Goal: Communication & Community: Answer question/provide support

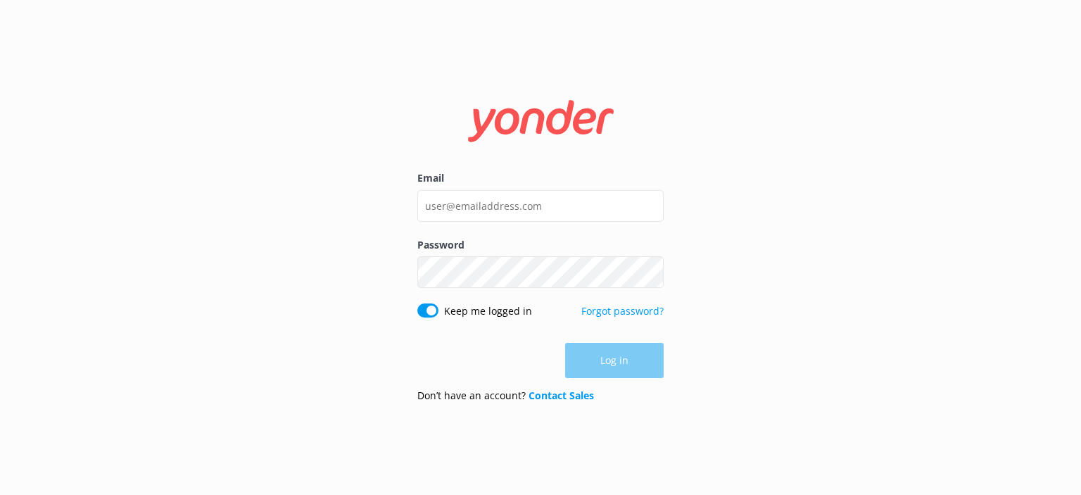
click at [814, 239] on div "Email Password Show password Keep me logged in Forgot password? Log in Don’t ha…" at bounding box center [540, 247] width 1081 height 495
click at [486, 208] on input "Email" at bounding box center [540, 206] width 246 height 32
type input "[PERSON_NAME][EMAIL_ADDRESS][DOMAIN_NAME]"
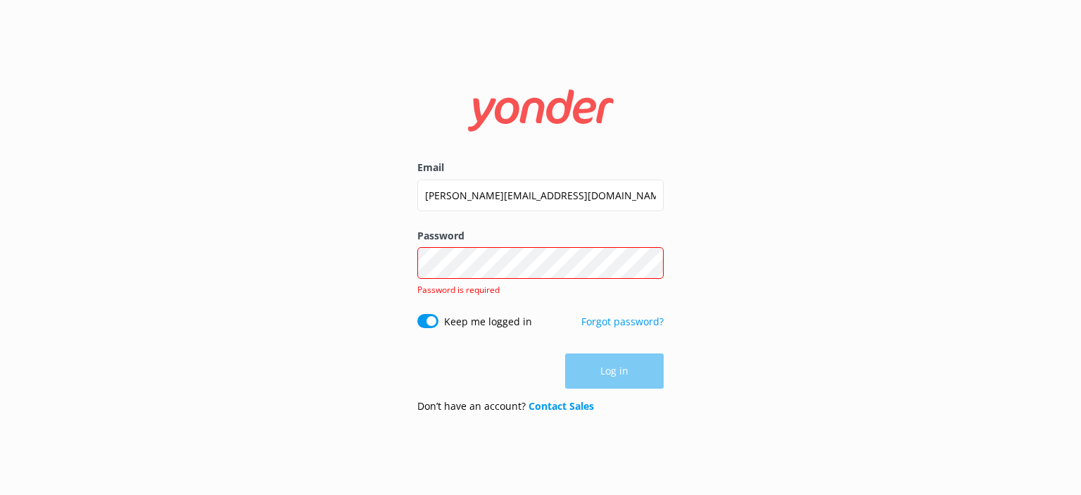
click at [507, 303] on div "Password Show password Password is required" at bounding box center [540, 271] width 246 height 86
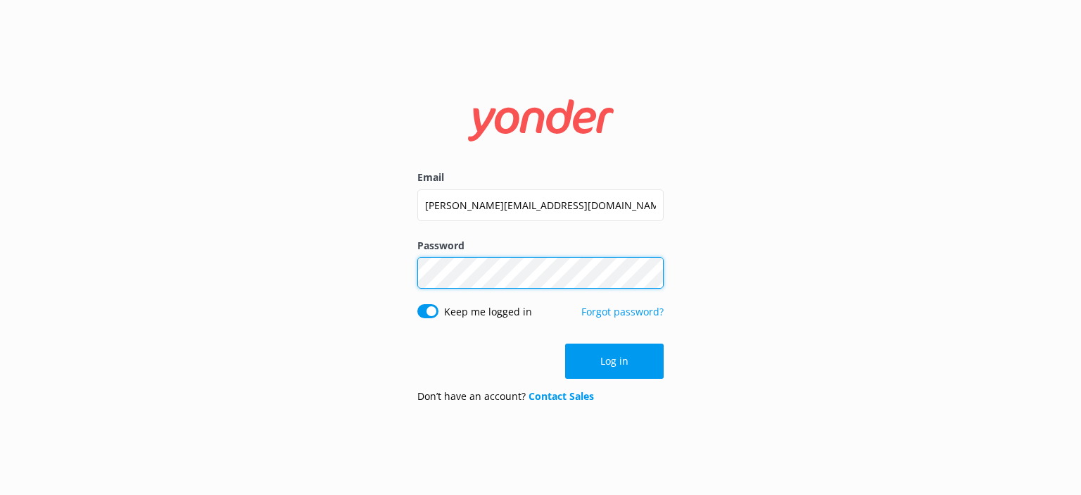
click button "Log in" at bounding box center [614, 360] width 99 height 35
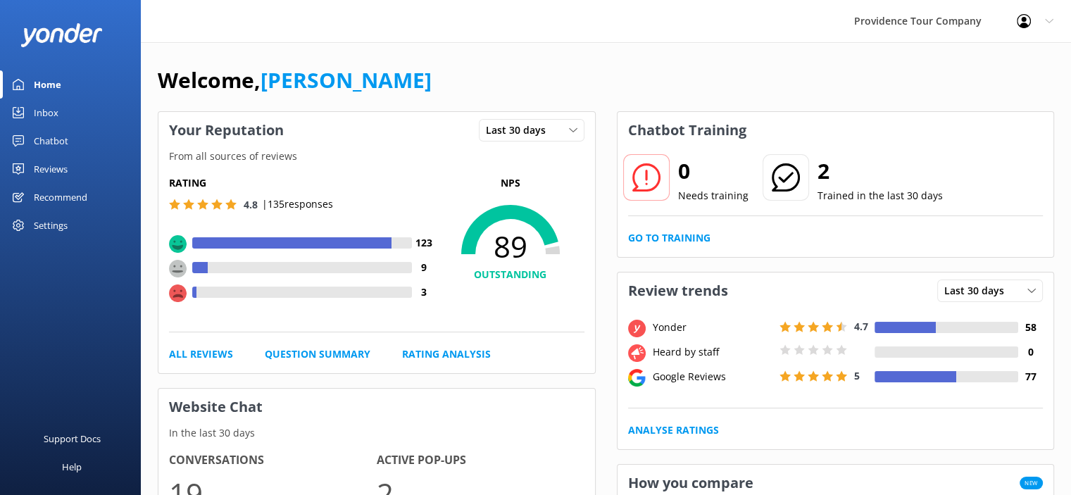
click at [61, 163] on div "Reviews" at bounding box center [51, 169] width 34 height 28
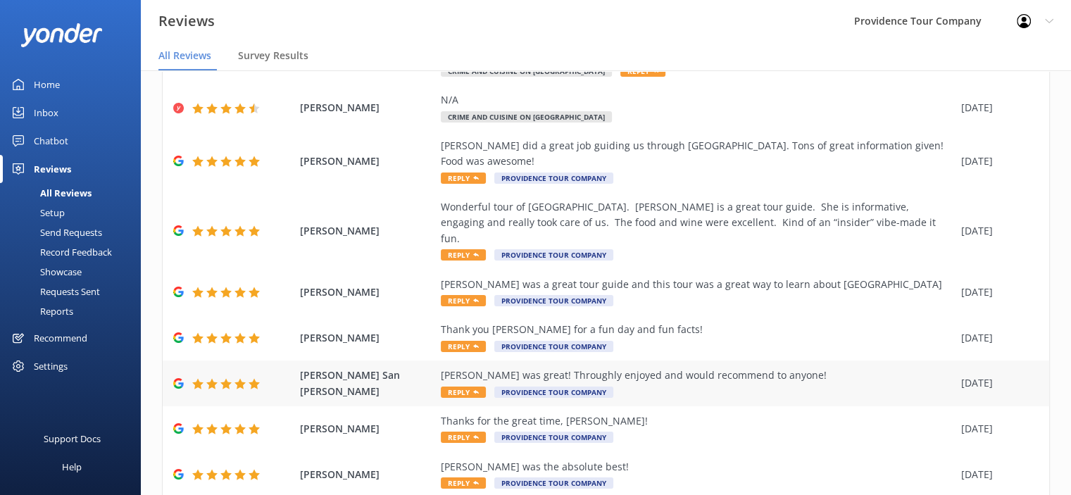
scroll to position [258, 0]
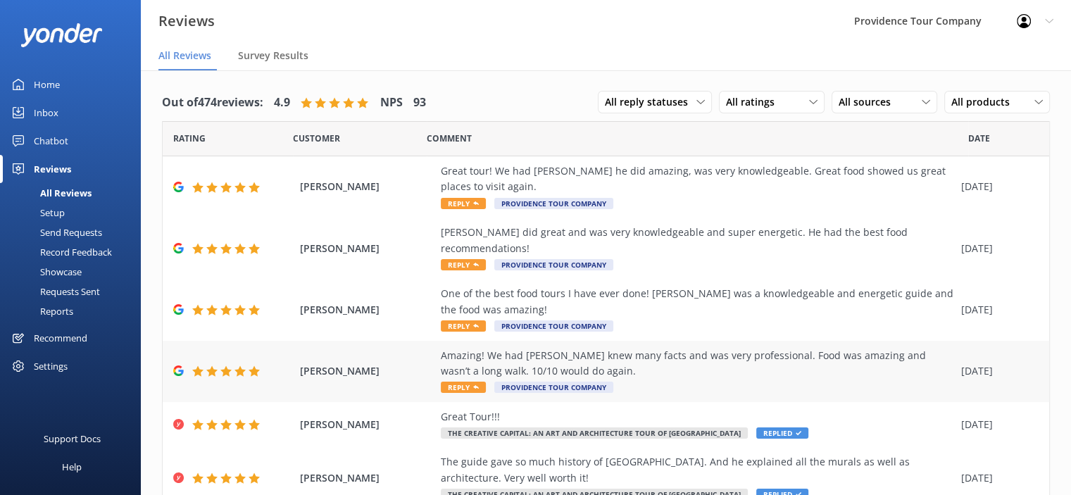
click at [598, 348] on div "Amazing! We had [PERSON_NAME] knew many facts and was very professional. Food w…" at bounding box center [697, 364] width 513 height 32
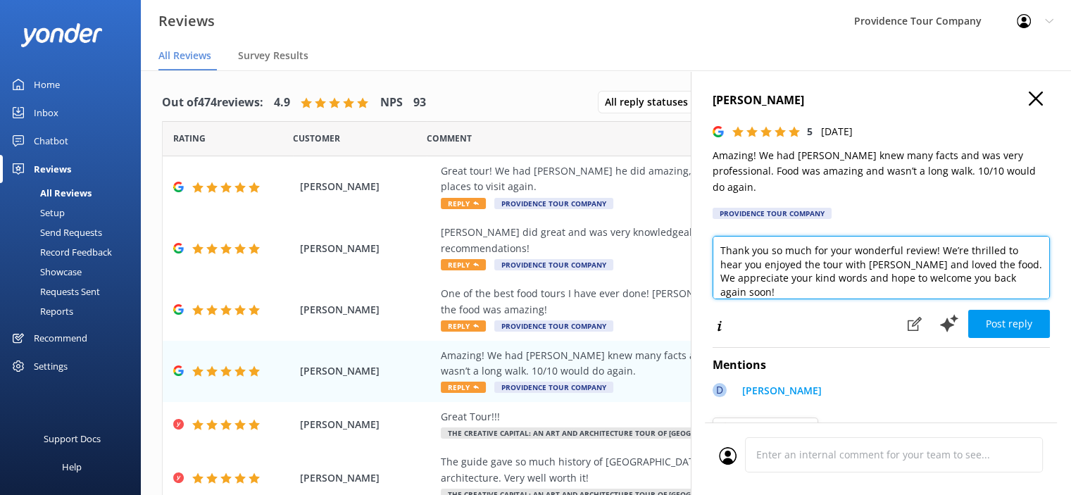
drag, startPoint x: 760, startPoint y: 281, endPoint x: 709, endPoint y: 277, distance: 50.8
click at [720, 236] on textarea "Thank you so much for your wonderful review! We’re thrilled to hear you enjoyed…" at bounding box center [880, 267] width 337 height 63
click at [776, 272] on textarea "Thank you so much for your wonderful review! We’re thrilled to hear you enjoyed…" at bounding box center [880, 267] width 337 height 63
drag, startPoint x: 753, startPoint y: 281, endPoint x: 718, endPoint y: 236, distance: 57.2
click at [718, 236] on textarea "Thank you so much for your wonderful review! We’re thrilled to hear you enjoyed…" at bounding box center [880, 267] width 337 height 63
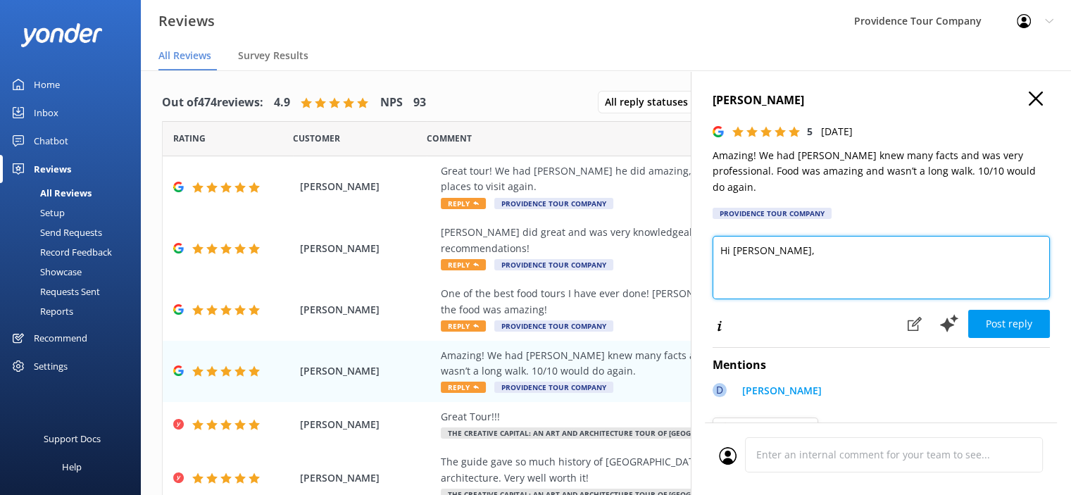
paste textarea "Thank you so much for the wonderful review! We're thrilled you enjoyed the Crim…"
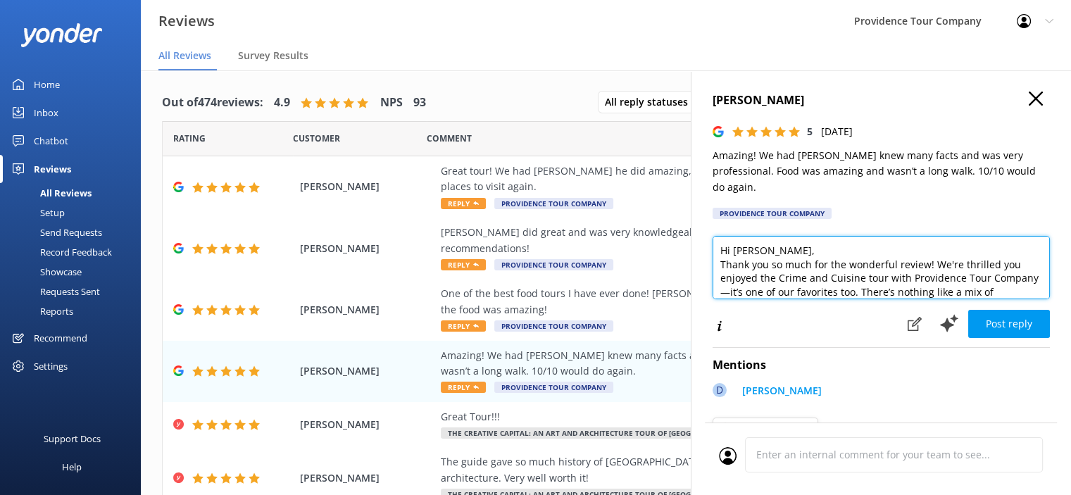
click at [776, 236] on textarea "Hi Alexis, Thank you so much for the wonderful review! We're thrilled you enjoy…" at bounding box center [880, 267] width 337 height 63
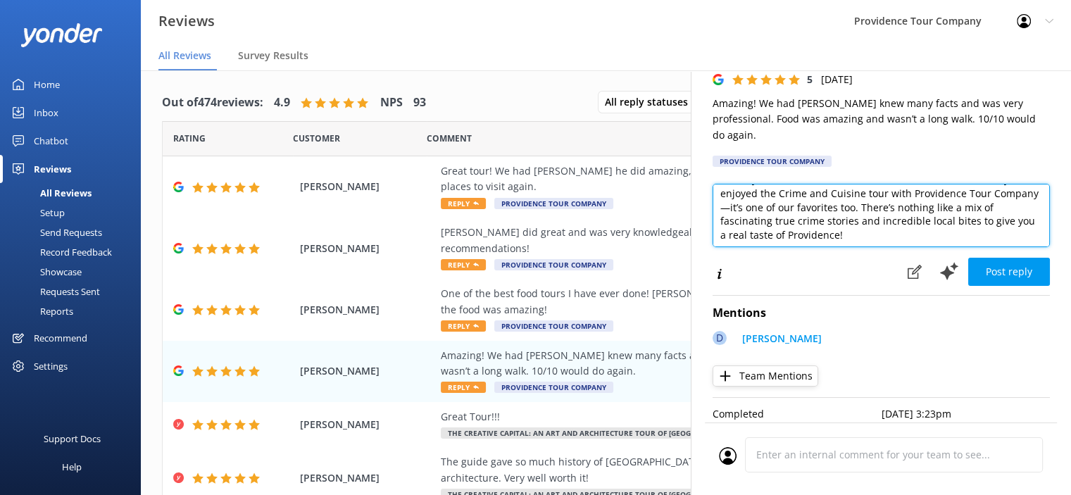
scroll to position [56, 0]
drag, startPoint x: 898, startPoint y: 182, endPoint x: 773, endPoint y: 185, distance: 125.3
click at [773, 185] on textarea "Hi Alexis, Thank you so much for the wonderful review! We're thrilled you enjoy…" at bounding box center [880, 215] width 337 height 63
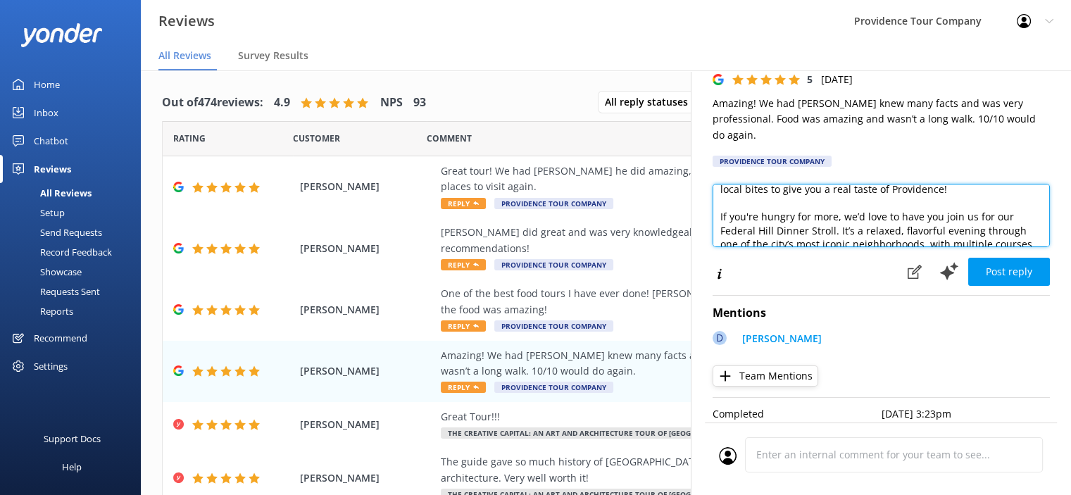
scroll to position [127, 0]
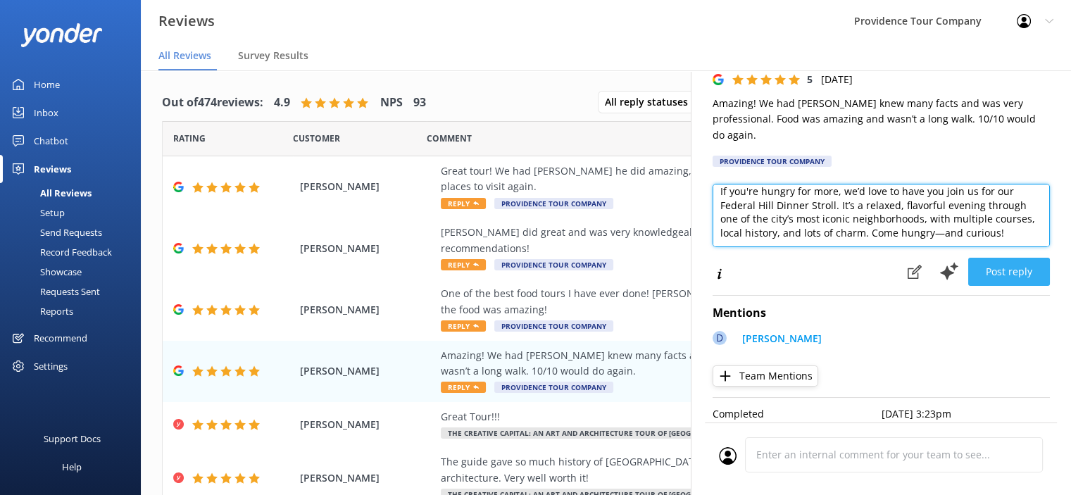
type textarea "Hi Alexis, Thank you so much for the wonderful review! We're thrilled you enjoy…"
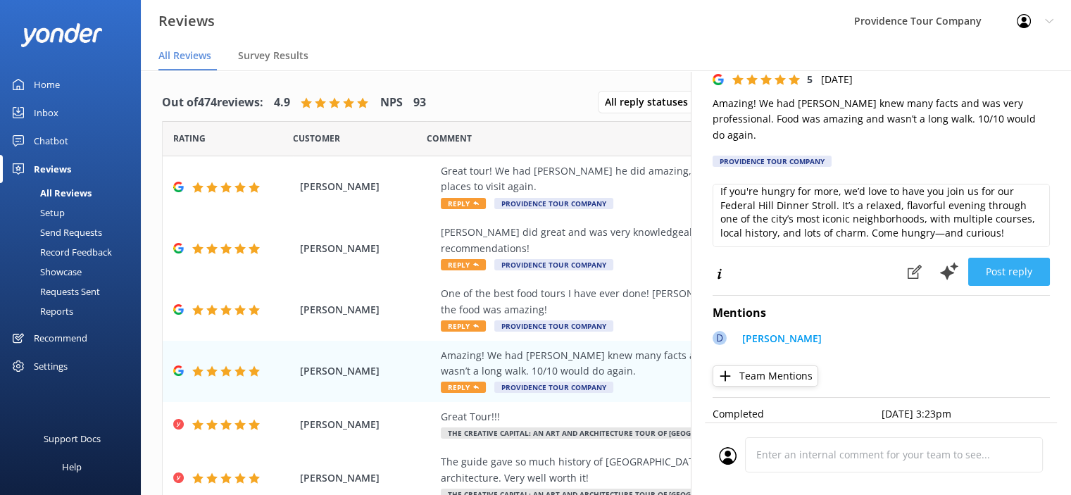
click at [1005, 260] on button "Post reply" at bounding box center [1009, 272] width 82 height 28
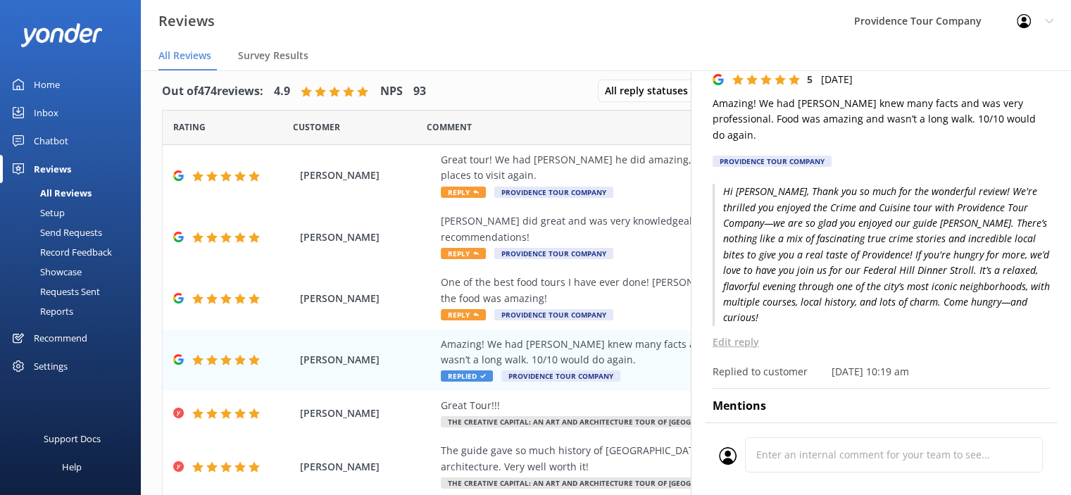
scroll to position [28, 0]
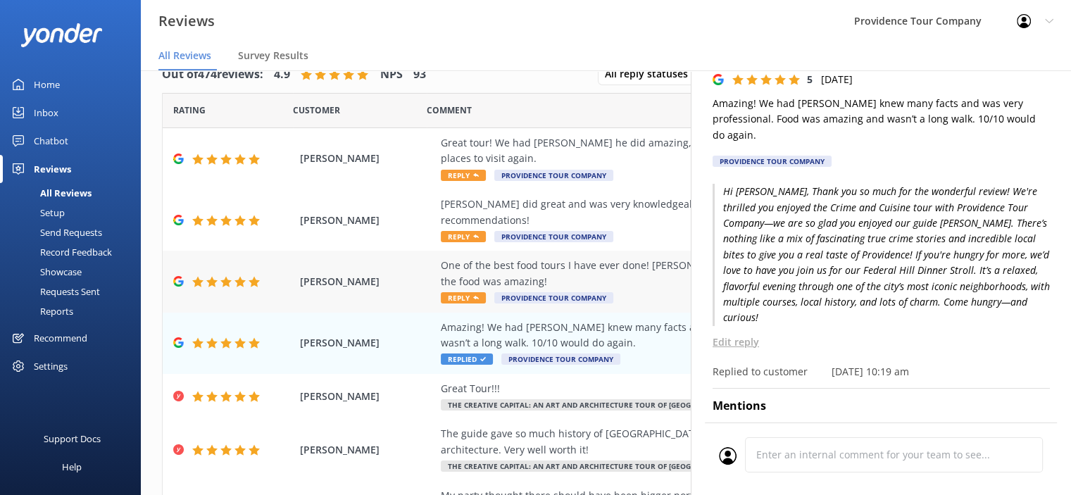
click at [468, 292] on span "Reply" at bounding box center [463, 297] width 45 height 11
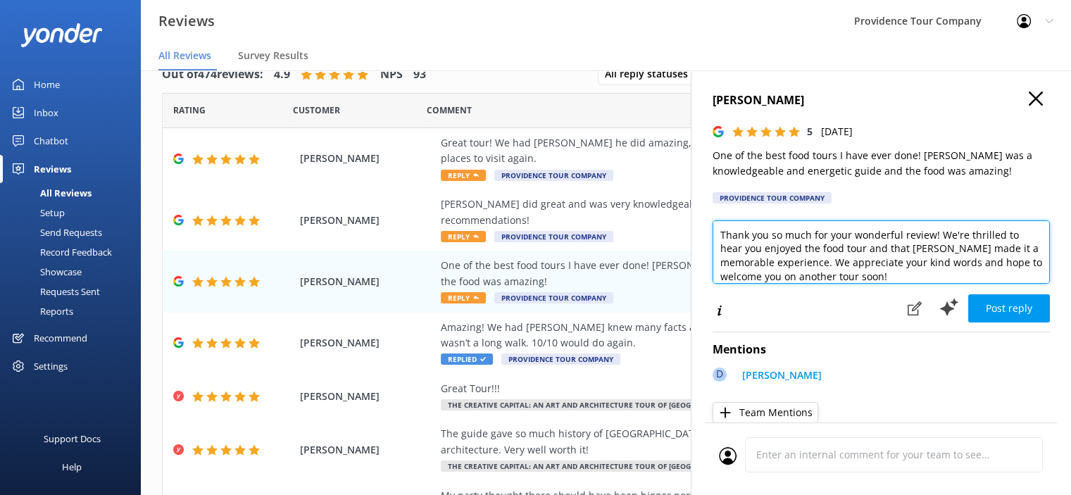
drag, startPoint x: 916, startPoint y: 281, endPoint x: 698, endPoint y: 239, distance: 221.5
click at [698, 239] on div "Georgeanna Dortone 5 Wed, 13th Aug 2025 One of the best food tours I have ever …" at bounding box center [880, 317] width 380 height 495
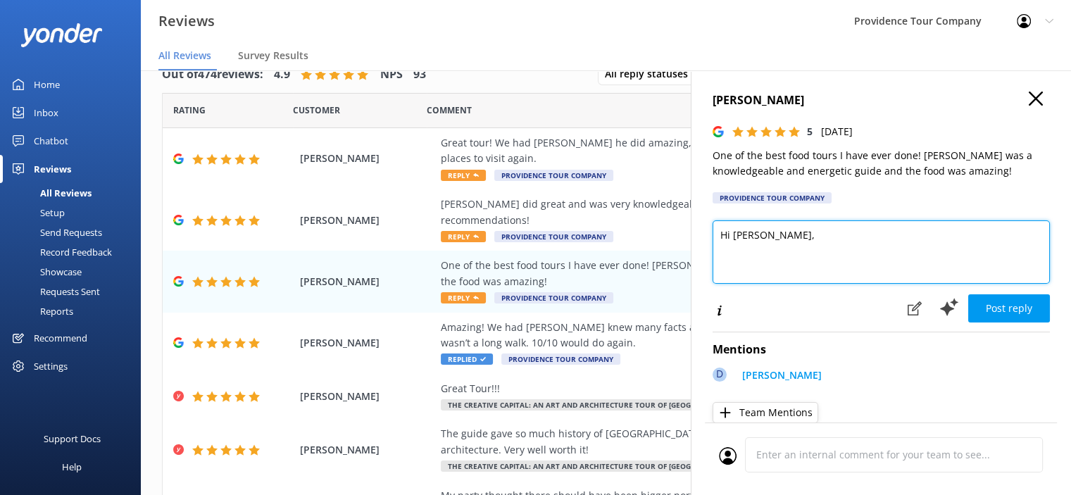
paste textarea "Thanks so much for the great review! We’re thrilled you had a blast on the Crim…"
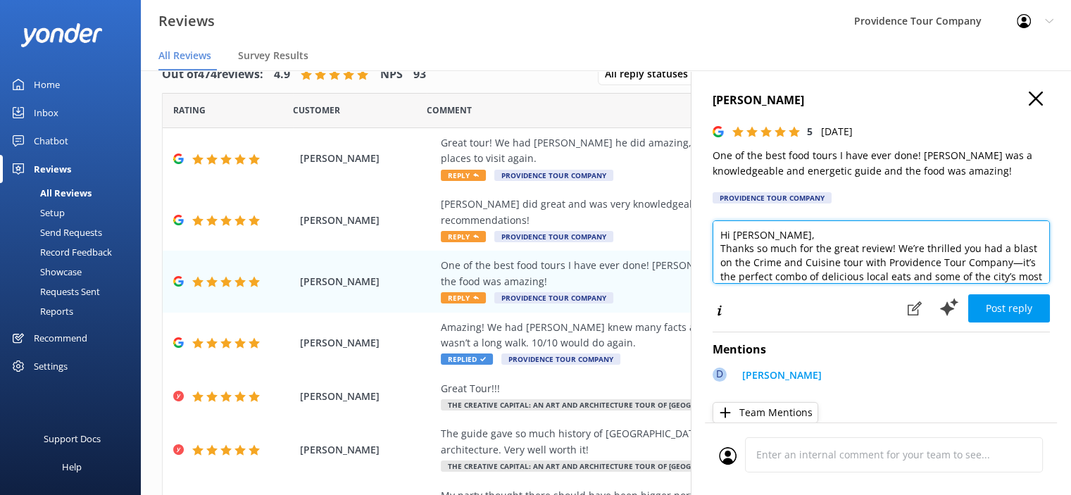
scroll to position [124, 0]
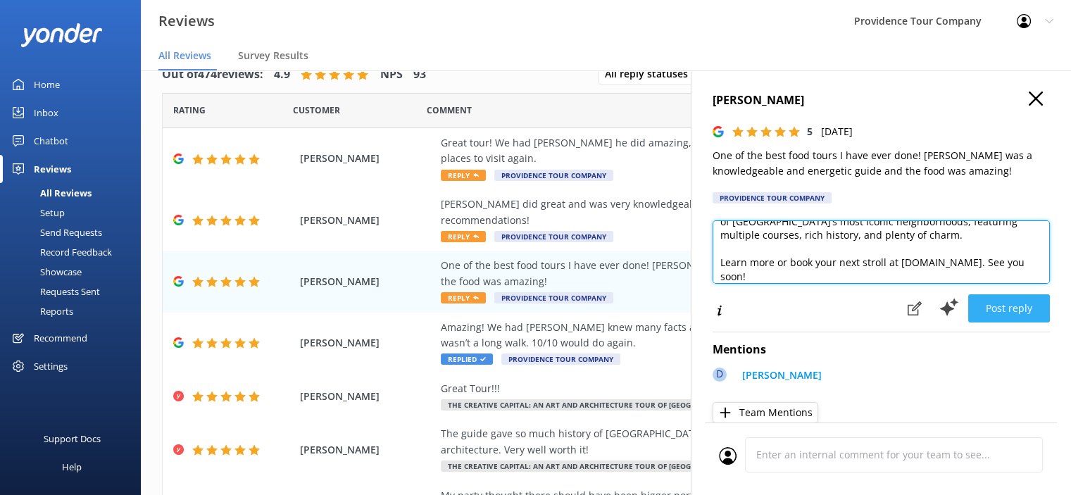
type textarea "Hi [PERSON_NAME], Thanks so much for the great review! We’re thrilled you had a…"
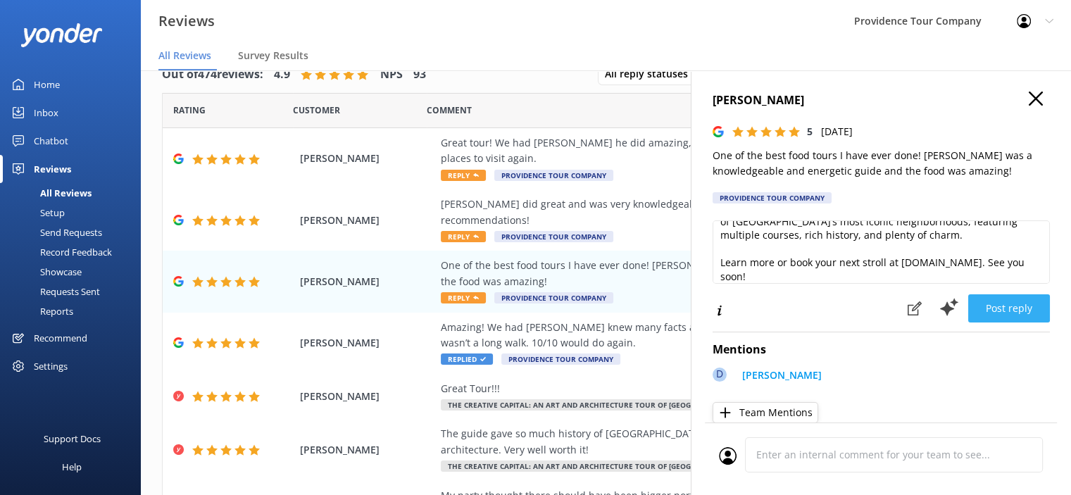
click at [1009, 312] on button "Post reply" at bounding box center [1009, 308] width 82 height 28
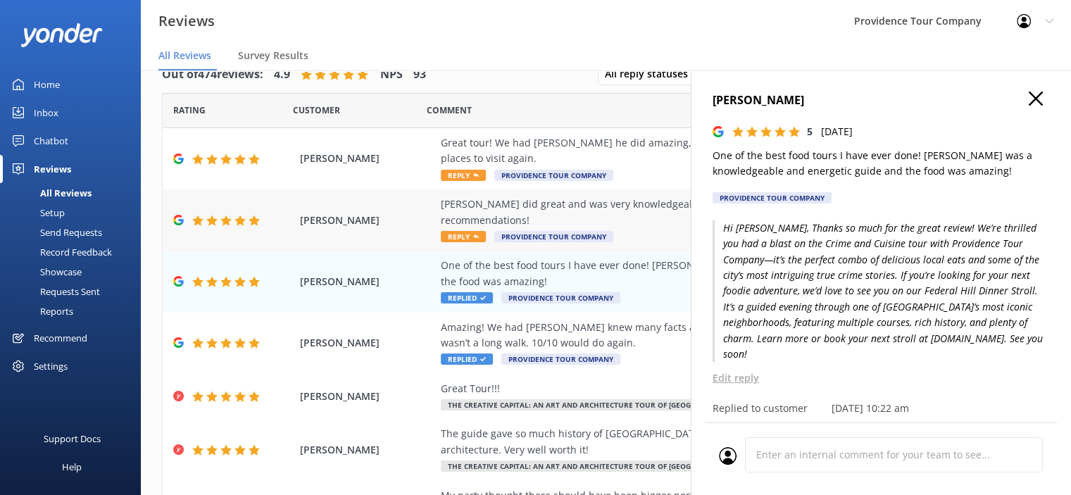
click at [557, 210] on div "[PERSON_NAME] did great and was very knowledgeable and super energetic. He had …" at bounding box center [697, 212] width 513 height 32
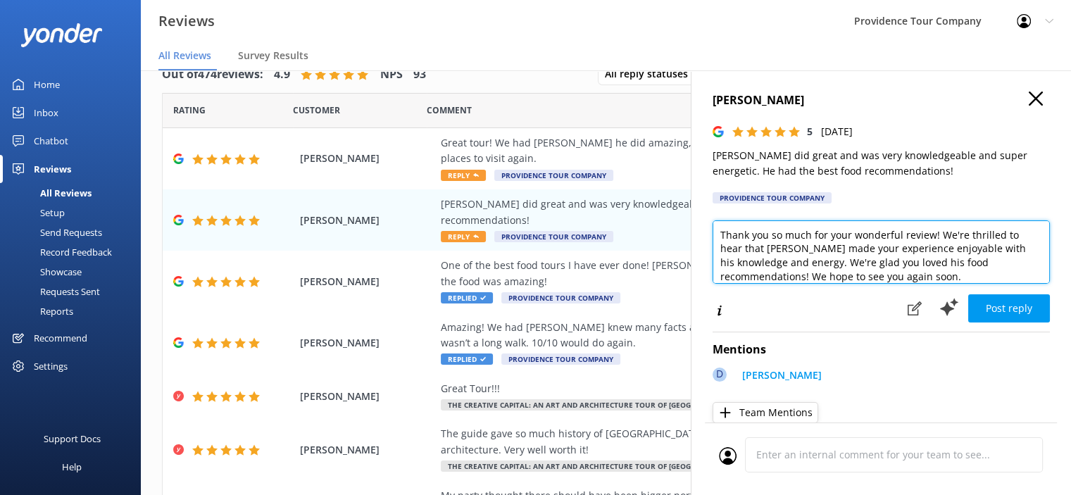
drag, startPoint x: 963, startPoint y: 273, endPoint x: 712, endPoint y: 217, distance: 256.8
click at [712, 217] on div "James Shrader 5 Wed, 13th Aug 2025 David did great and was very knowledgeable a…" at bounding box center [880, 317] width 380 height 495
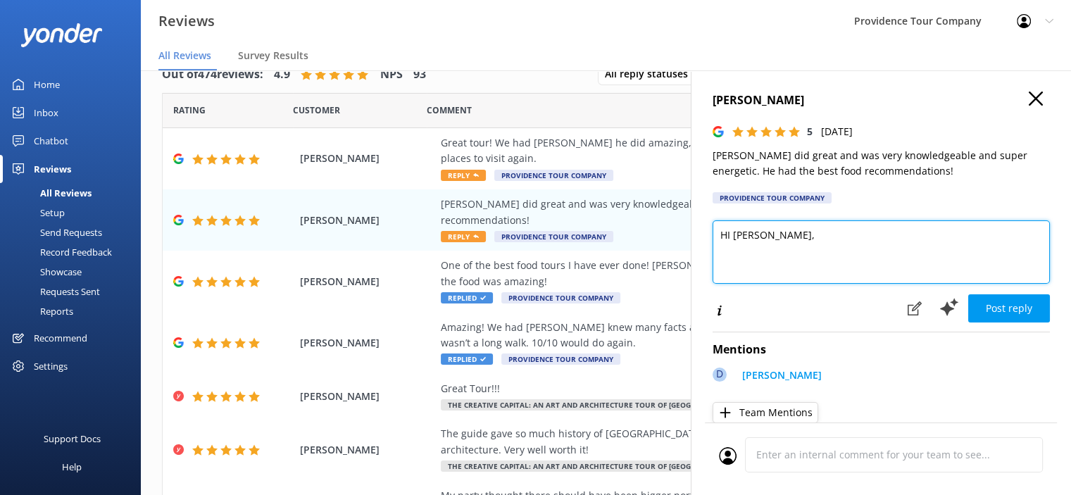
paste textarea "Thanks so much for the great review! We’re thrilled you had a fantastic time on…"
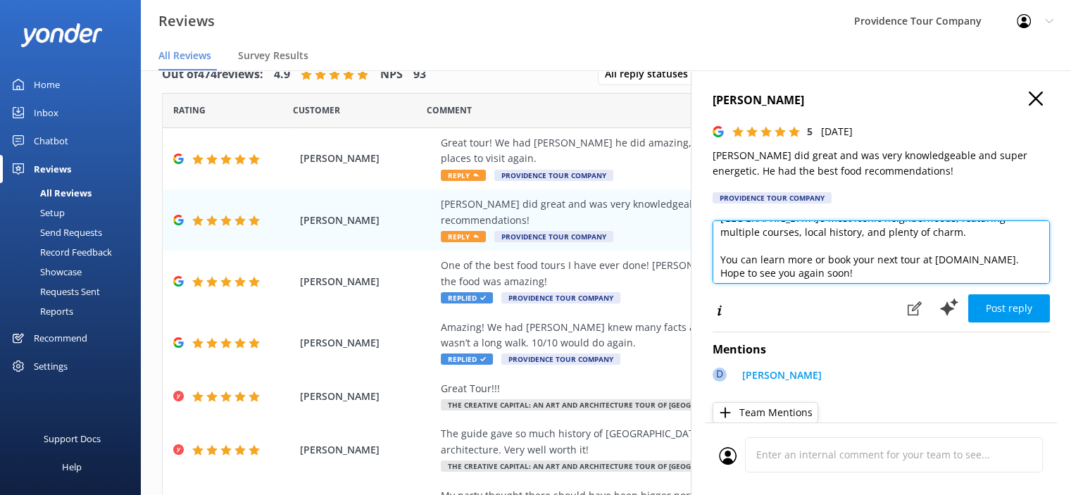
scroll to position [70, 0]
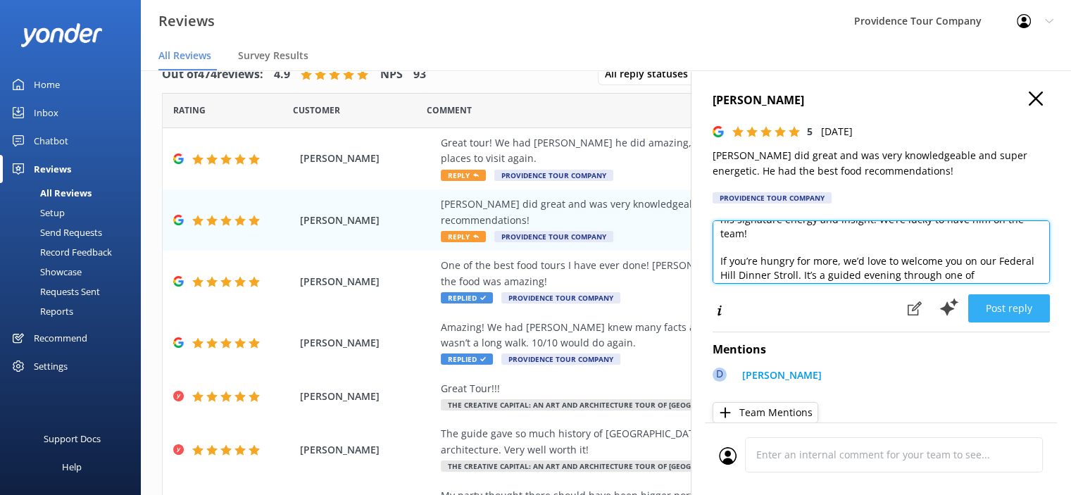
type textarea "HI [PERSON_NAME], Thanks so much for the great review! We’re thrilled you had a…"
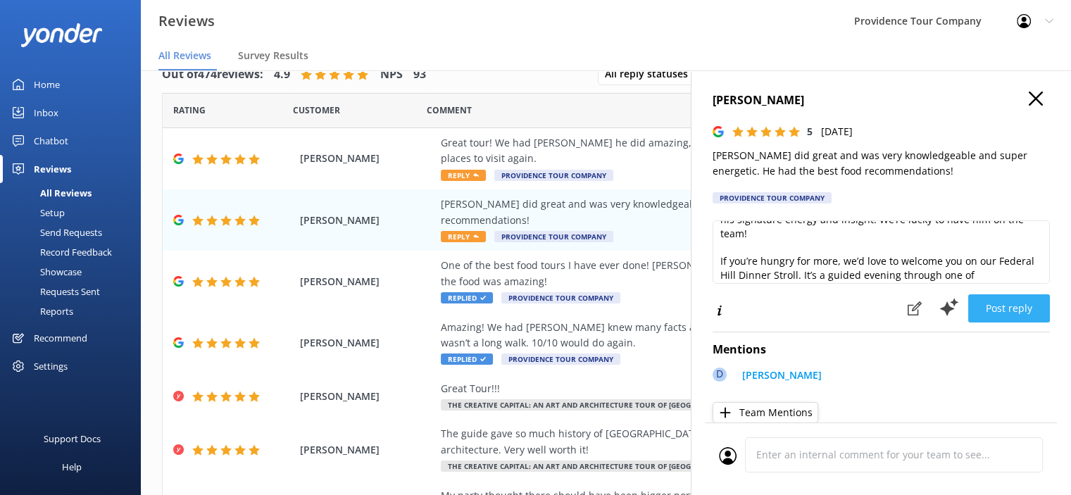
click at [1014, 309] on button "Post reply" at bounding box center [1009, 308] width 82 height 28
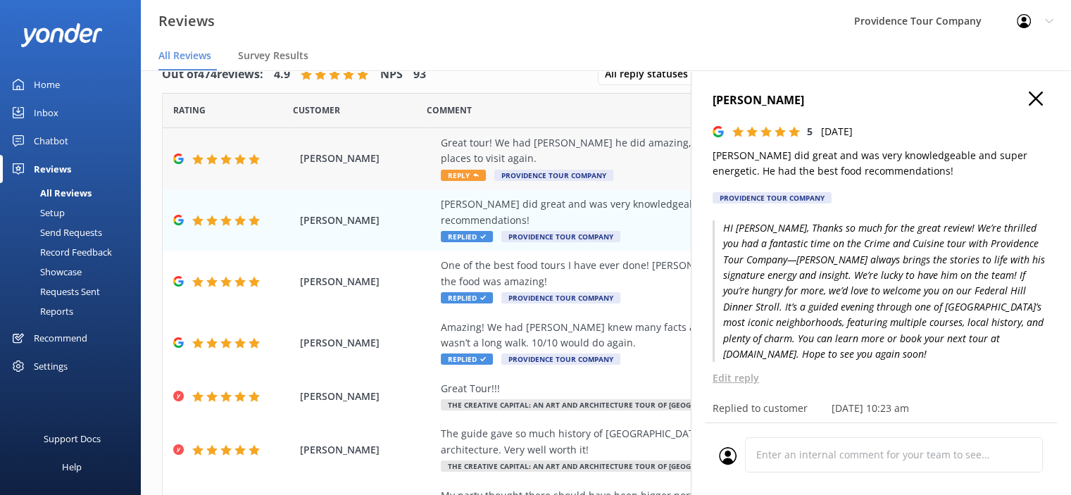
click at [462, 174] on span "Reply" at bounding box center [463, 175] width 45 height 11
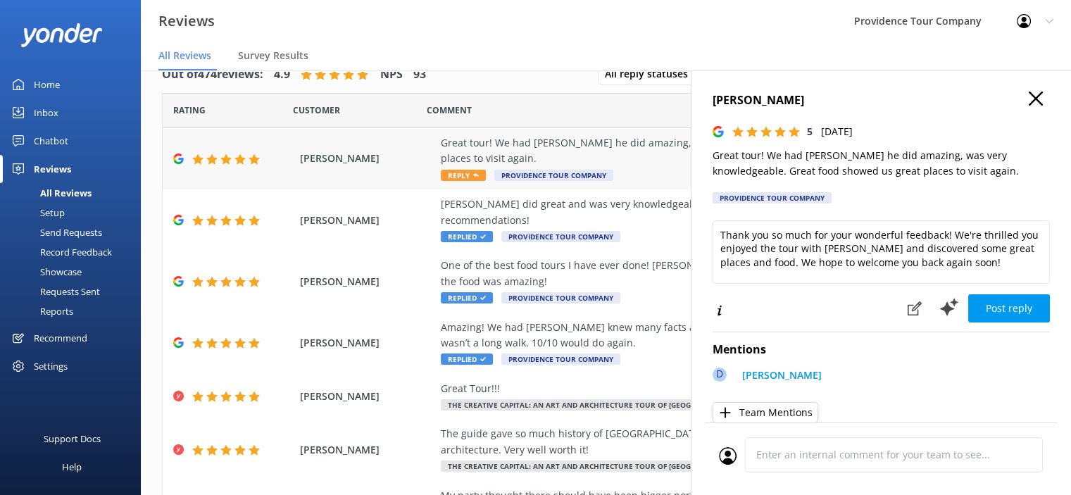
click at [469, 169] on div "Great tour! We had david he did amazing, was very knowledgeable. Great food sho…" at bounding box center [697, 158] width 513 height 47
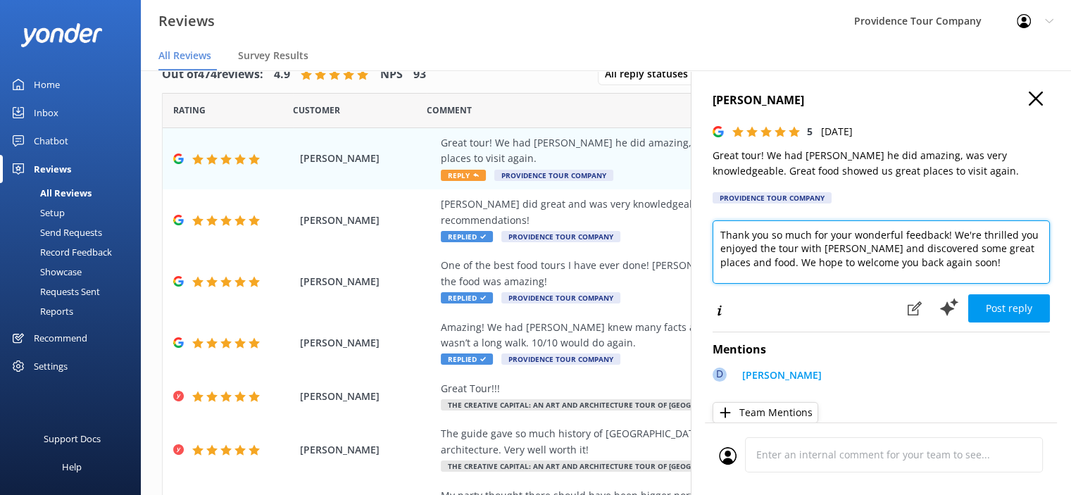
drag, startPoint x: 877, startPoint y: 255, endPoint x: 707, endPoint y: 216, distance: 174.7
click at [703, 216] on div "Laura Reyna 5 Wed, 13th Aug 2025 Great tour! We had david he did amazing, was v…" at bounding box center [880, 317] width 380 height 495
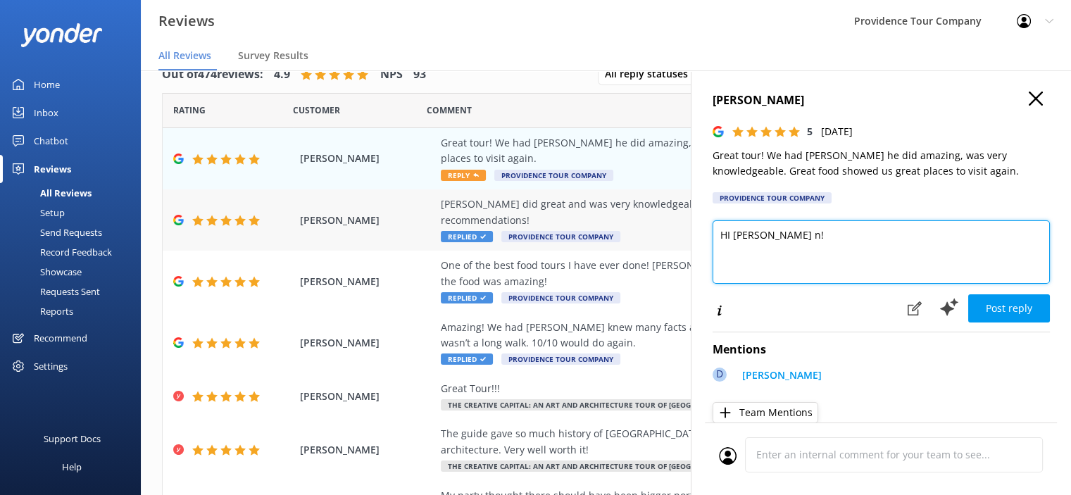
drag, startPoint x: 735, startPoint y: 228, endPoint x: 681, endPoint y: 224, distance: 54.4
click at [681, 224] on div "Out of 474 reviews: 4.9 NPS 93 All reply statuses All reply statuses Needs a re…" at bounding box center [606, 268] width 930 height 453
paste textarea "Thank you for the kind words! We’re so glad you enjoyed the Crime and Cuisine t…"
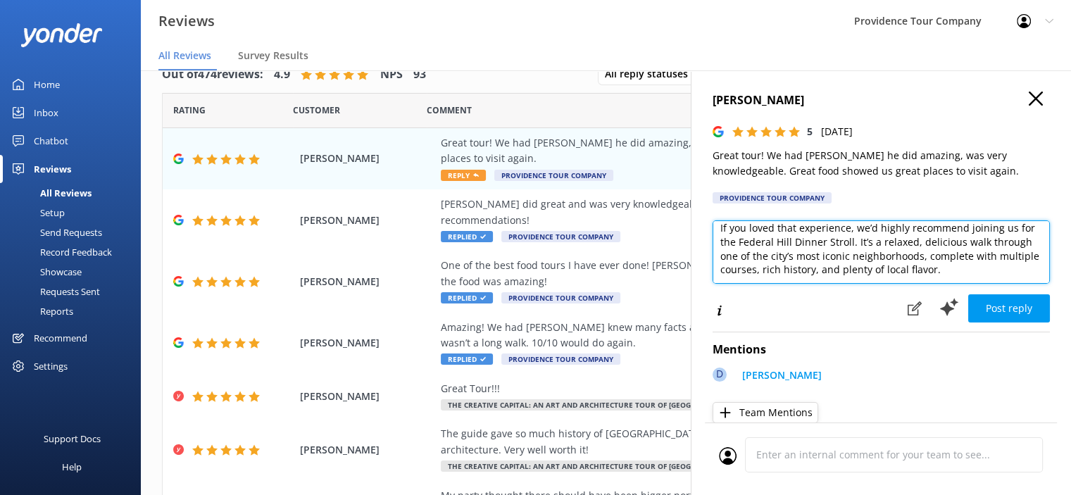
scroll to position [99, 0]
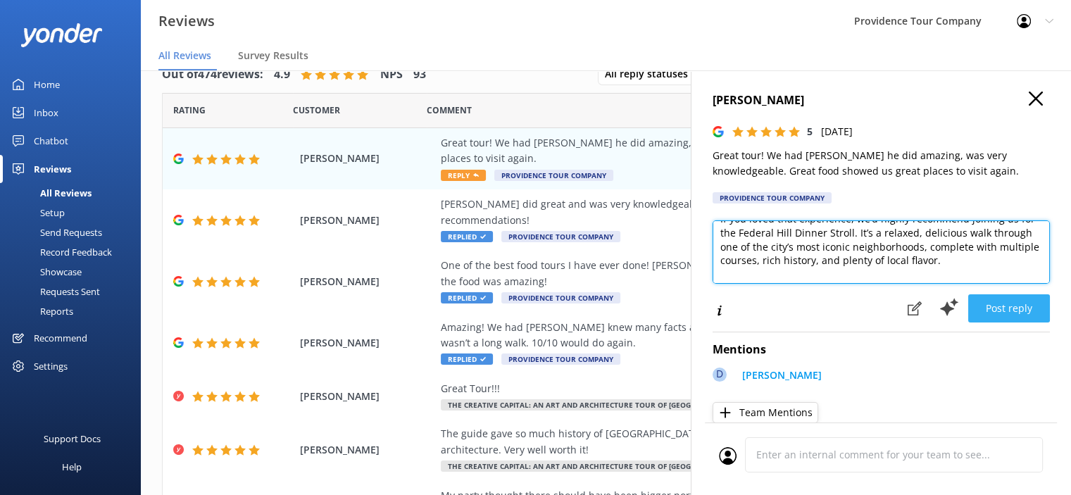
type textarea "HI [PERSON_NAME], Thank you for the kind words! We’re so glad you enjoyed the C…"
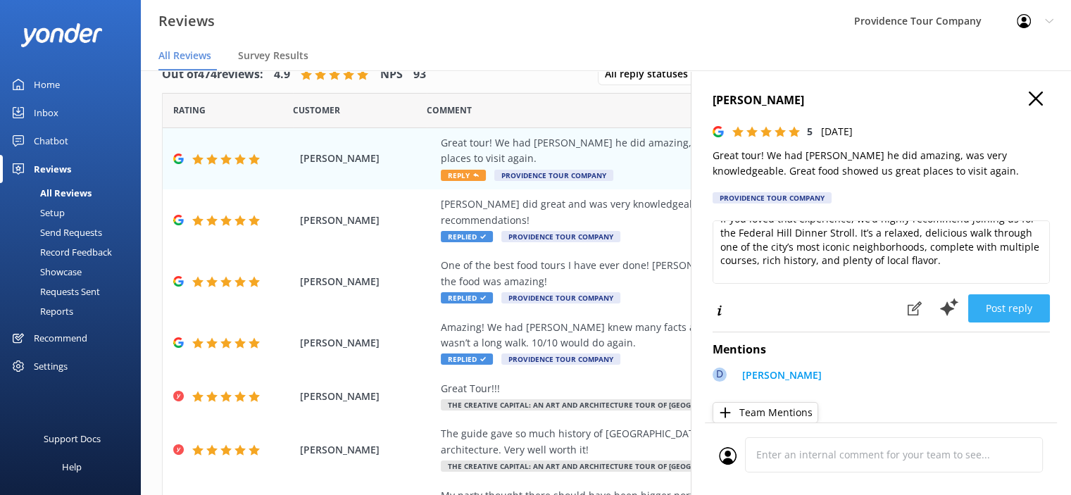
click at [1004, 307] on button "Post reply" at bounding box center [1009, 308] width 82 height 28
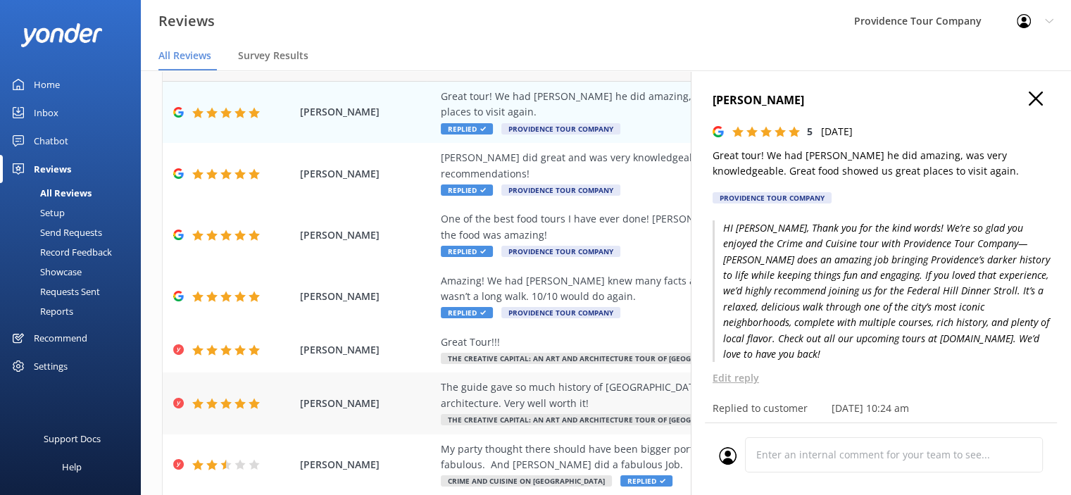
scroll to position [70, 0]
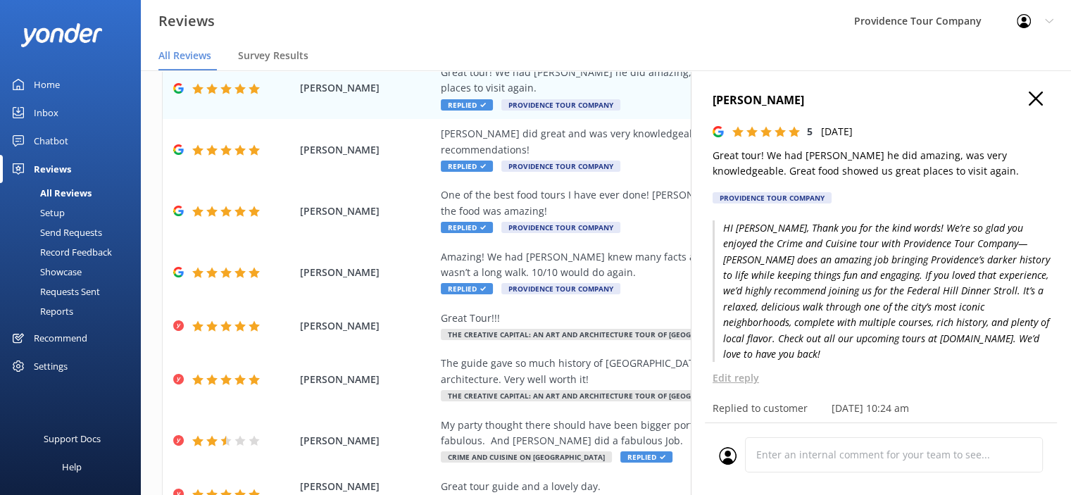
click at [1034, 95] on h4 "[PERSON_NAME]" at bounding box center [880, 100] width 337 height 18
click at [1028, 96] on icon at bounding box center [1035, 98] width 14 height 14
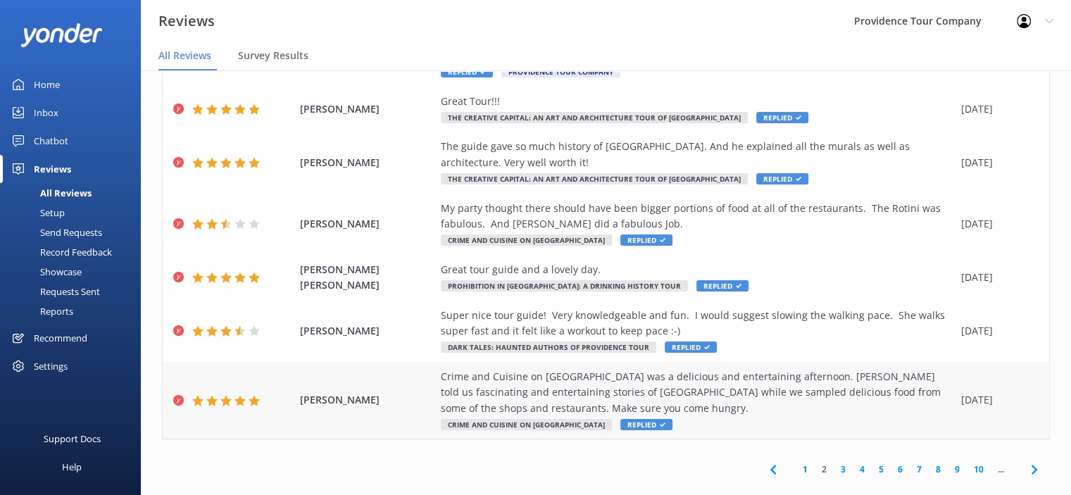
scroll to position [290, 0]
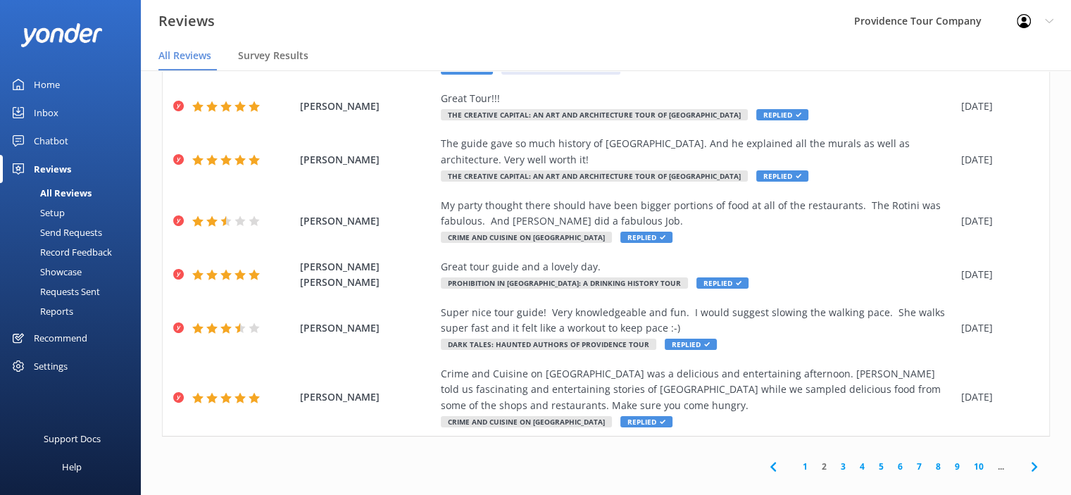
click at [795, 460] on link "1" at bounding box center [804, 466] width 19 height 13
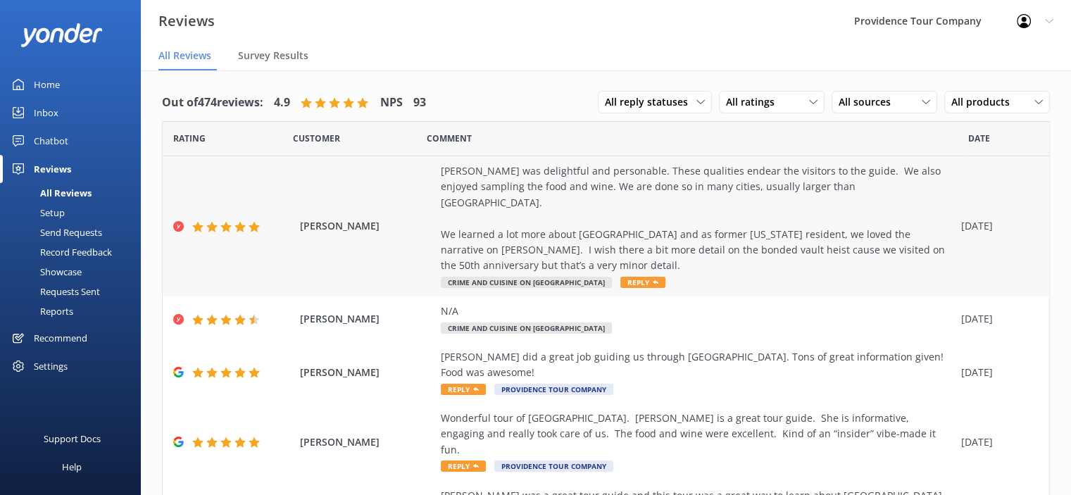
click at [622, 277] on span "Reply" at bounding box center [642, 282] width 45 height 11
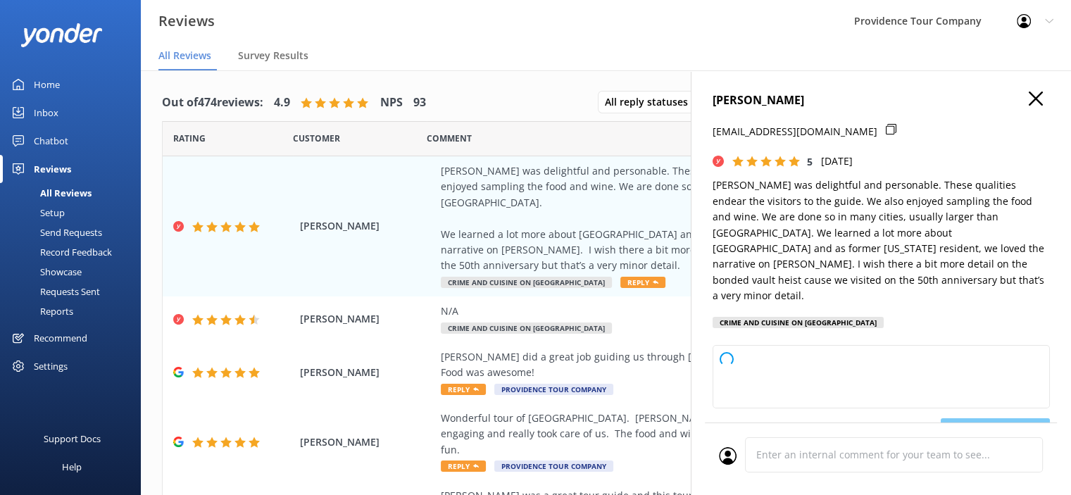
type textarea "Thank you so much, Robert, for your wonderful review! We're thrilled to hear yo…"
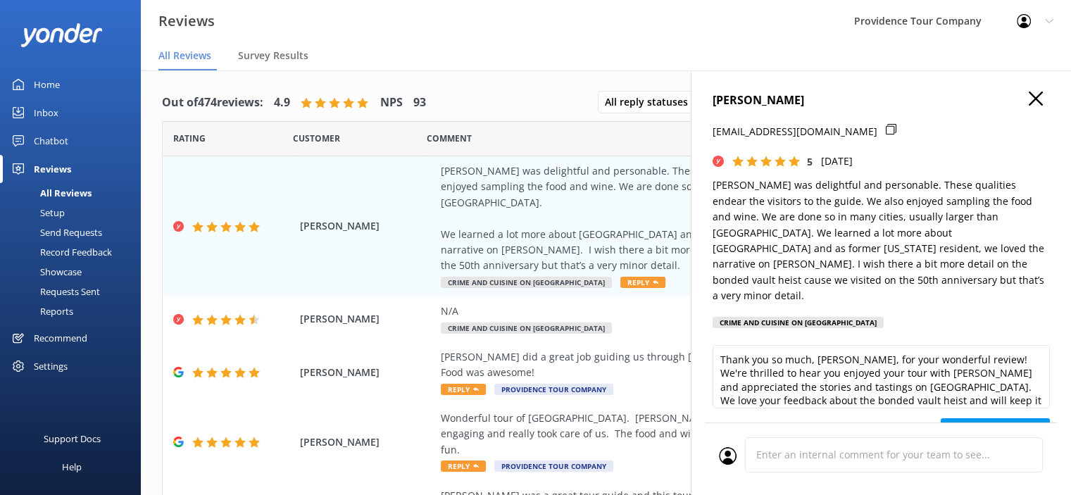
scroll to position [70, 0]
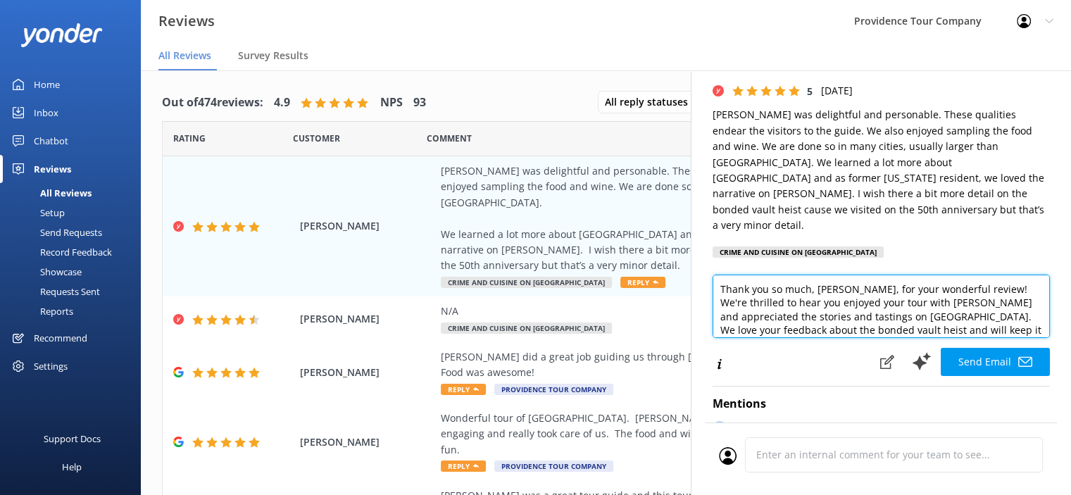
click at [1019, 315] on textarea "Thank you so much, Robert, for your wonderful review! We're thrilled to hear yo…" at bounding box center [880, 305] width 337 height 63
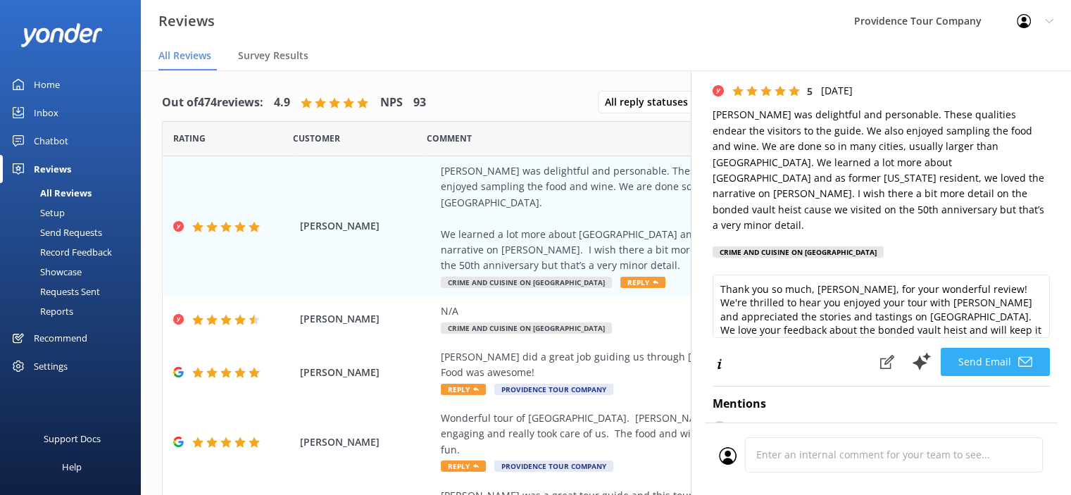
click at [980, 348] on button "Send Email" at bounding box center [994, 362] width 109 height 28
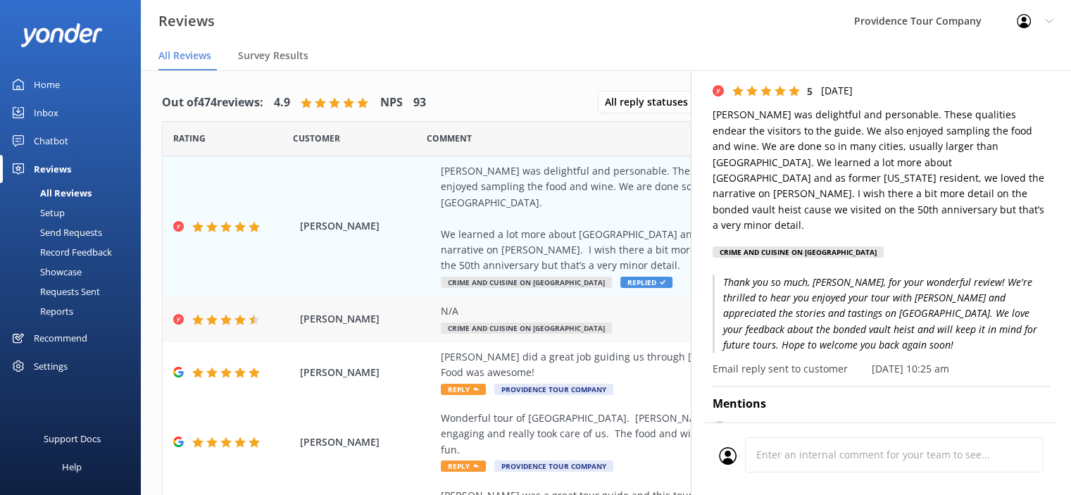
click at [570, 322] on span "Crime and Cuisine on [GEOGRAPHIC_DATA]" at bounding box center [526, 327] width 171 height 11
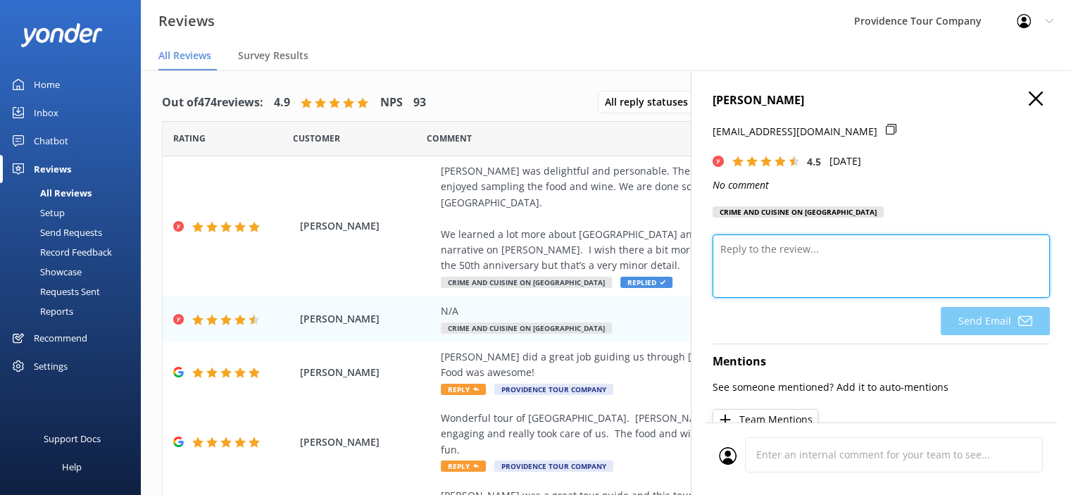
click at [789, 263] on textarea at bounding box center [880, 265] width 337 height 63
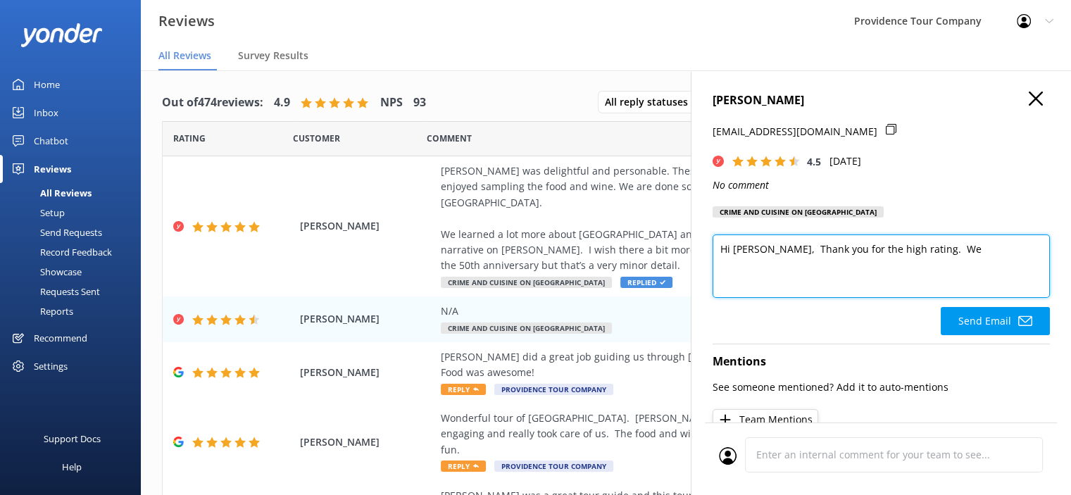
drag, startPoint x: 938, startPoint y: 251, endPoint x: 902, endPoint y: 253, distance: 35.3
click at [902, 253] on textarea "Hi Heidi, Thank you for the high rating. We" at bounding box center [880, 265] width 337 height 63
paste textarea "Thank you for your thoughtful review. We're delighted to hear you enjoyed the C…"
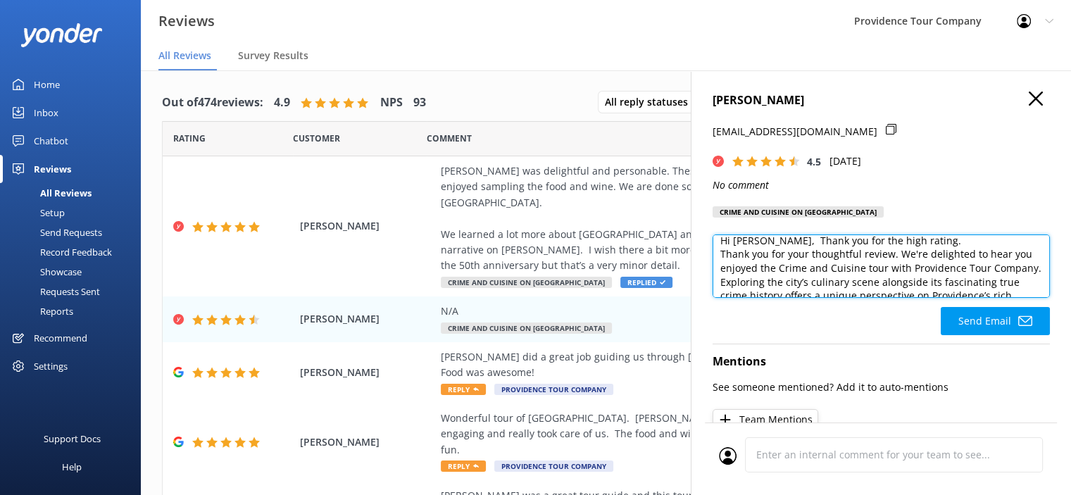
scroll to position [0, 0]
drag, startPoint x: 893, startPoint y: 260, endPoint x: 712, endPoint y: 258, distance: 180.9
click at [712, 258] on textarea "Hi Heidi, Thank you for the high rating. Thank you for your thoughtful review. …" at bounding box center [880, 265] width 337 height 63
click at [724, 267] on textarea "Hi Heidi, Thank you for the high rating. We're delighted to hear you enjoyed th…" at bounding box center [880, 265] width 337 height 63
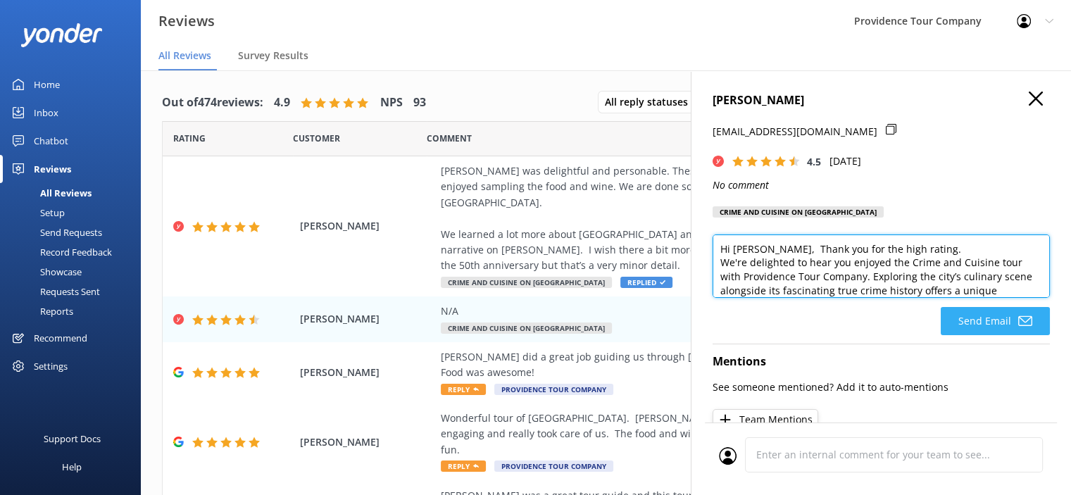
type textarea "Hi Heidi, Thank you for the high rating. We're delighted to hear you enjoyed th…"
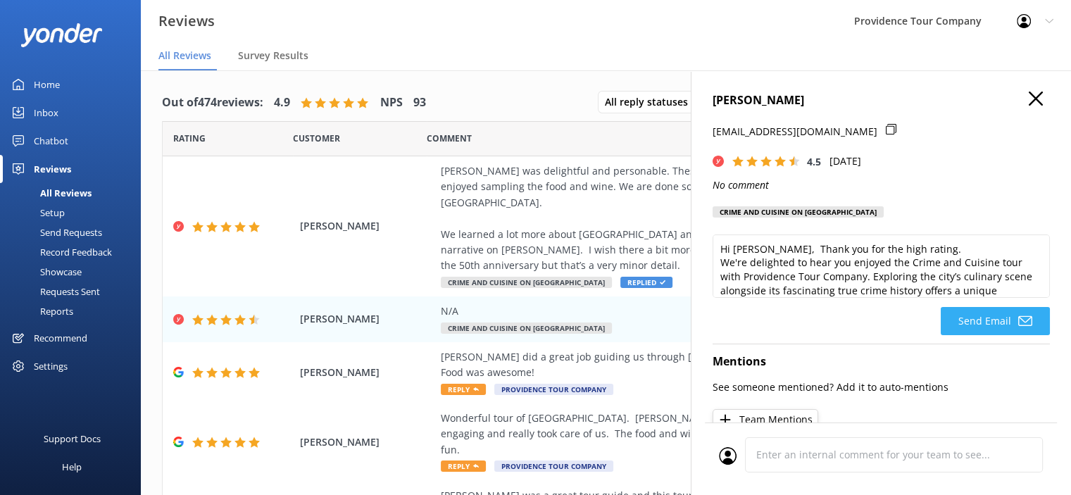
click at [978, 329] on button "Send Email" at bounding box center [994, 321] width 109 height 28
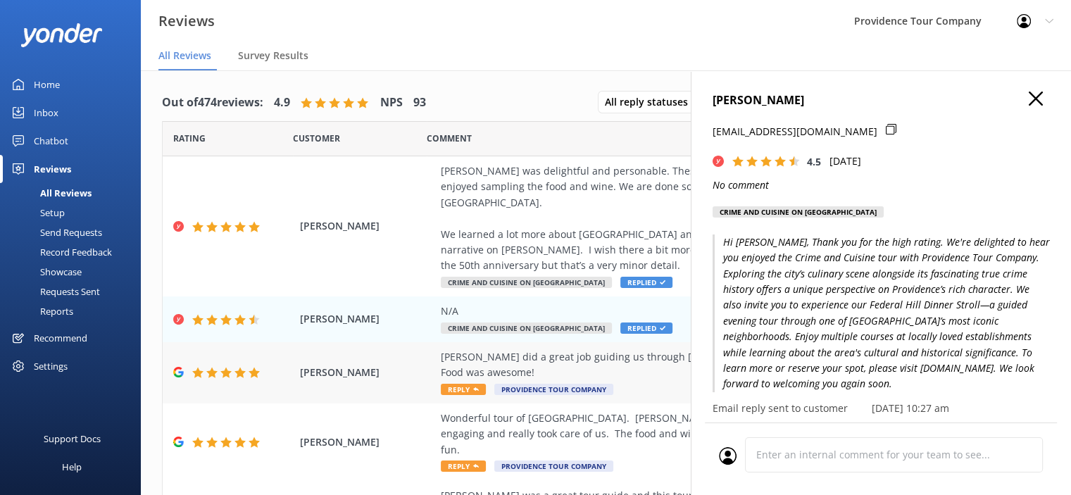
click at [553, 349] on div "[PERSON_NAME] did a great job guiding us through [GEOGRAPHIC_DATA]. Tons of gre…" at bounding box center [697, 365] width 513 height 32
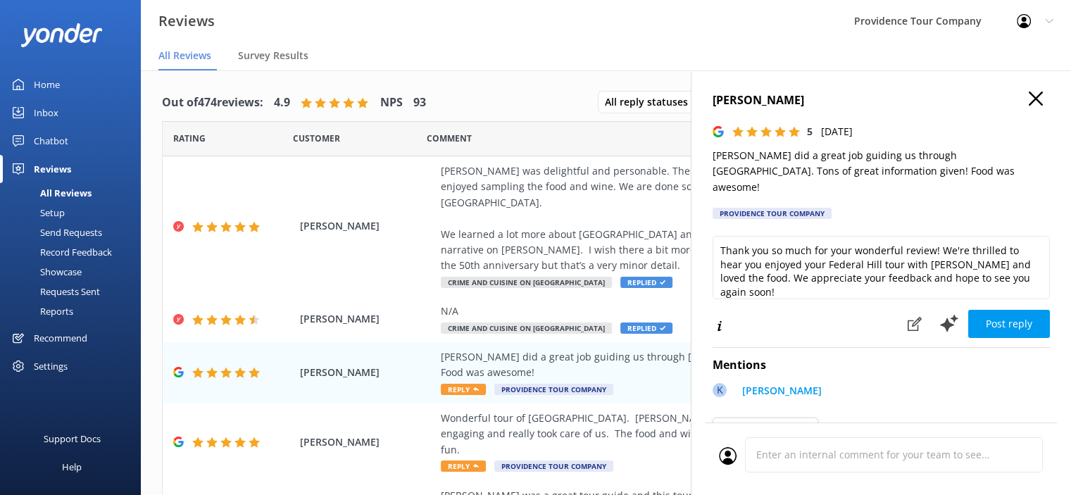
drag, startPoint x: 1040, startPoint y: 270, endPoint x: 731, endPoint y: 206, distance: 315.4
click at [731, 206] on div "Brayden Holland 5 Thu, 14th Aug 2025 Kate K did a great job guiding us through …" at bounding box center [880, 317] width 380 height 495
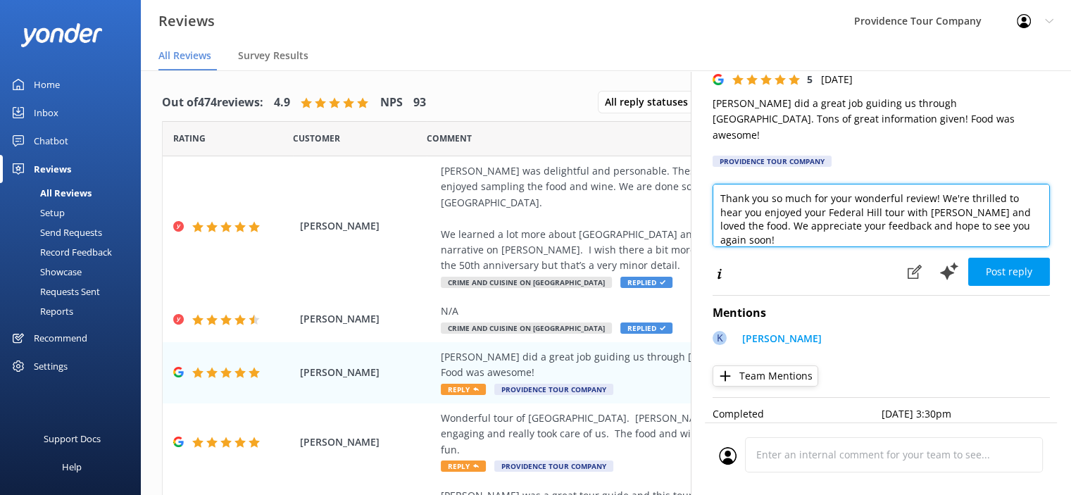
click at [1029, 207] on textarea "Thank you so much for your wonderful review! We're thrilled to hear you enjoyed…" at bounding box center [880, 215] width 337 height 63
drag, startPoint x: 1030, startPoint y: 216, endPoint x: 583, endPoint y: 168, distance: 450.3
click at [584, 168] on div "Out of 474 reviews: 4.9 NPS 93 All reply statuses All reply statuses Needs a re…" at bounding box center [606, 296] width 930 height 453
paste textarea "for your thoughtful review. We're delighted to hear you enjoyed the Crime and C…"
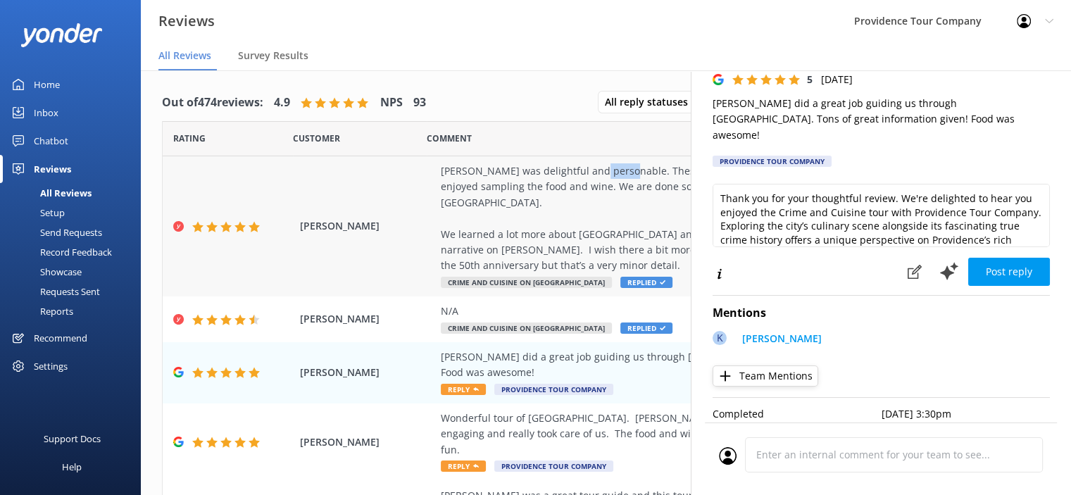
scroll to position [151, 0]
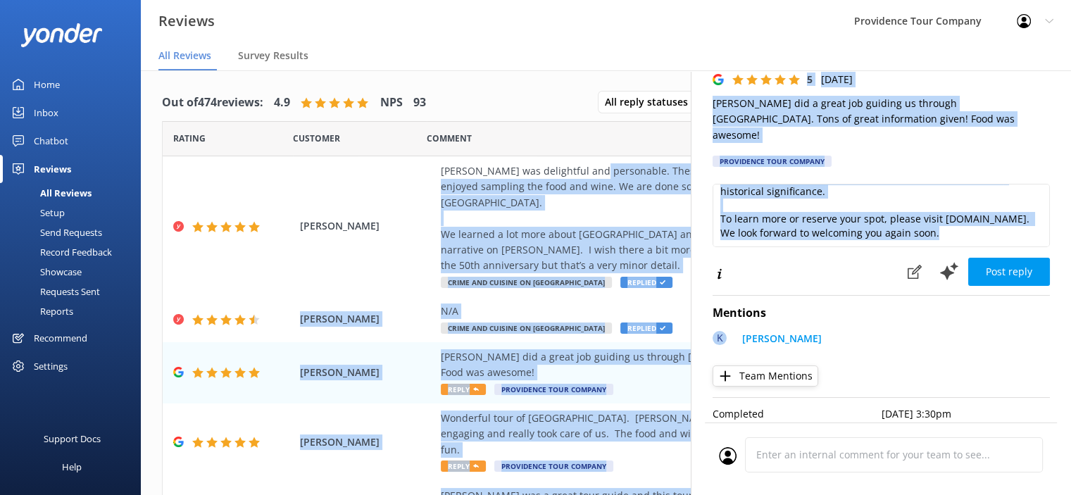
drag, startPoint x: 659, startPoint y: 191, endPoint x: 762, endPoint y: 254, distance: 120.9
click at [762, 253] on div "Out of 474 reviews: 4.9 NPS 93 All reply statuses All reply statuses Needs a re…" at bounding box center [606, 296] width 930 height 453
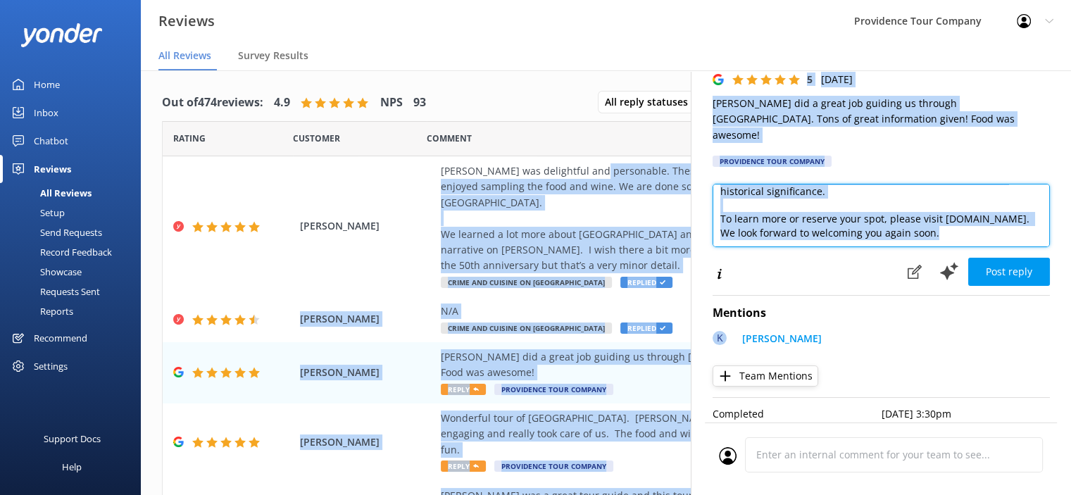
click at [796, 229] on textarea "Thank you for your thoughtful review. We're delighted to hear you enjoyed the C…" at bounding box center [880, 215] width 337 height 63
click at [870, 219] on textarea "Thank you for your thoughtful review. We're delighted to hear you enjoyed the C…" at bounding box center [880, 215] width 337 height 63
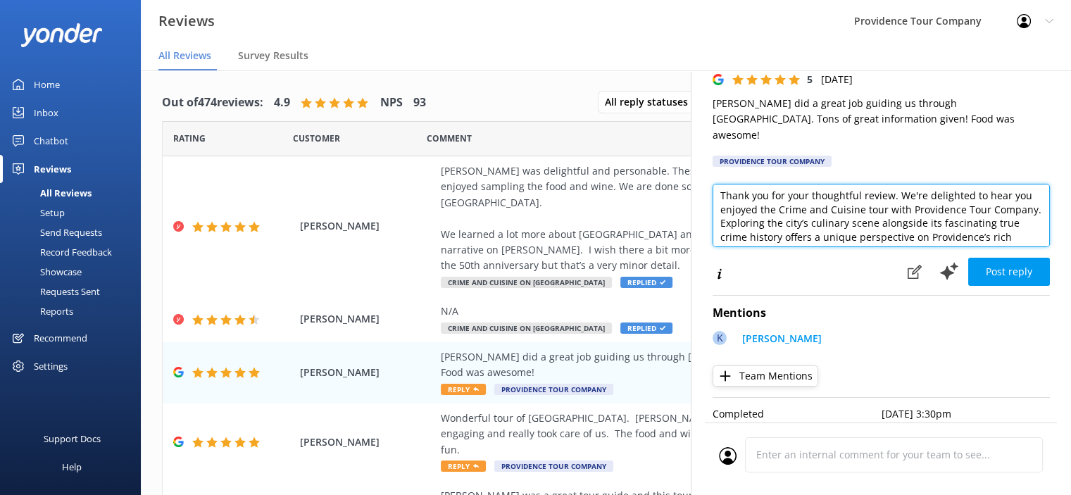
scroll to position [0, 0]
click at [719, 184] on textarea "Thank you for your thoughtful review. We're delighted to hear you enjoyed the C…" at bounding box center [880, 215] width 337 height 63
click at [752, 184] on textarea "Thank you for your thoughtful review. We're delighted to hear you enjoyed the C…" at bounding box center [880, 215] width 337 height 63
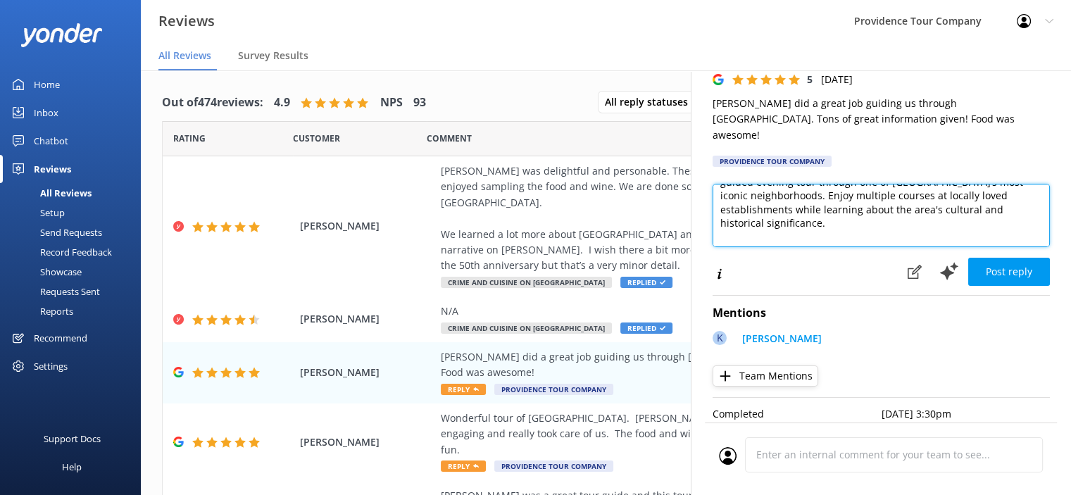
scroll to position [186, 0]
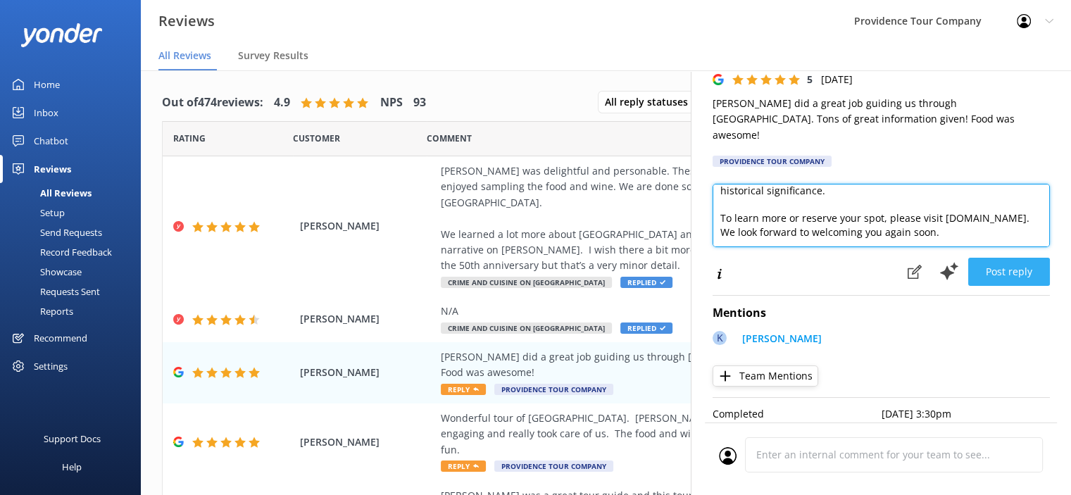
type textarea "Hi [PERSON_NAME], Thank you for your thoughtful review. We're delighted to hear…"
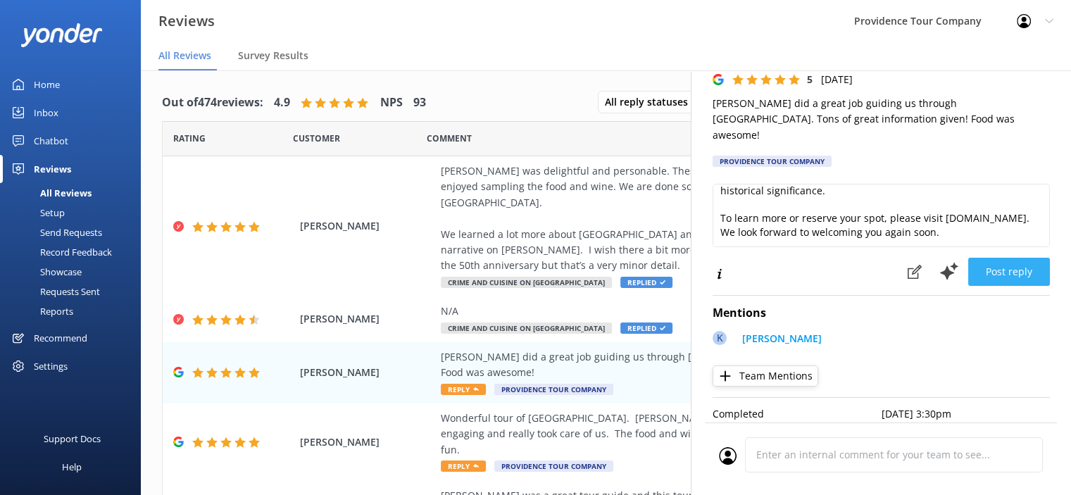
click at [1003, 258] on button "Post reply" at bounding box center [1009, 272] width 82 height 28
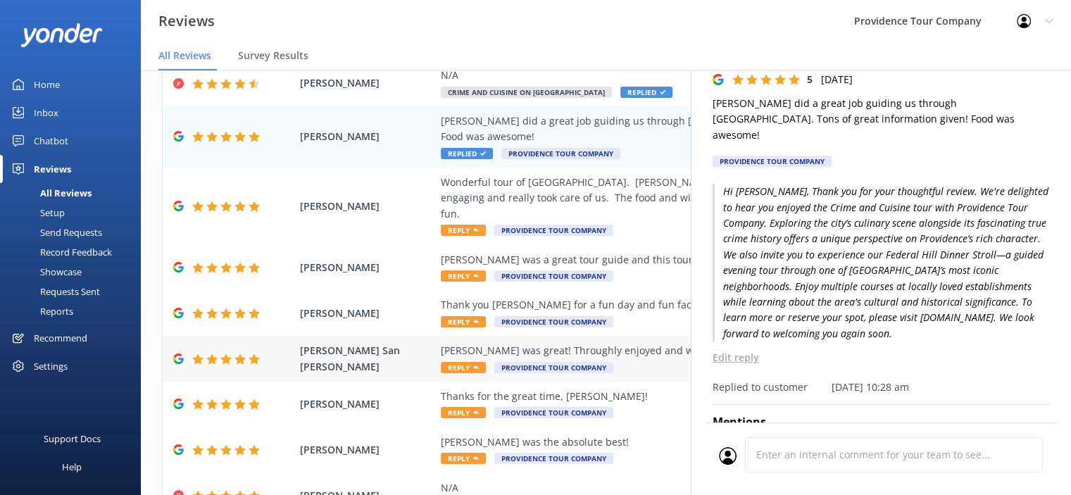
scroll to position [258, 0]
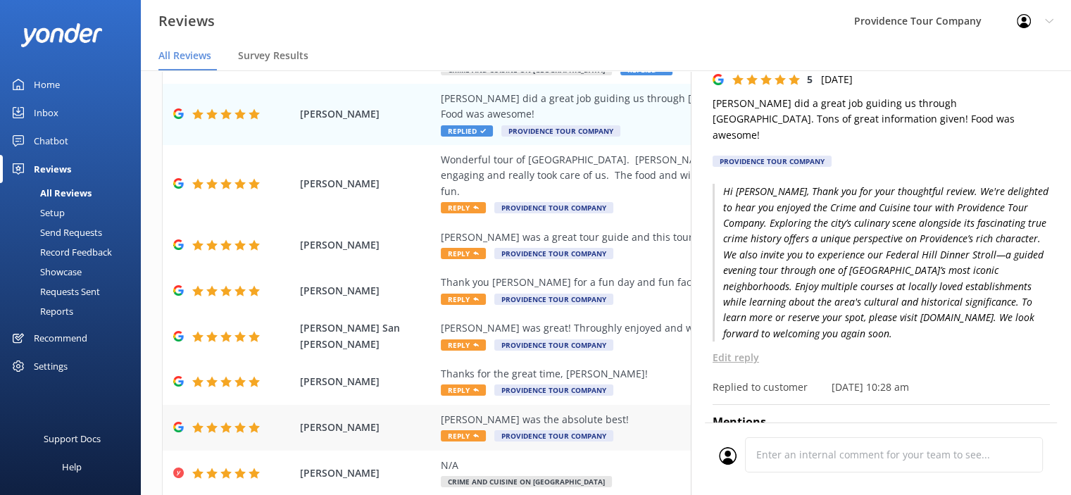
click at [459, 412] on div "Kate K was the absolute best! Reply Providence Tour Company" at bounding box center [697, 428] width 513 height 32
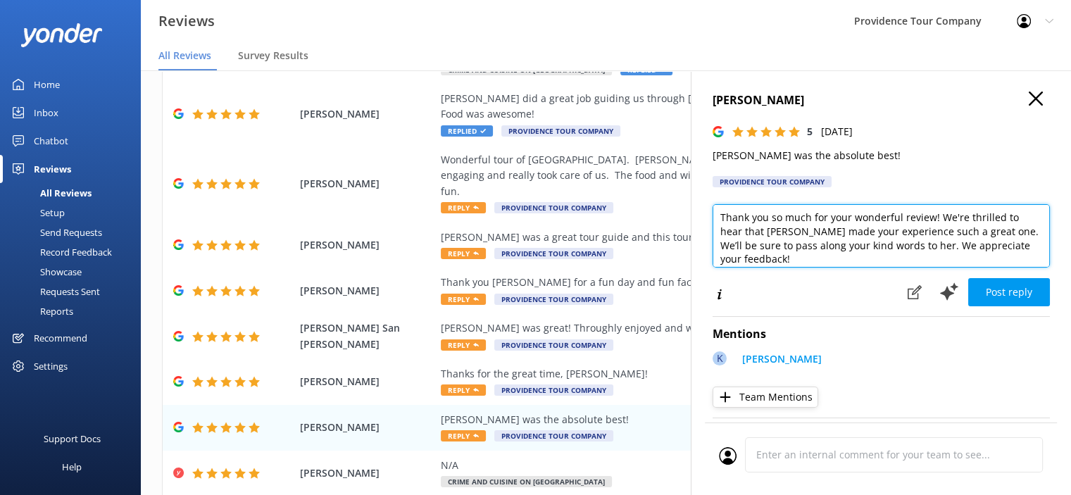
scroll to position [0, 0]
drag, startPoint x: 777, startPoint y: 264, endPoint x: 700, endPoint y: 204, distance: 97.3
click at [700, 204] on div "Conner Guyer 5 Thu, 14th Aug 2025 Kate K was the absolute best! Providence Tour…" at bounding box center [880, 317] width 380 height 495
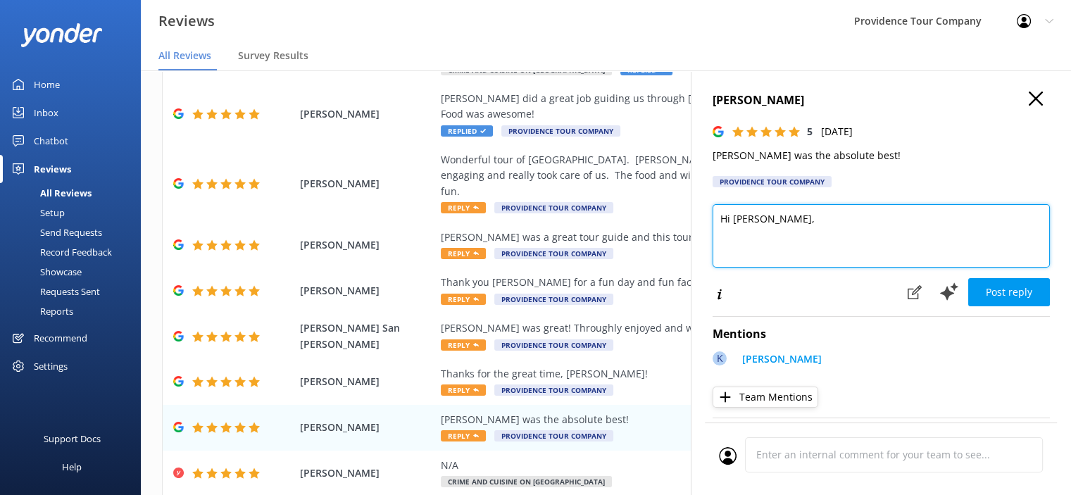
paste textarea "Thank you for your thoughtful review. We're delighted to hear you enjoyed the C…"
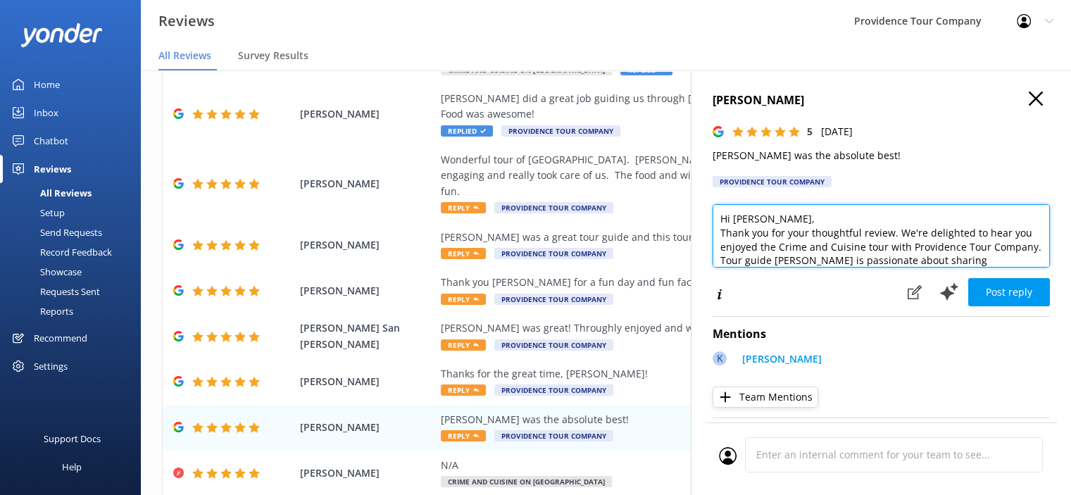
drag, startPoint x: 861, startPoint y: 233, endPoint x: 809, endPoint y: 236, distance: 52.9
click at [809, 236] on textarea "Hi Connor, Thank you for your thoughtful review. We're delighted to hear you en…" at bounding box center [880, 235] width 337 height 63
click at [814, 234] on textarea "Hi Connor, Thank you for your wonderful review. We're delighted to hear you enj…" at bounding box center [880, 235] width 337 height 63
click at [790, 215] on textarea "Hi Connor, Thank you for your wonderful review. We're delighted to hear you enj…" at bounding box center [880, 235] width 337 height 63
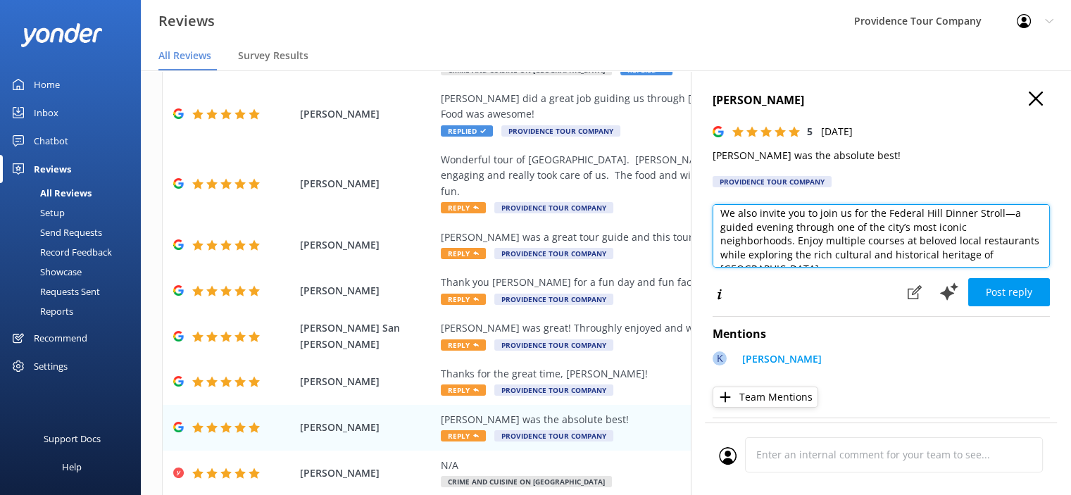
scroll to position [141, 0]
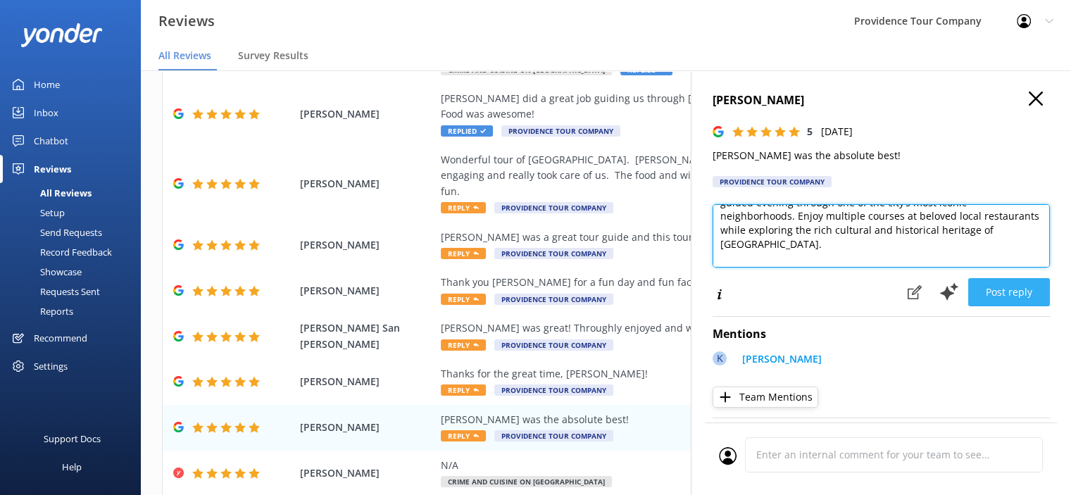
type textarea "Hi [PERSON_NAME], Thank you for your wonderful review. We're delighted to hear …"
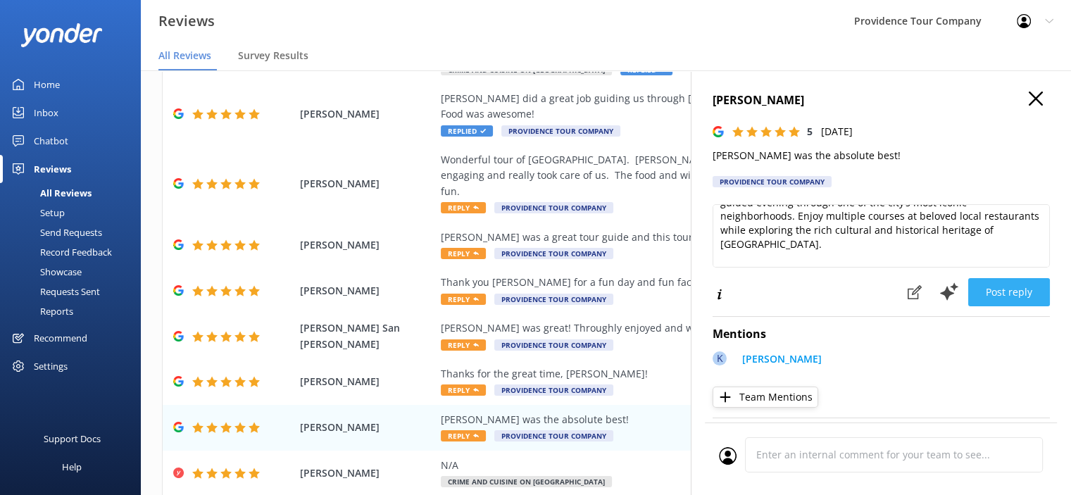
click at [1019, 293] on button "Post reply" at bounding box center [1009, 292] width 82 height 28
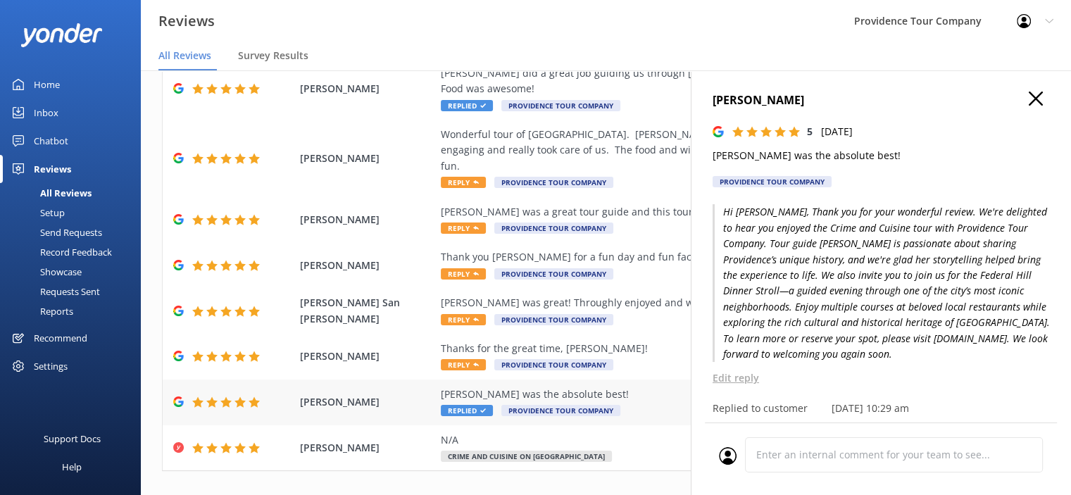
scroll to position [28, 0]
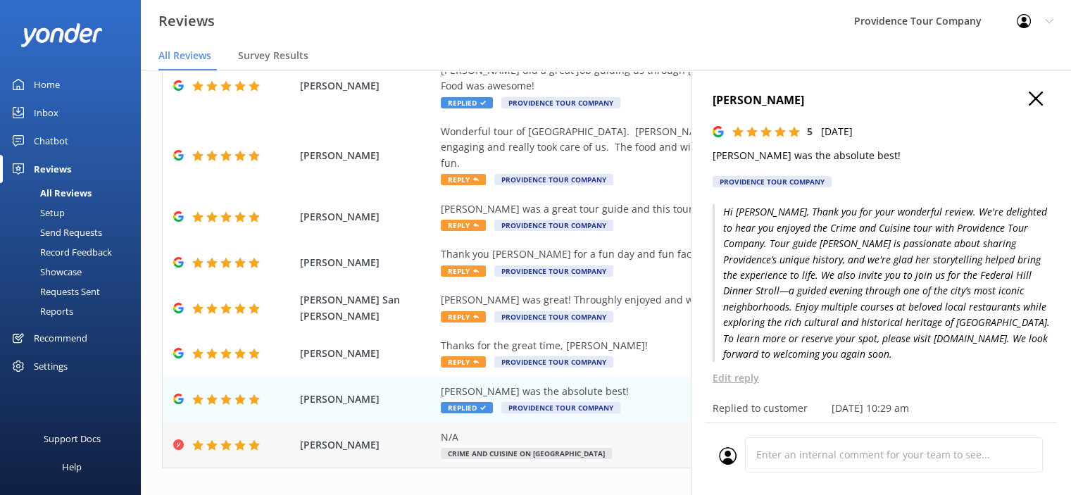
click at [536, 448] on span "Crime and Cuisine on [GEOGRAPHIC_DATA]" at bounding box center [526, 453] width 171 height 11
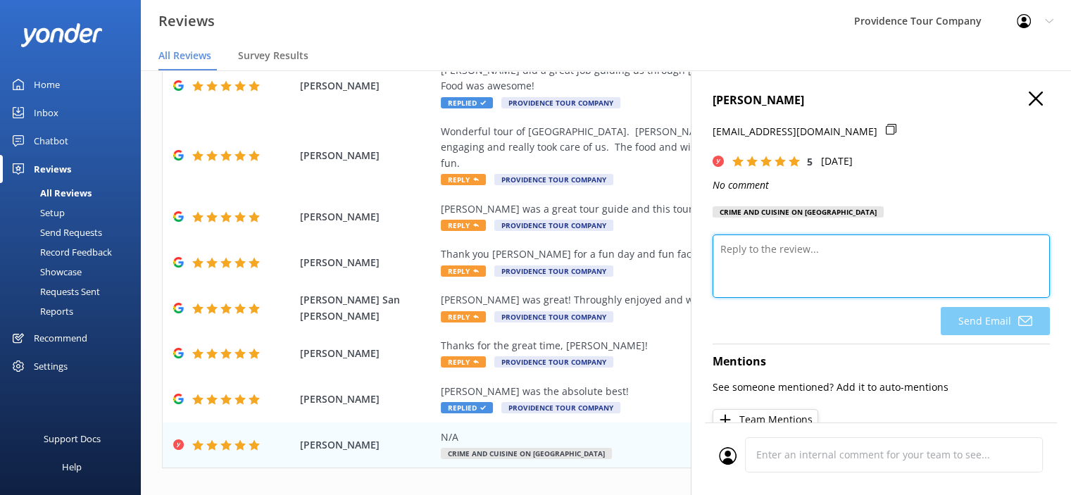
click at [806, 261] on textarea at bounding box center [880, 265] width 337 height 63
click at [776, 258] on textarea at bounding box center [880, 265] width 337 height 63
paste textarea "Thanks so much for your review! We're so glad you enjoyed the Crime and Cuisine…"
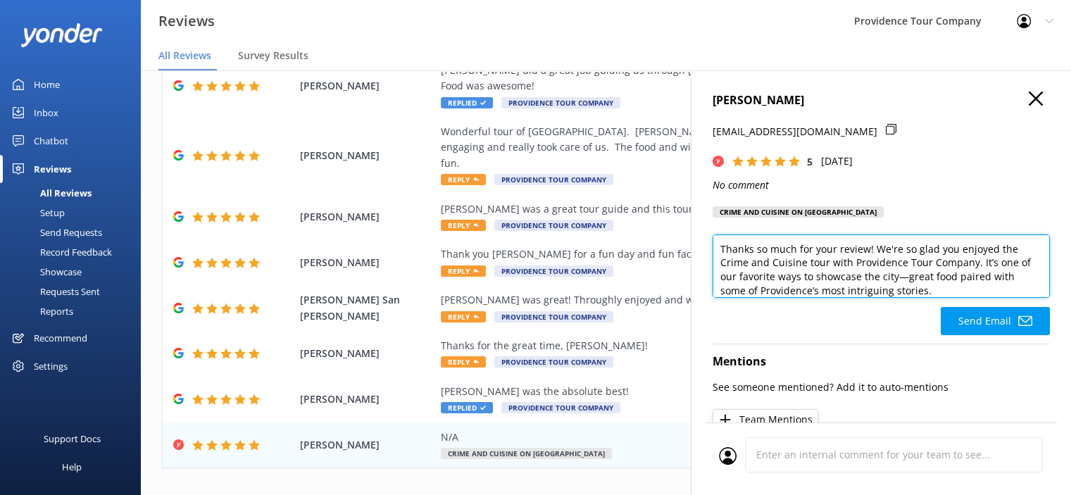
scroll to position [110, 0]
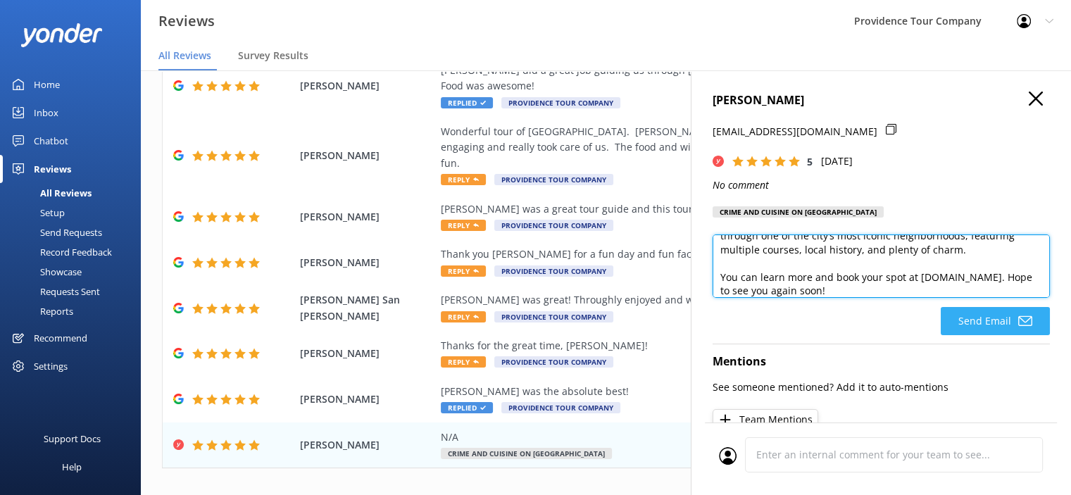
type textarea "Thanks so much for your review! We're so glad you enjoyed the Crime and Cuisine…"
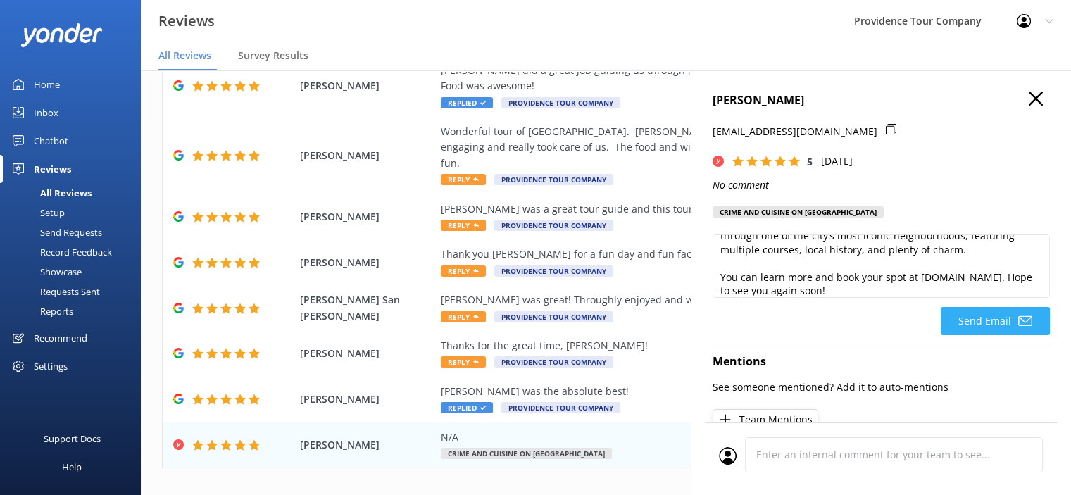
click at [1018, 322] on icon at bounding box center [1025, 321] width 14 height 14
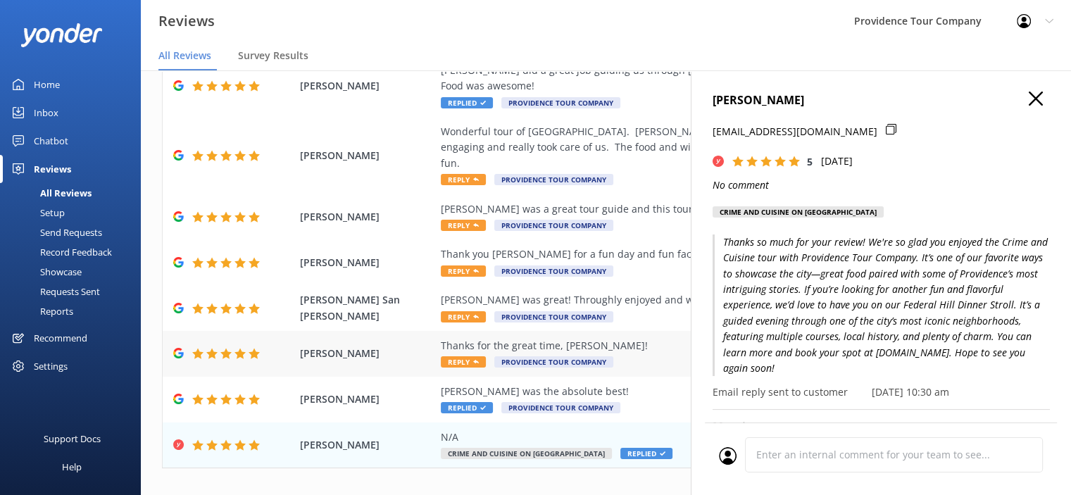
click at [468, 356] on span "Reply" at bounding box center [463, 361] width 45 height 11
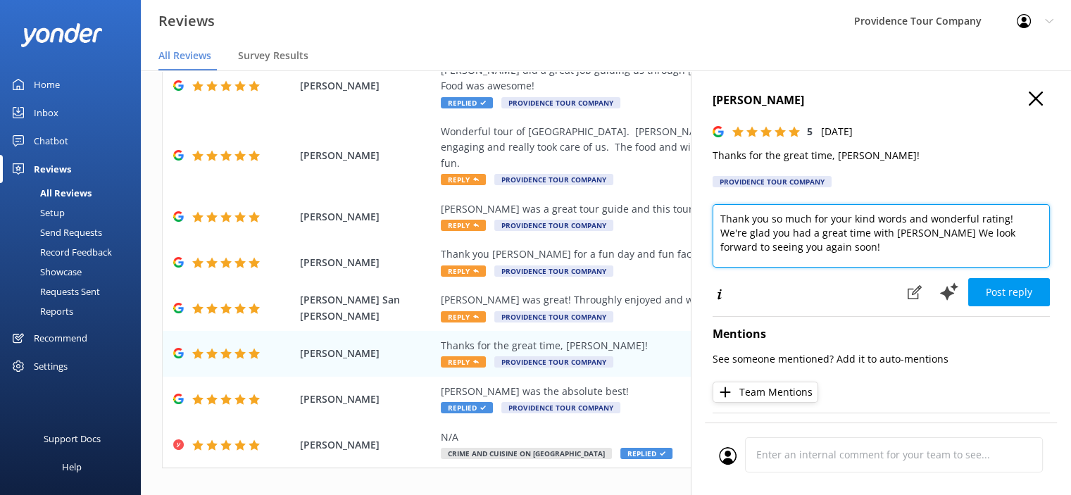
drag, startPoint x: 850, startPoint y: 248, endPoint x: 693, endPoint y: 227, distance: 159.1
click at [711, 214] on div "Kevin Blais 5 Thu, 14th Aug 2025 Thanks for the great time, Kat K! Providence T…" at bounding box center [880, 317] width 380 height 495
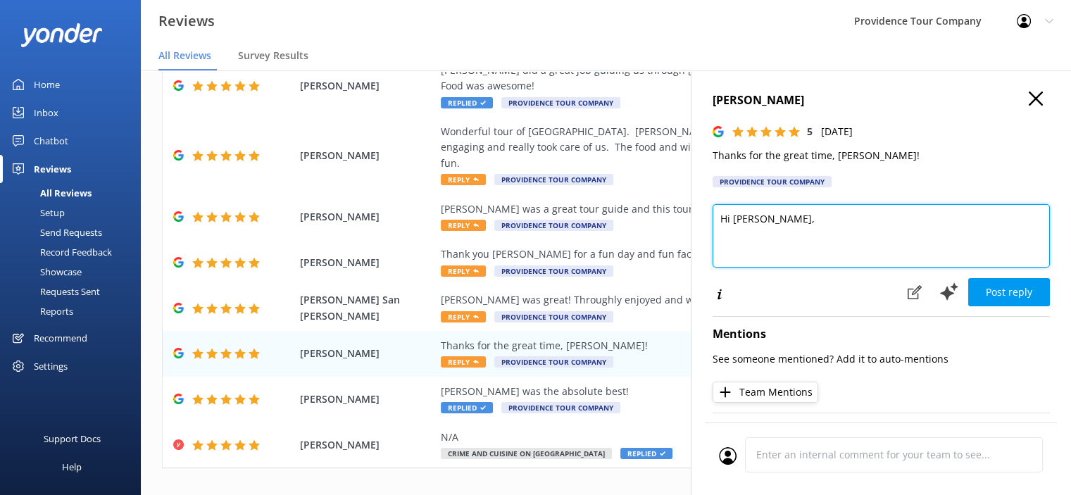
type textarea "Hi Kevin,"
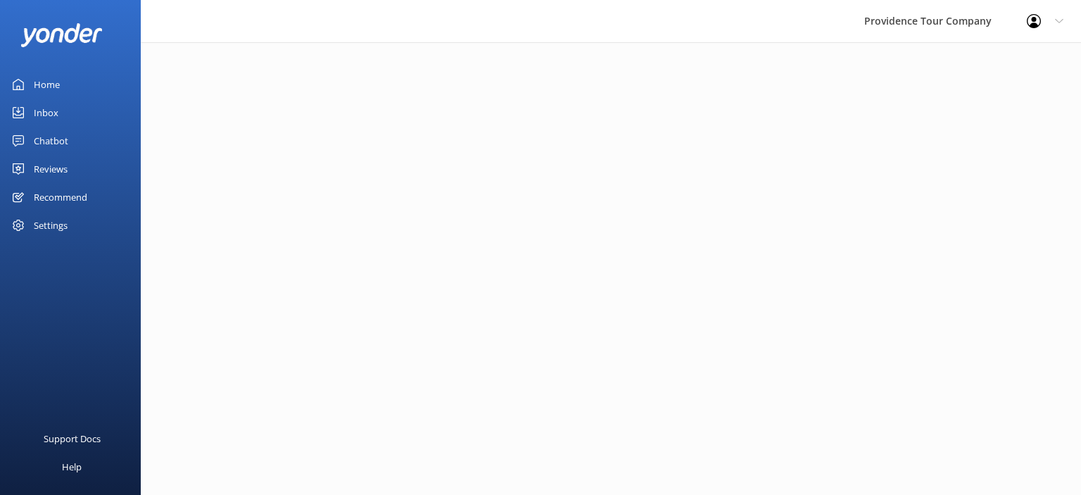
click at [56, 165] on div "Reviews" at bounding box center [51, 169] width 34 height 28
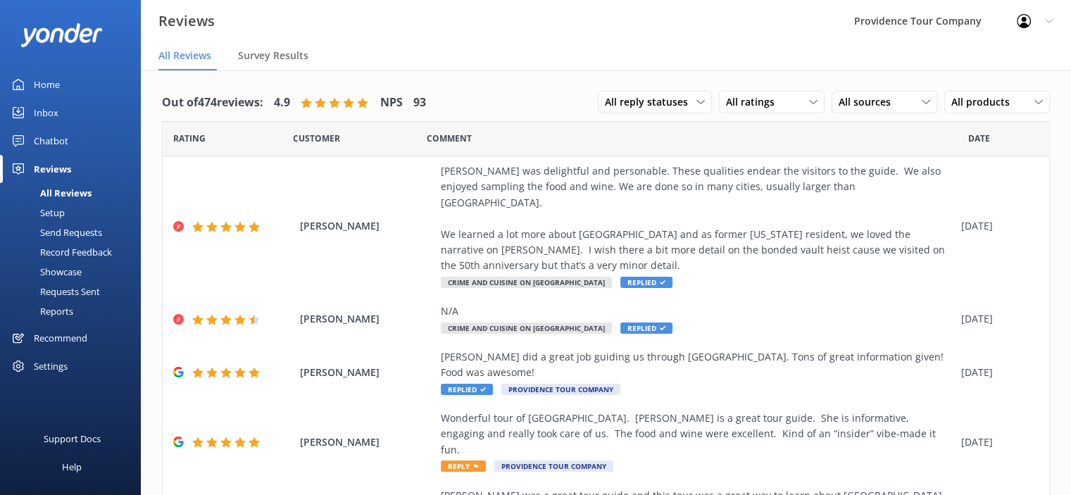
click at [84, 194] on div "All Reviews" at bounding box center [49, 193] width 83 height 20
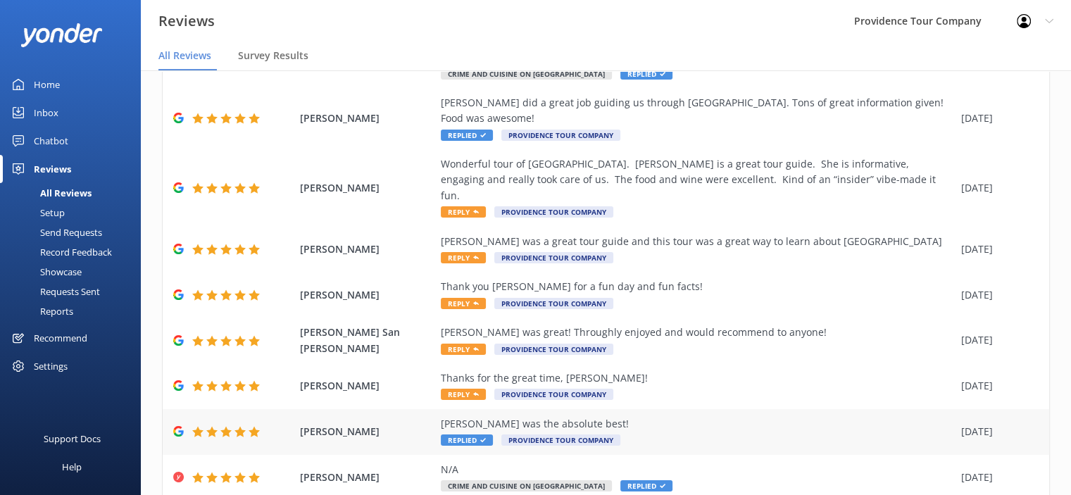
scroll to position [258, 0]
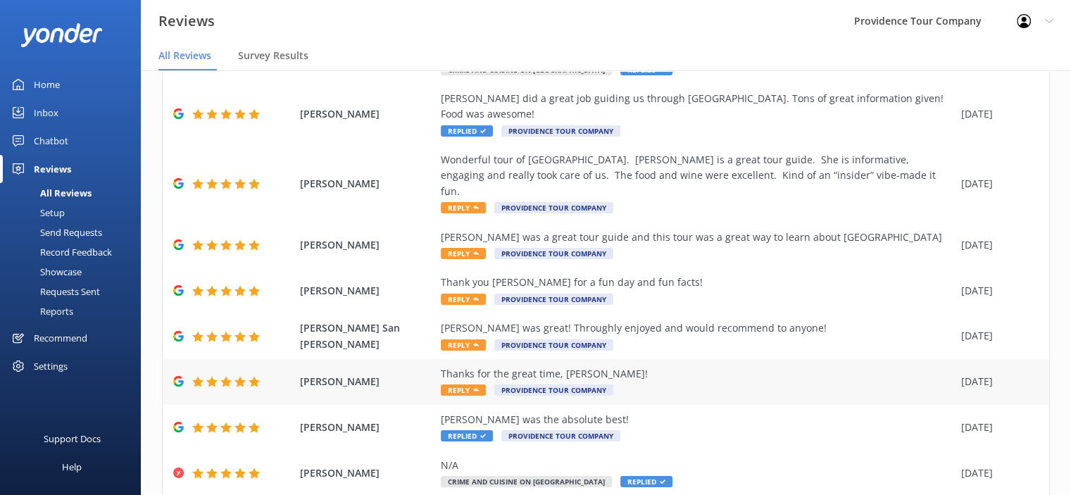
click at [619, 366] on div "Thanks for the great time, [PERSON_NAME]!" at bounding box center [697, 373] width 513 height 15
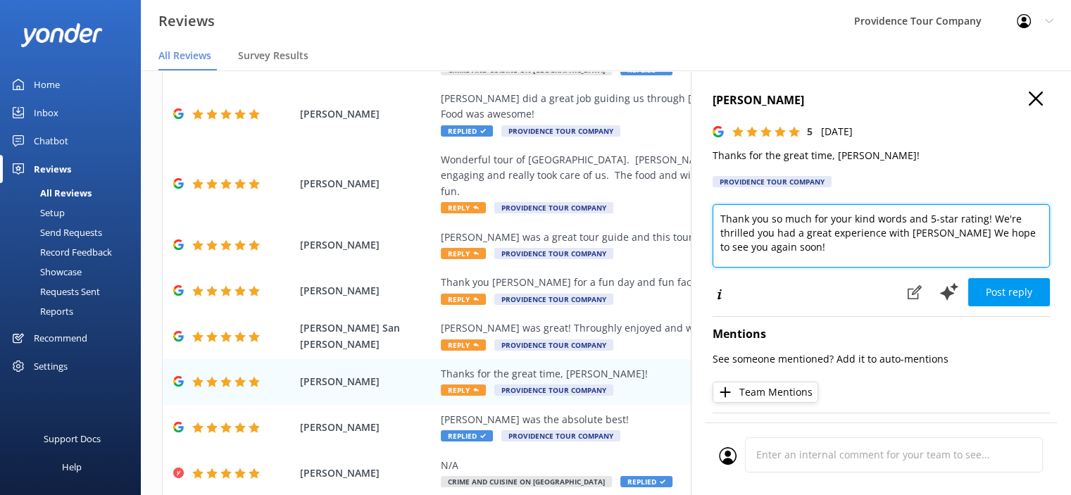
drag, startPoint x: 794, startPoint y: 244, endPoint x: 716, endPoint y: 220, distance: 81.9
click at [716, 220] on textarea "Thank you so much for your kind words and 5-star rating! We're thrilled you had…" at bounding box center [880, 235] width 337 height 63
click at [740, 236] on textarea "Thank you so much for your kind words and 5-star rating! We're thrilled you had…" at bounding box center [880, 235] width 337 height 63
drag, startPoint x: 986, startPoint y: 220, endPoint x: 985, endPoint y: 247, distance: 26.8
click at [985, 247] on textarea "Thank you so much for your kind words and 5-star rating! We're thrilled you had…" at bounding box center [880, 235] width 337 height 63
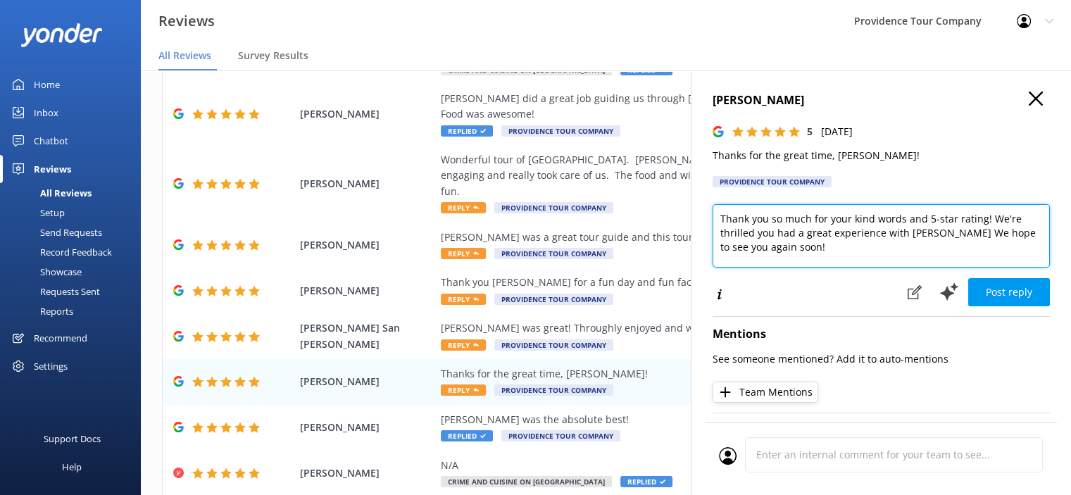
paste textarea "Thanks so much for your review! We're so glad you enjoyed the Crime and Cuisine…"
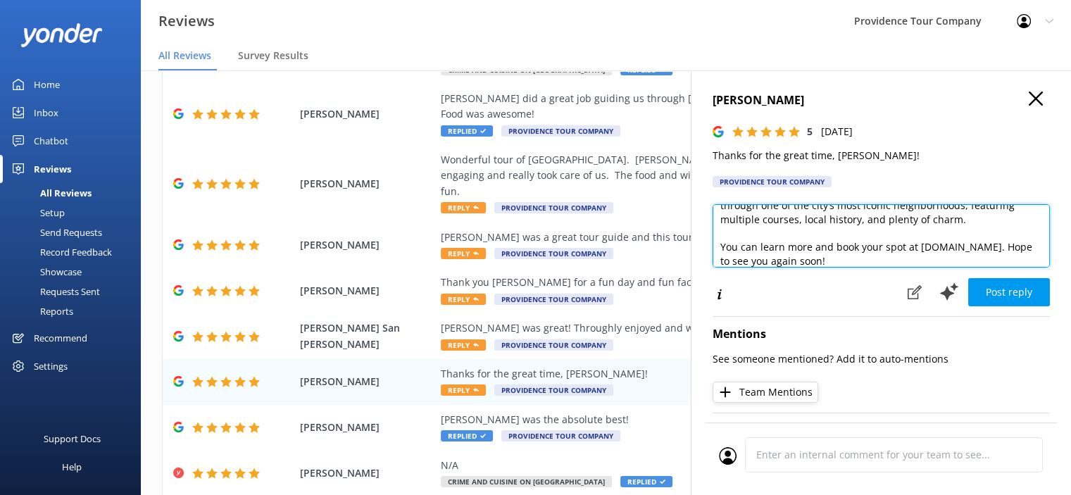
scroll to position [0, 0]
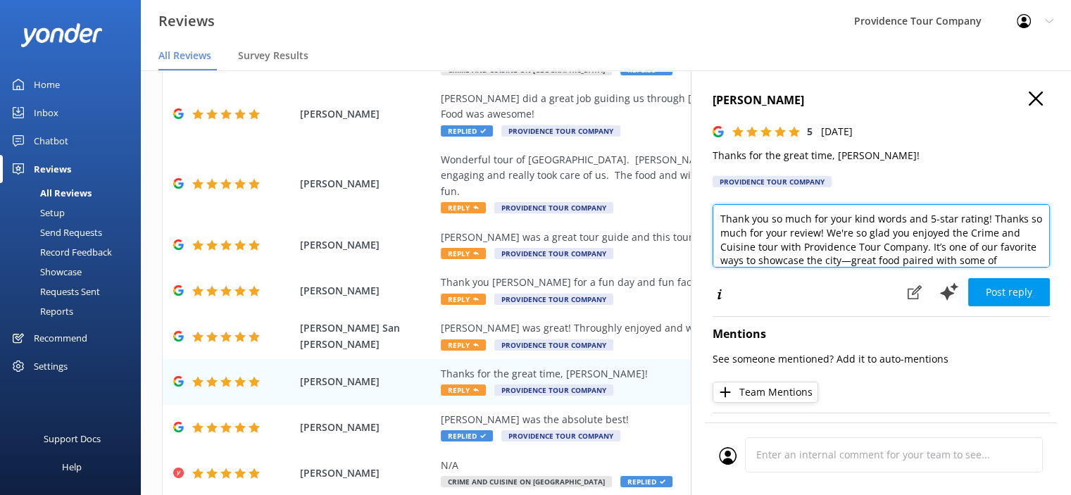
drag, startPoint x: 985, startPoint y: 216, endPoint x: 833, endPoint y: 236, distance: 152.7
click at [833, 236] on textarea "Thank you so much for your kind words and 5-star rating! Thanks so much for you…" at bounding box center [880, 235] width 337 height 63
click at [788, 247] on textarea "Thank you so much for your kind words and 5-star rating! We're so glad you enjo…" at bounding box center [880, 235] width 337 height 63
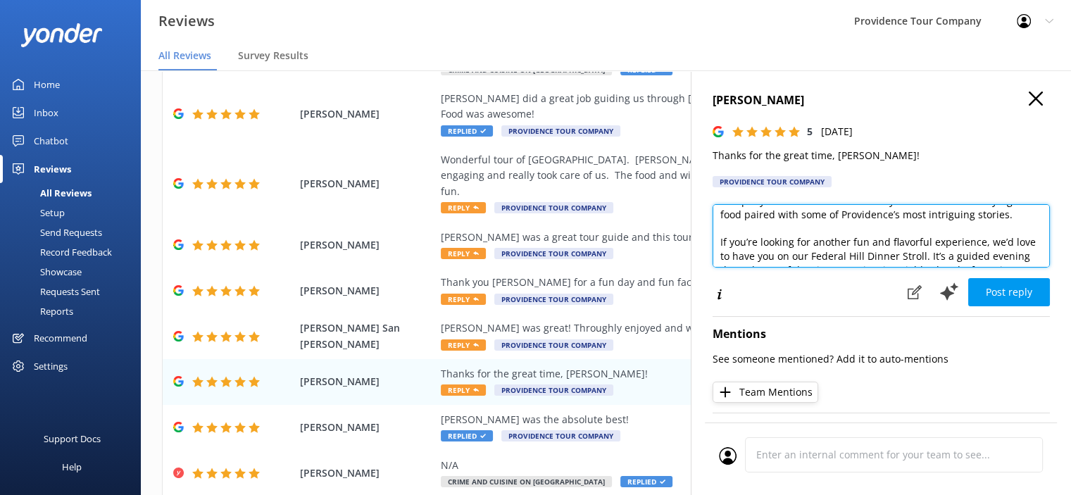
scroll to position [70, 0]
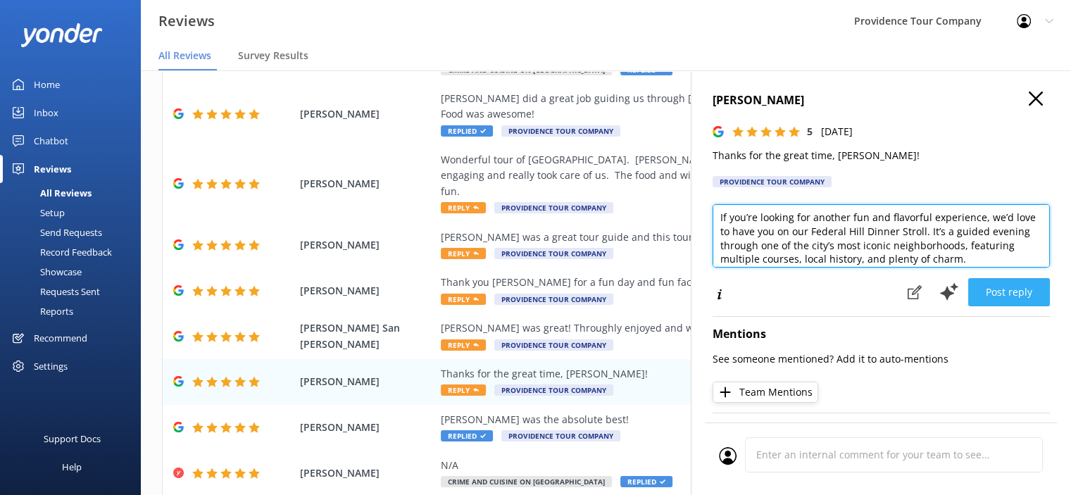
type textarea "Thank you so much for your kind words and 5-star rating! We're so glad you enjo…"
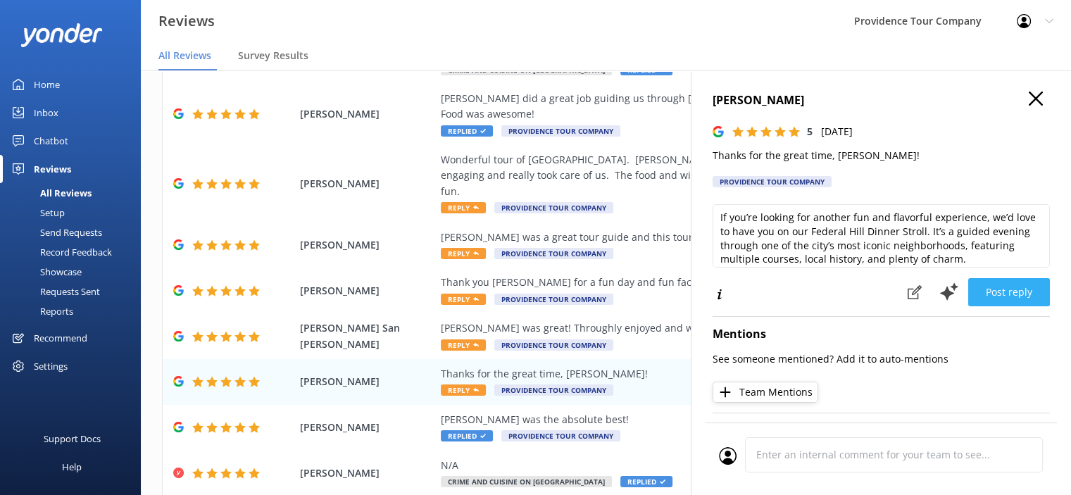
click at [1020, 294] on button "Post reply" at bounding box center [1009, 292] width 82 height 28
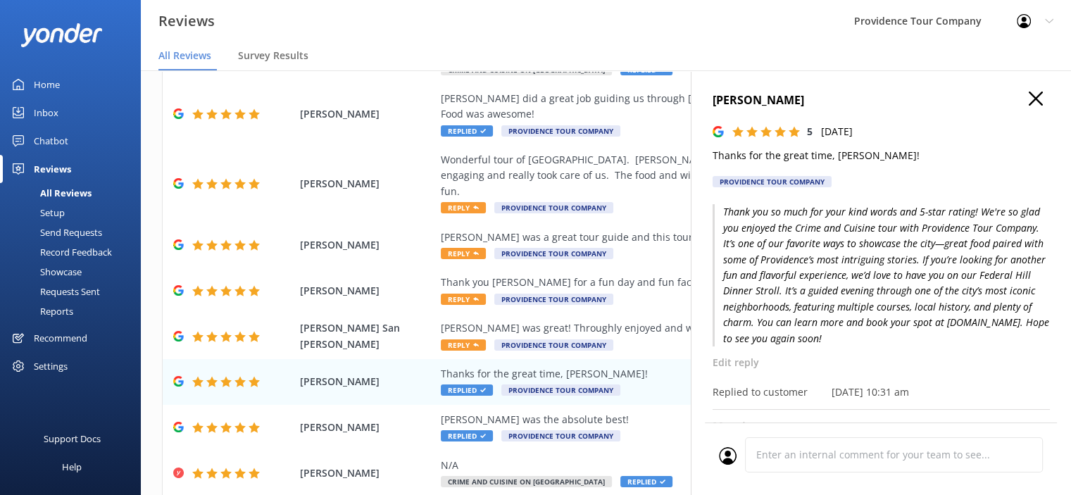
drag, startPoint x: 1047, startPoint y: 286, endPoint x: 726, endPoint y: 41, distance: 404.7
click at [726, 41] on div "Reviews Providence Tour Company Profile Settings Logout" at bounding box center [535, 21] width 1071 height 42
click at [468, 339] on span "Reply" at bounding box center [463, 344] width 45 height 11
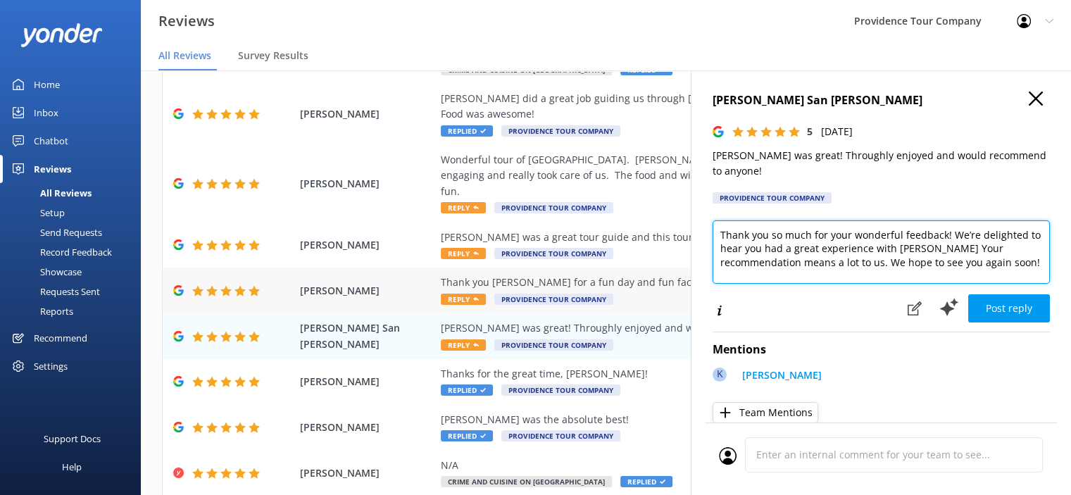
drag, startPoint x: 959, startPoint y: 262, endPoint x: 683, endPoint y: 238, distance: 276.9
click at [683, 238] on div "Out of 474 reviews: 4.9 NPS 93 All reply statuses All reply statuses Needs a re…" at bounding box center [606, 296] width 930 height 453
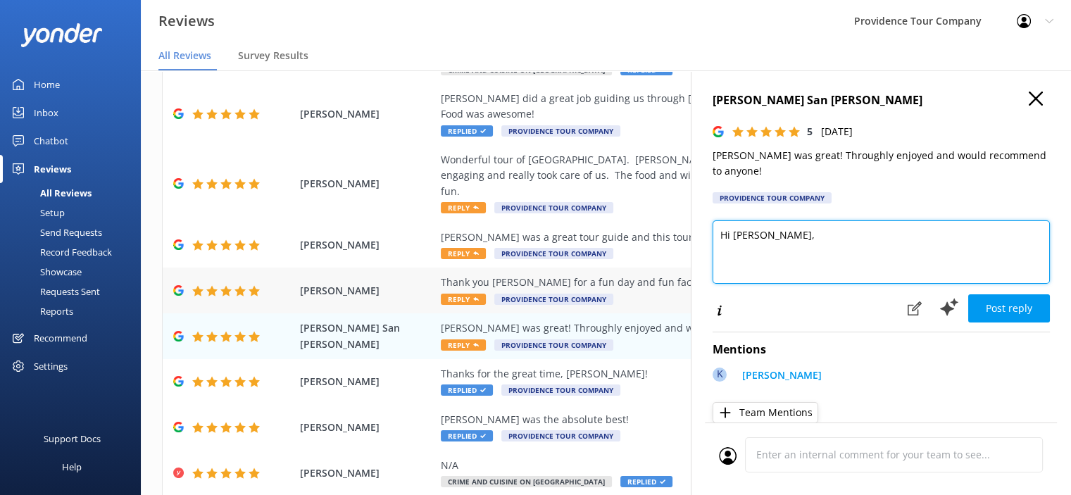
paste textarea "Thanks so much for the great review! We're thrilled you enjoyed the Crime and C…"
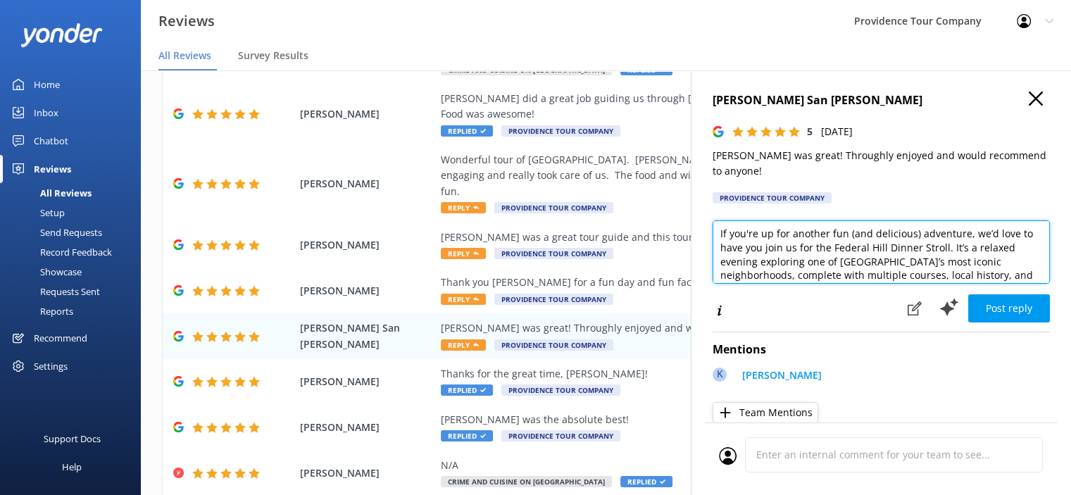
scroll to position [0, 0]
click at [819, 227] on textarea "Hi [PERSON_NAME], Thanks so much for the great review! We're thrilled you enjoy…" at bounding box center [880, 251] width 337 height 63
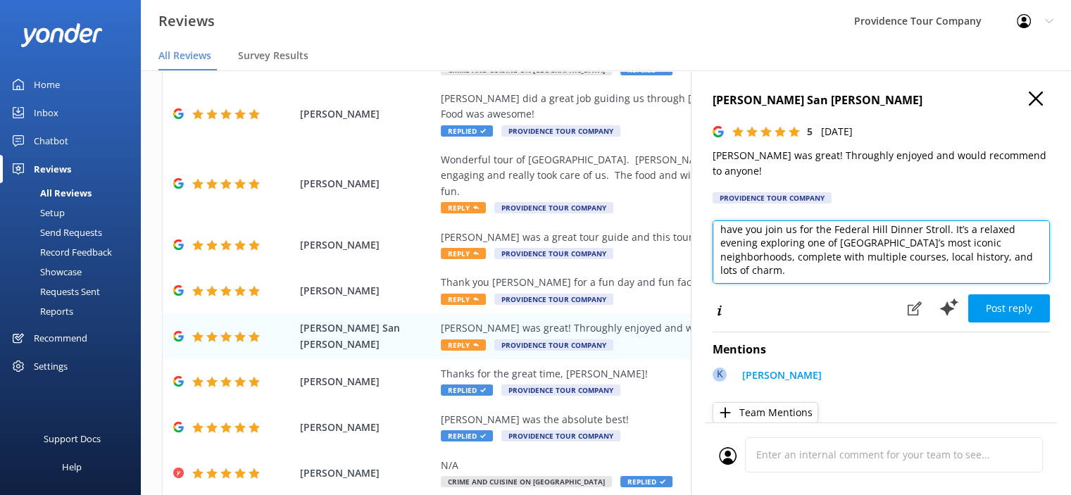
scroll to position [141, 0]
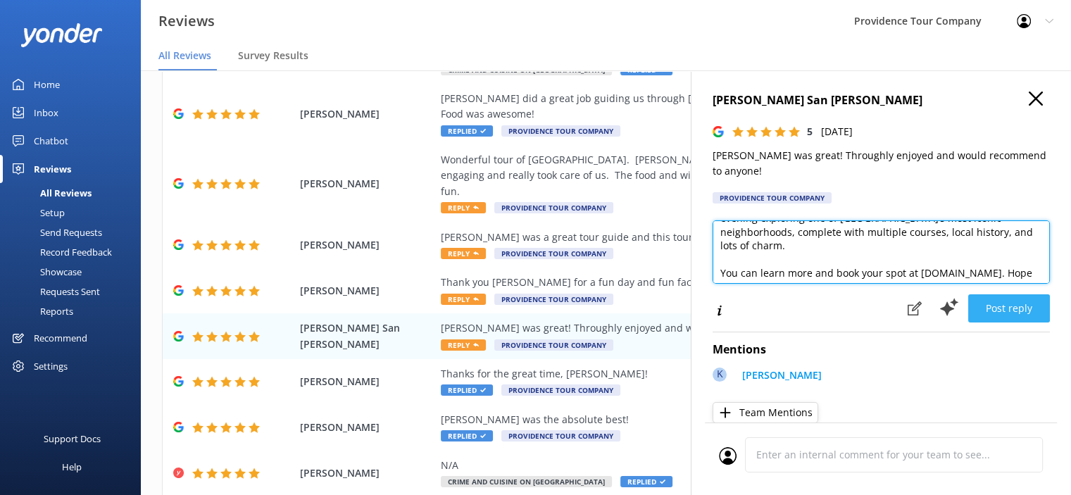
type textarea "Hi [PERSON_NAME], Thanks so much for the great review! We're thrilled you enjoy…"
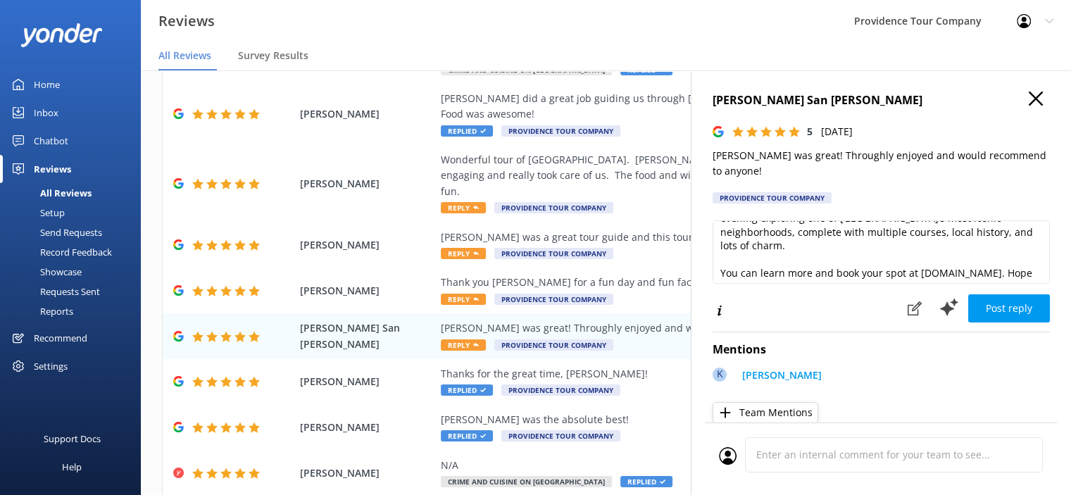
click at [1017, 312] on button "Post reply" at bounding box center [1009, 308] width 82 height 28
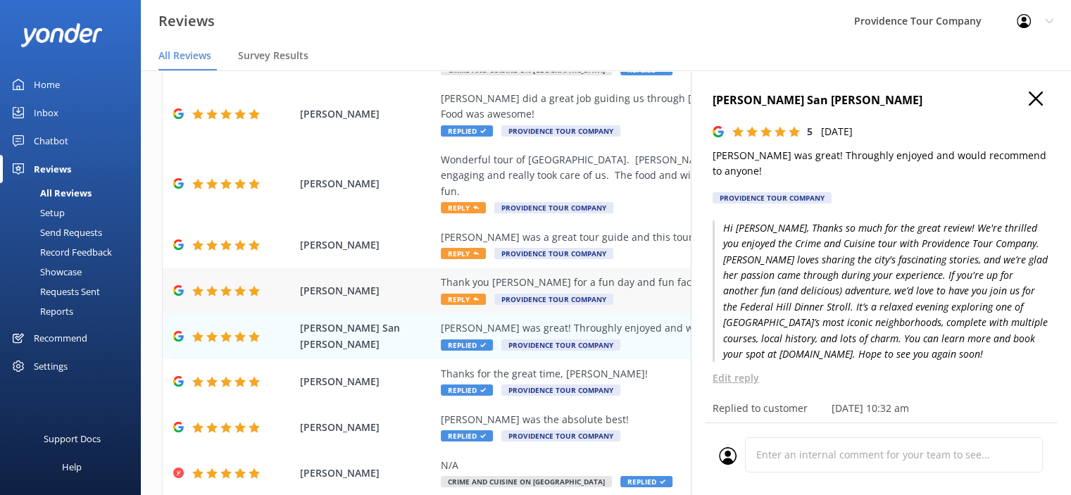
click at [468, 274] on div "Thank you [PERSON_NAME] for a fun day and fun facts! Reply Providence Tour Comp…" at bounding box center [697, 290] width 513 height 32
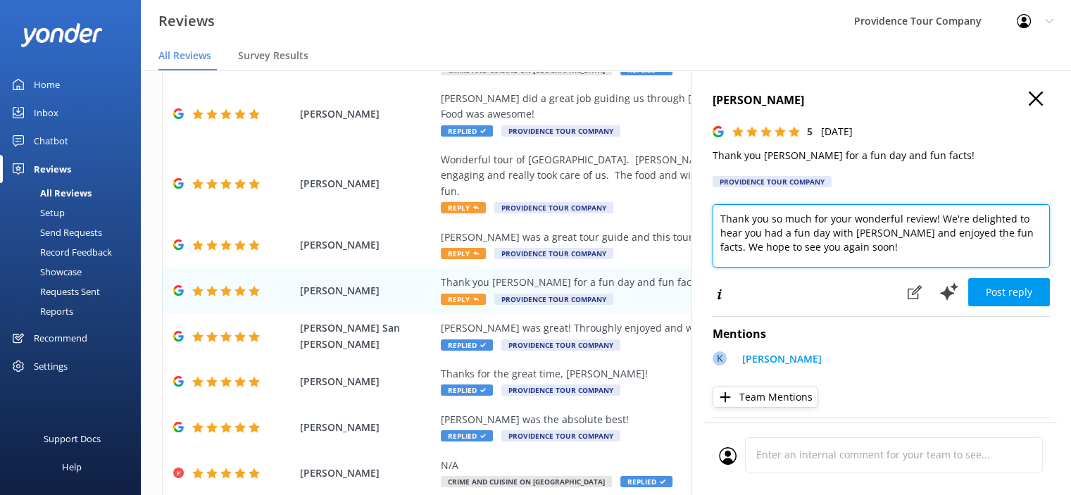
drag, startPoint x: 871, startPoint y: 244, endPoint x: 701, endPoint y: 220, distance: 172.1
click at [701, 220] on div "[PERSON_NAME] 5 [DATE] Thank you [PERSON_NAME] K for a fun day and fun facts! P…" at bounding box center [880, 317] width 380 height 495
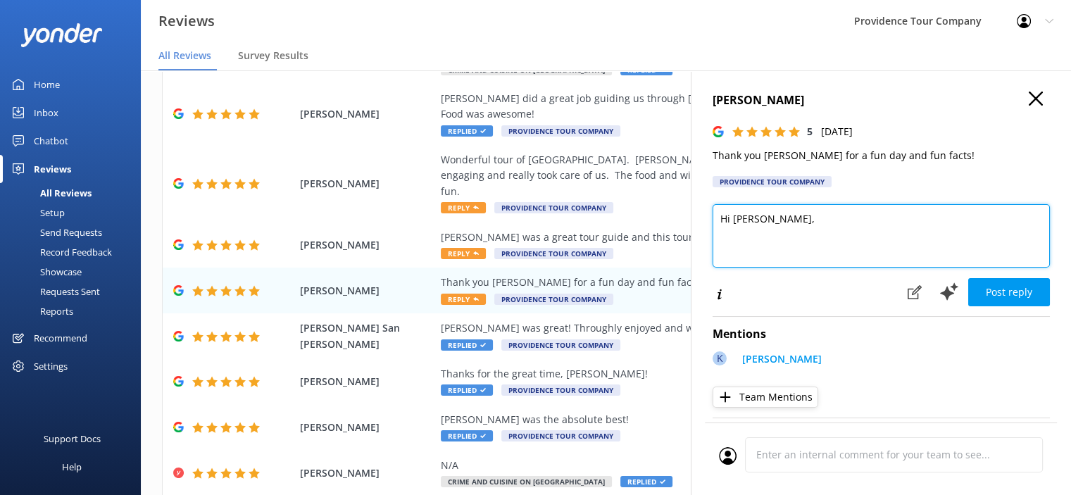
paste textarea "Thank you for the kind words! We’re so glad you enjoyed the Crime and Cuisine t…"
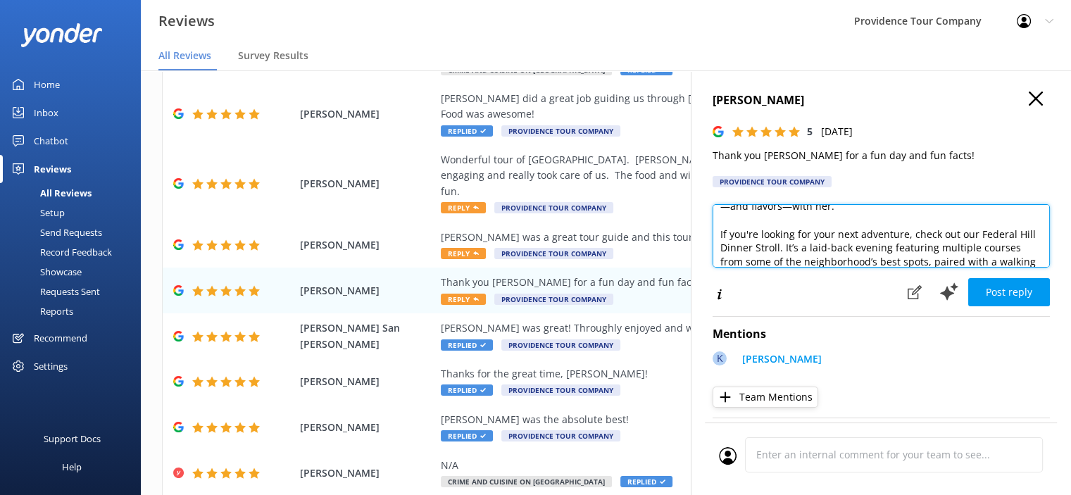
scroll to position [0, 0]
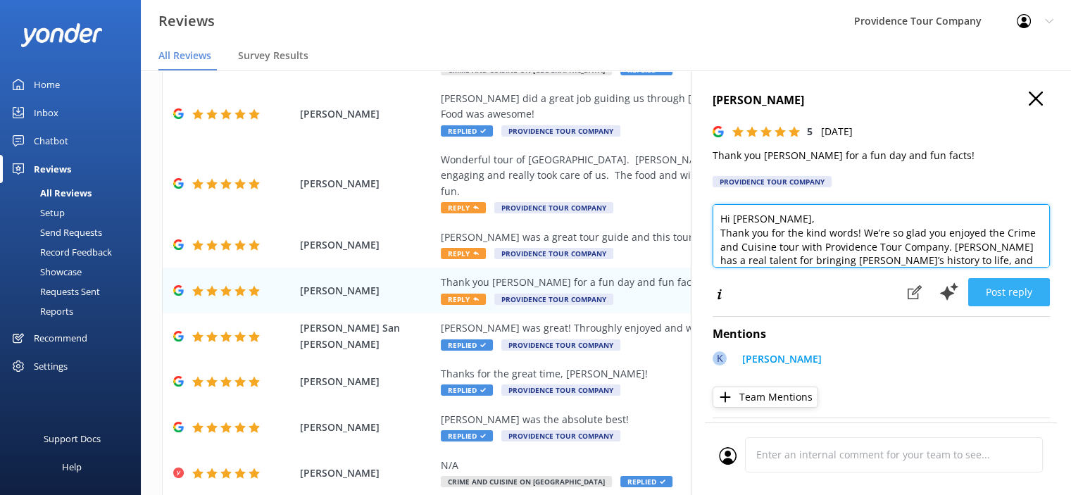
type textarea "Hi [PERSON_NAME], Thank you for the kind words! We’re so glad you enjoyed the C…"
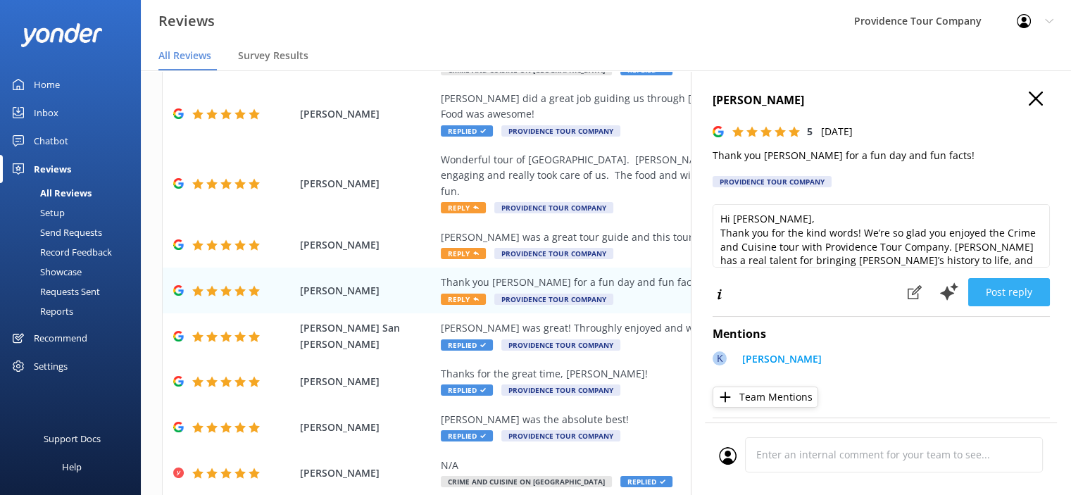
click at [1025, 298] on button "Post reply" at bounding box center [1009, 292] width 82 height 28
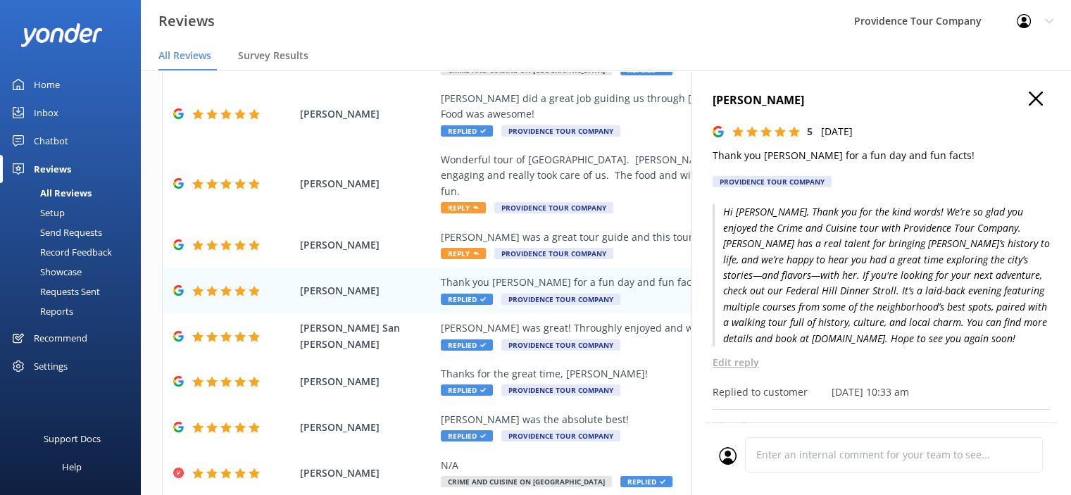
click at [953, 313] on p "Hi [PERSON_NAME], Thank you for the kind words! We’re so glad you enjoyed the C…" at bounding box center [880, 275] width 337 height 142
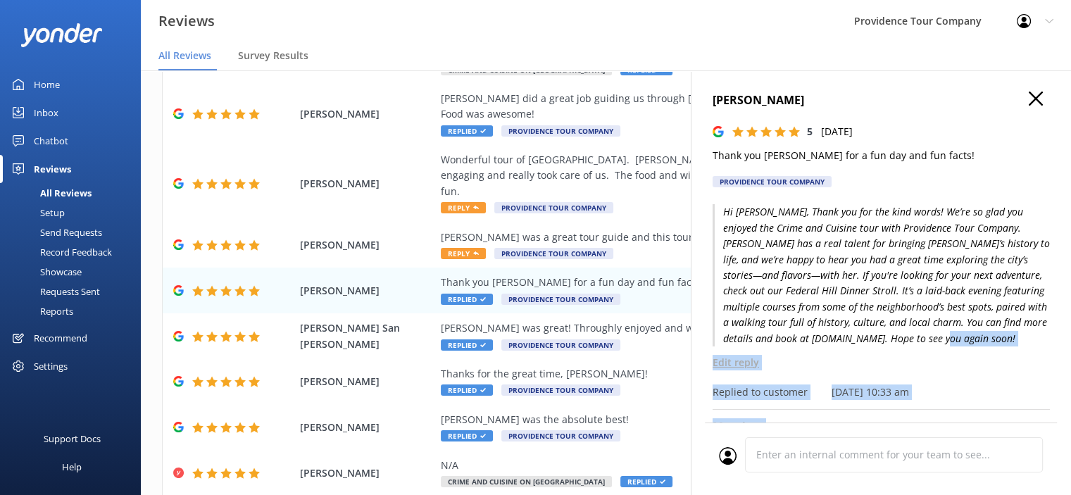
drag, startPoint x: 954, startPoint y: 341, endPoint x: 963, endPoint y: 438, distance: 96.9
click at [962, 416] on div "[PERSON_NAME] 5 [DATE] Thank you [PERSON_NAME] K for a fun day and fun facts! P…" at bounding box center [880, 317] width 380 height 495
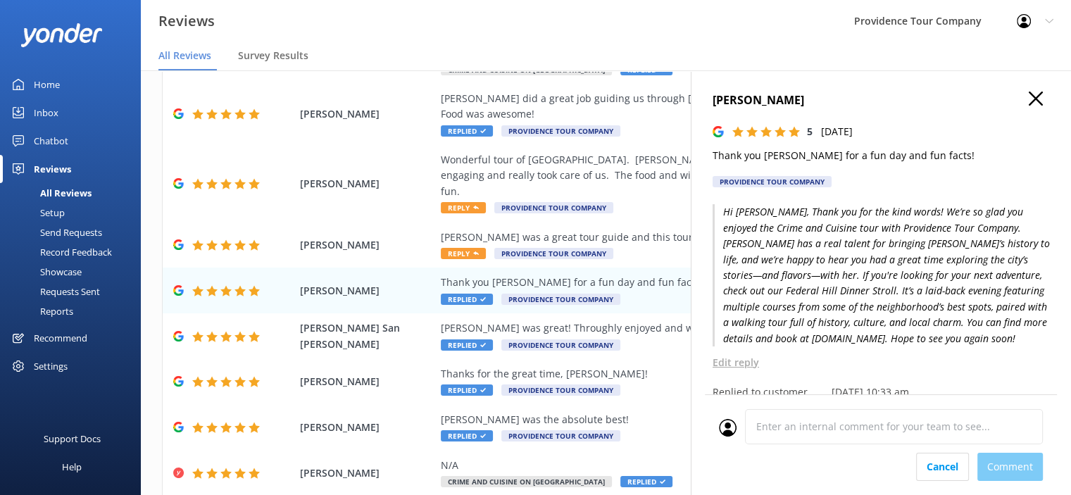
scroll to position [151, 0]
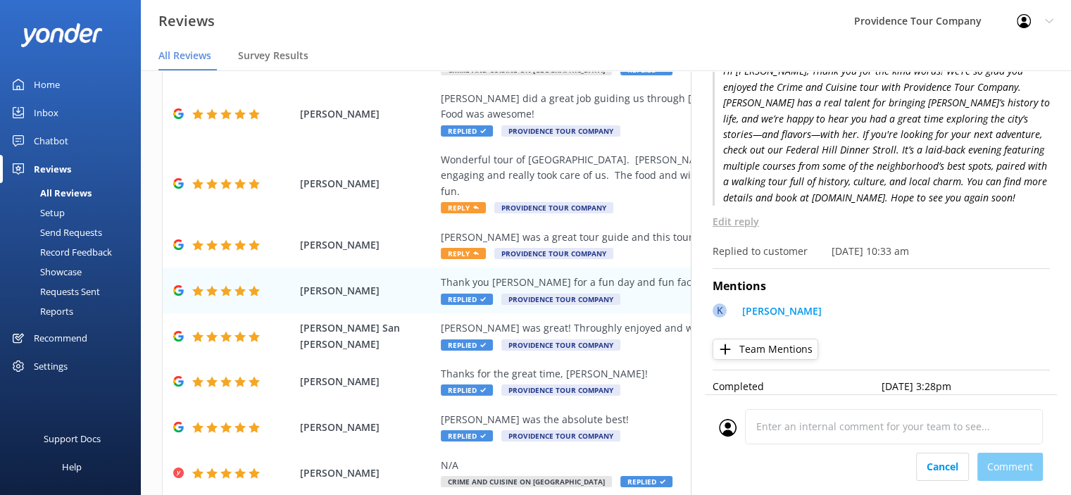
click at [963, 480] on div "Cancel Comment" at bounding box center [881, 444] width 352 height 101
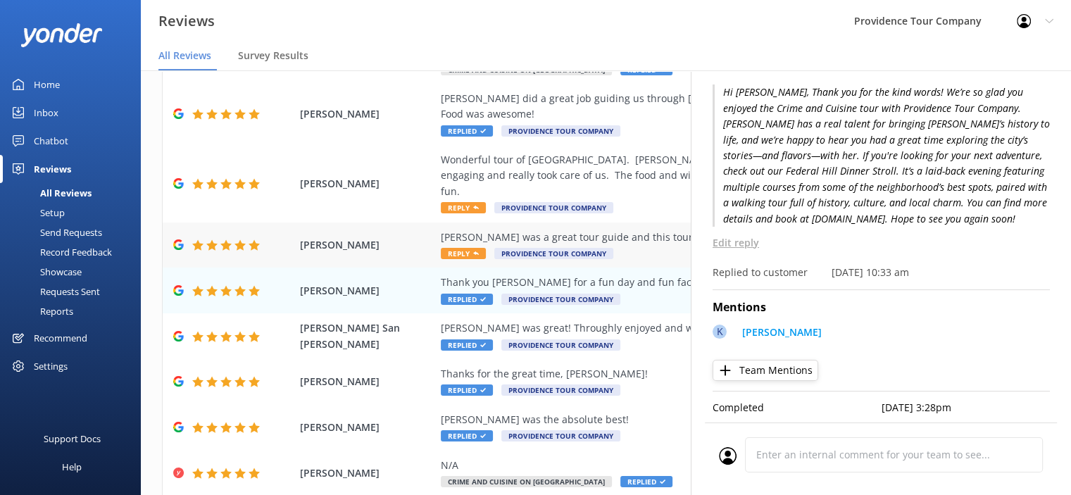
scroll to position [130, 0]
click at [599, 229] on div "[PERSON_NAME] was a great tour guide and this tour was a great way to learn abo…" at bounding box center [697, 236] width 513 height 15
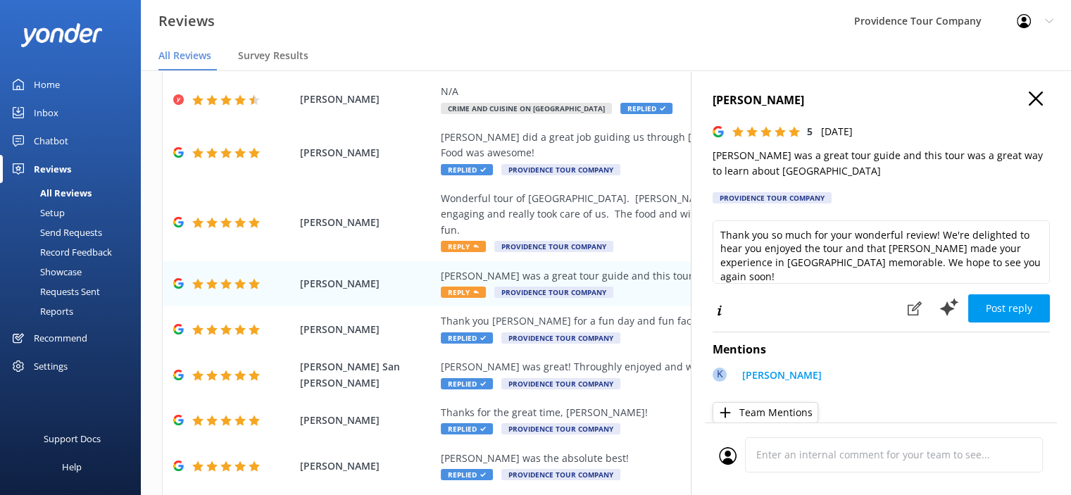
scroll to position [188, 0]
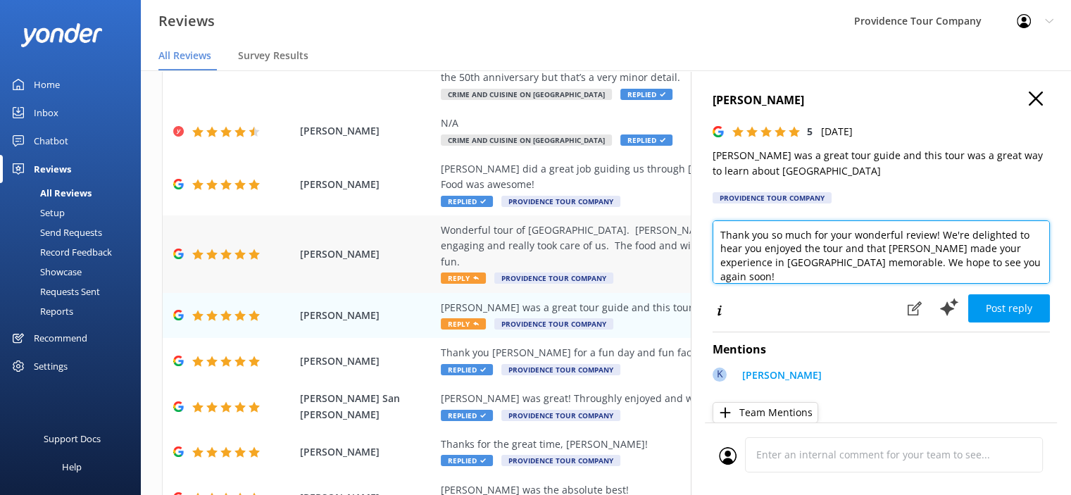
drag, startPoint x: 963, startPoint y: 267, endPoint x: 565, endPoint y: 213, distance: 401.3
click at [565, 213] on div "Out of 474 reviews: 4.9 NPS 93 All reply statuses All reply statuses Needs a re…" at bounding box center [606, 296] width 930 height 453
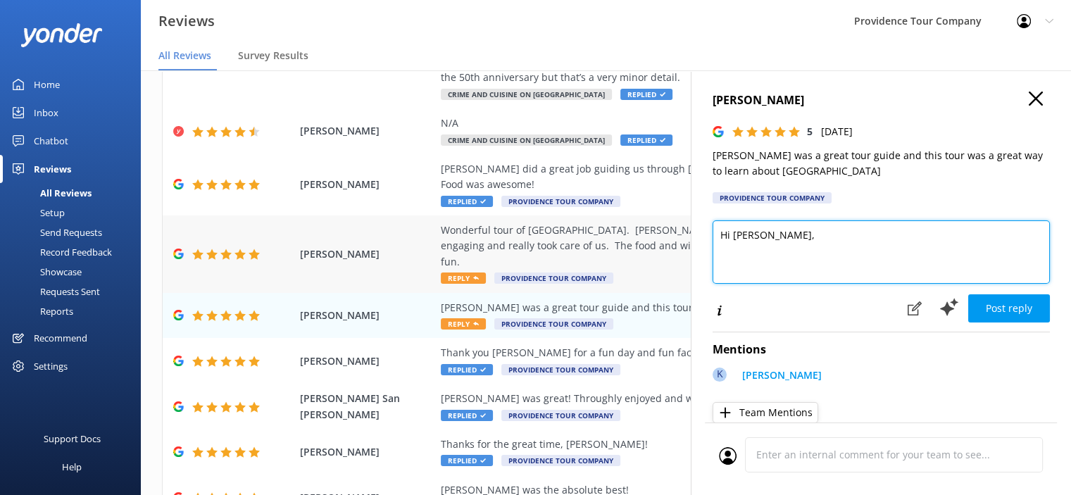
paste textarea "Thanks so much for your kind words! We’re delighted you enjoyed the Crime and C…"
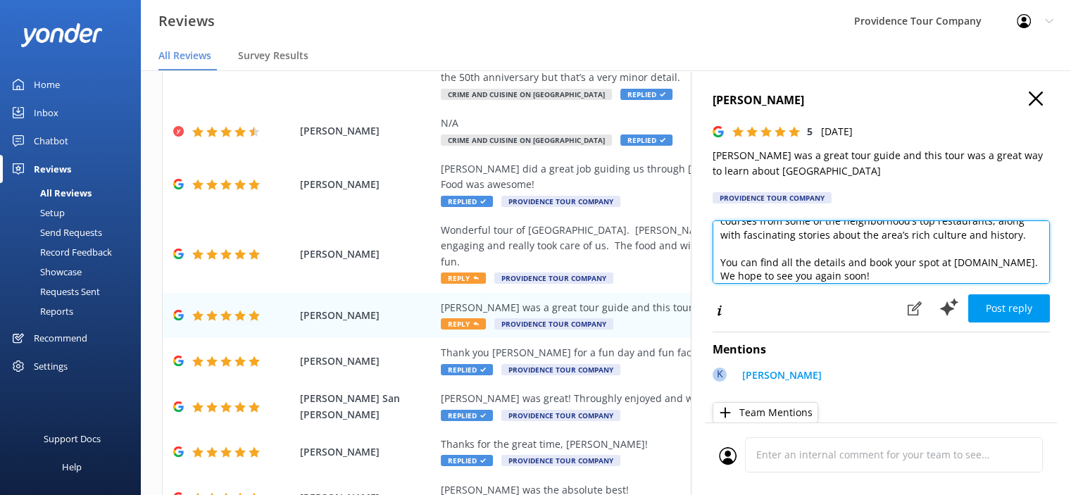
scroll to position [0, 0]
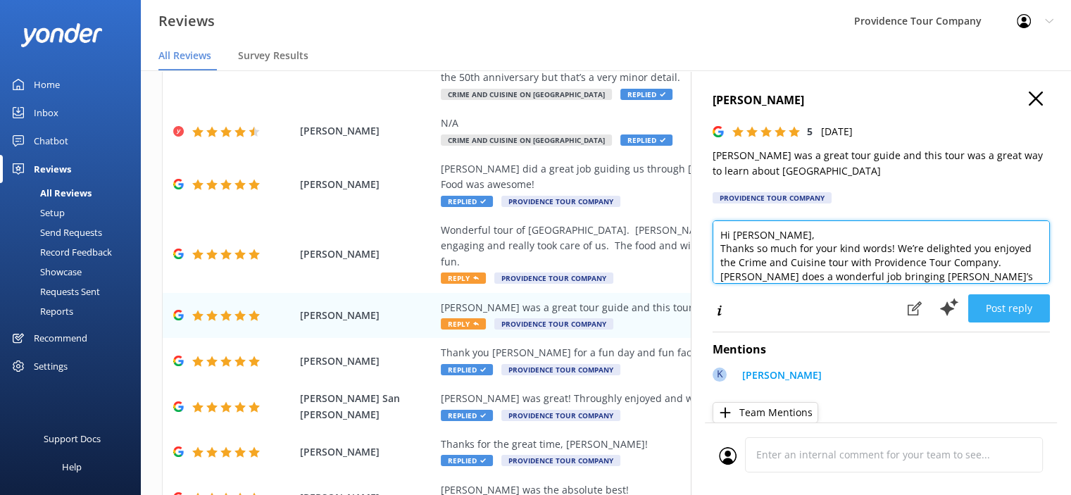
type textarea "Hi [PERSON_NAME], Thanks so much for your kind words! We’re delighted you enjoy…"
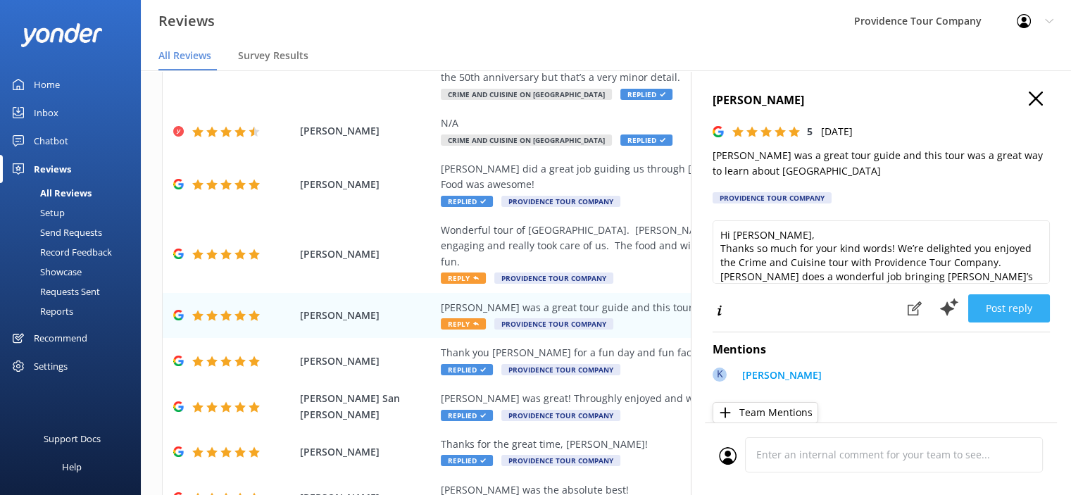
click at [1013, 315] on button "Post reply" at bounding box center [1009, 308] width 82 height 28
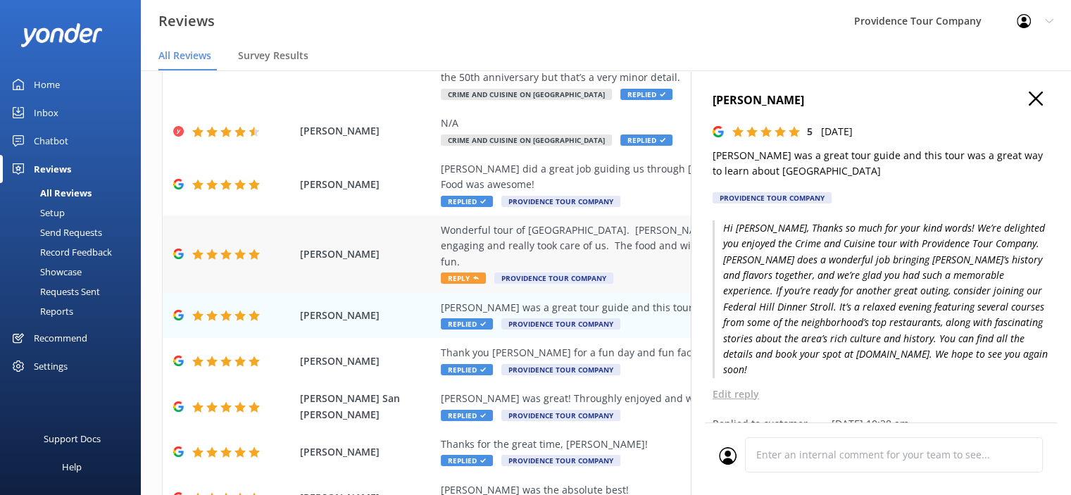
click at [569, 222] on div "Wonderful tour of [GEOGRAPHIC_DATA]. [PERSON_NAME] is a great tour guide. She i…" at bounding box center [697, 245] width 513 height 47
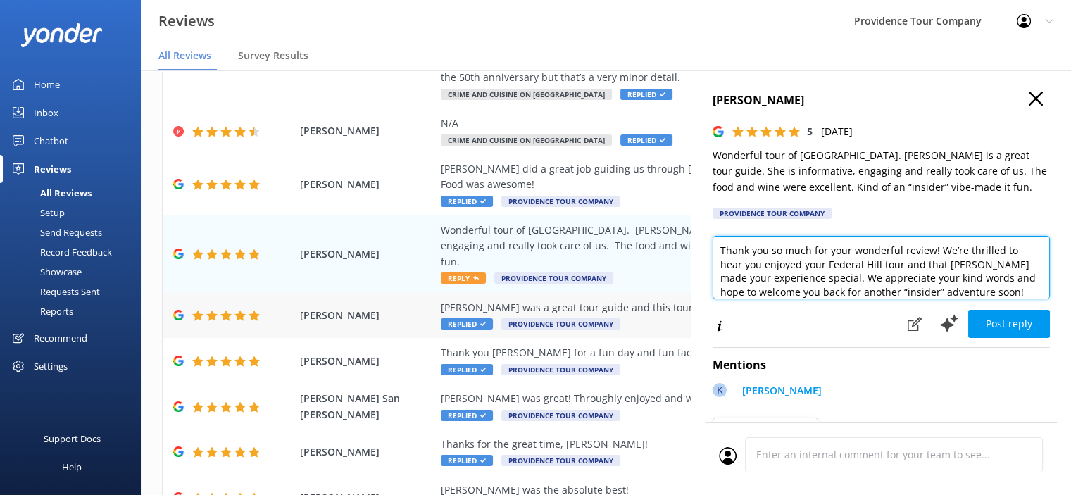
drag, startPoint x: 1012, startPoint y: 298, endPoint x: 671, endPoint y: 266, distance: 342.1
click at [702, 239] on div "[PERSON_NAME] 5 [DATE] Wonderful tour of [GEOGRAPHIC_DATA]. [PERSON_NAME] is a …" at bounding box center [880, 317] width 380 height 495
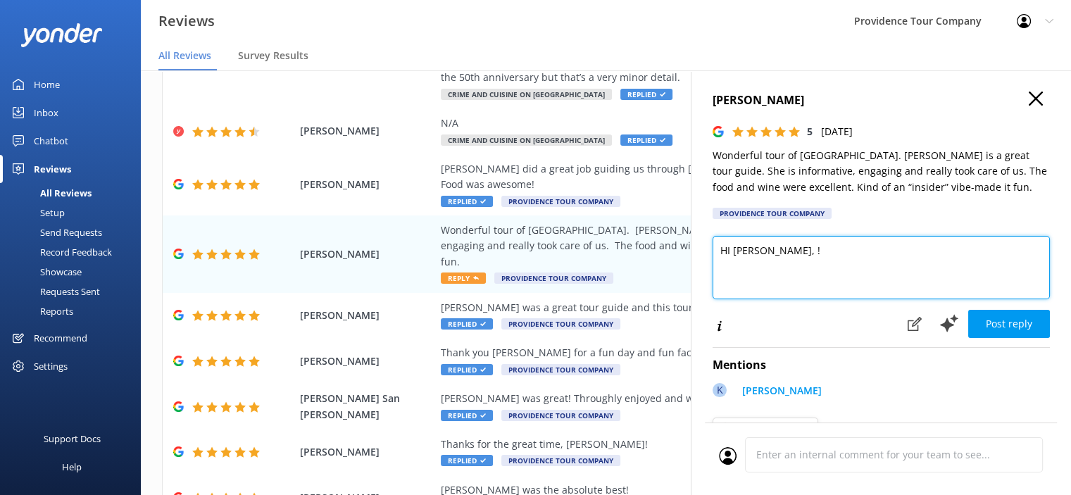
drag, startPoint x: 784, startPoint y: 252, endPoint x: 697, endPoint y: 244, distance: 87.6
click at [697, 244] on div "[PERSON_NAME] 5 [DATE] Wonderful tour of [GEOGRAPHIC_DATA]. [PERSON_NAME] is a …" at bounding box center [880, 317] width 380 height 495
paste textarea "Thank you for the wonderful feedback! We’re so happy you enjoyed the Crime and …"
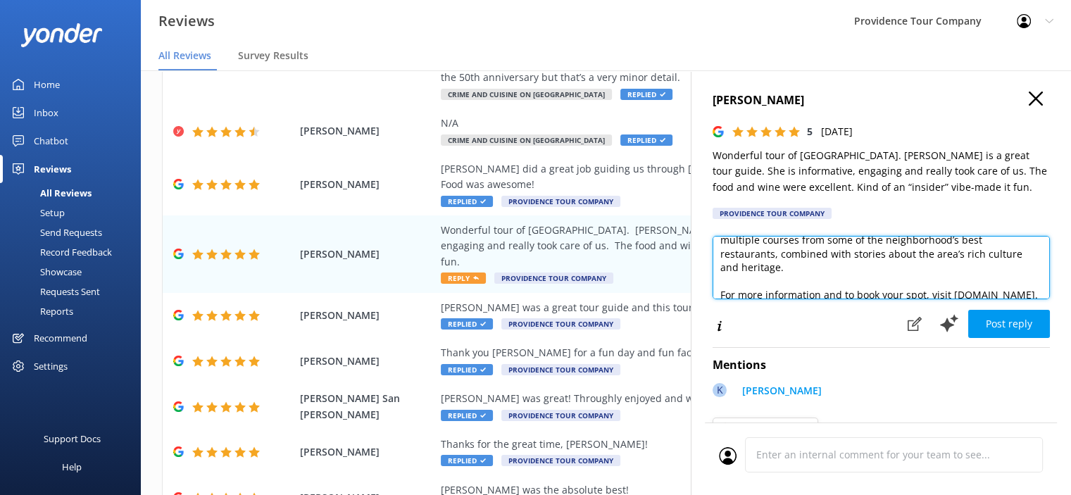
scroll to position [113, 0]
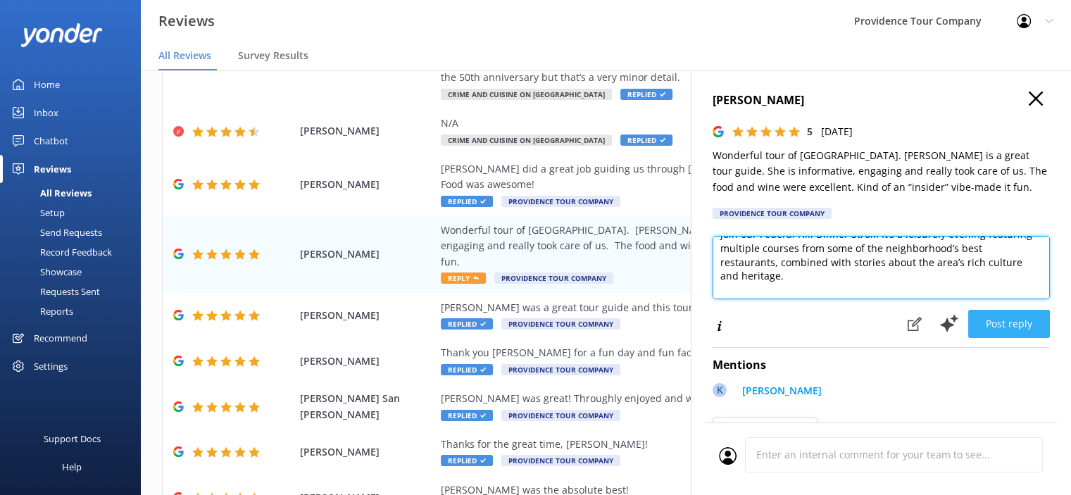
type textarea "Hi [PERSON_NAME], Thank you for the wonderful feedback! We’re so happy you enjo…"
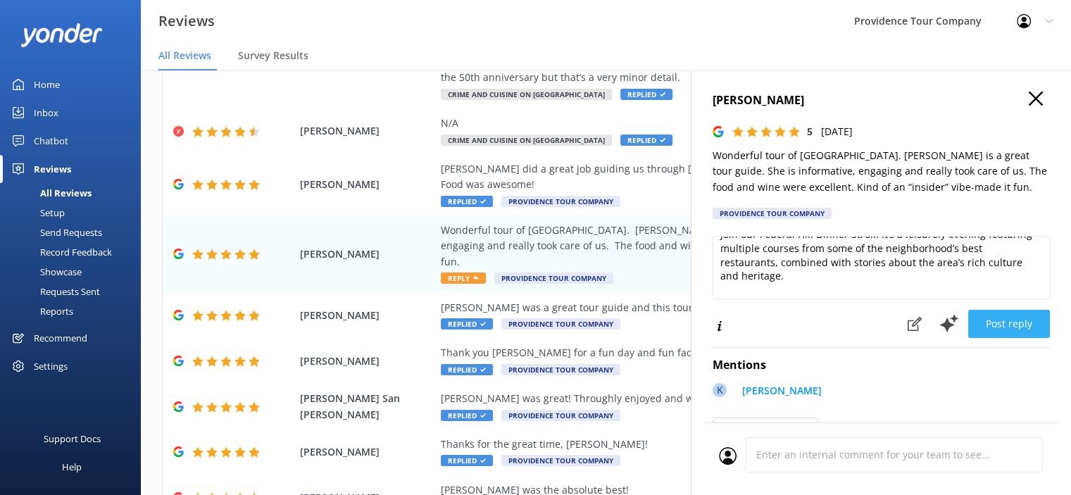
click at [1014, 319] on button "Post reply" at bounding box center [1009, 324] width 82 height 28
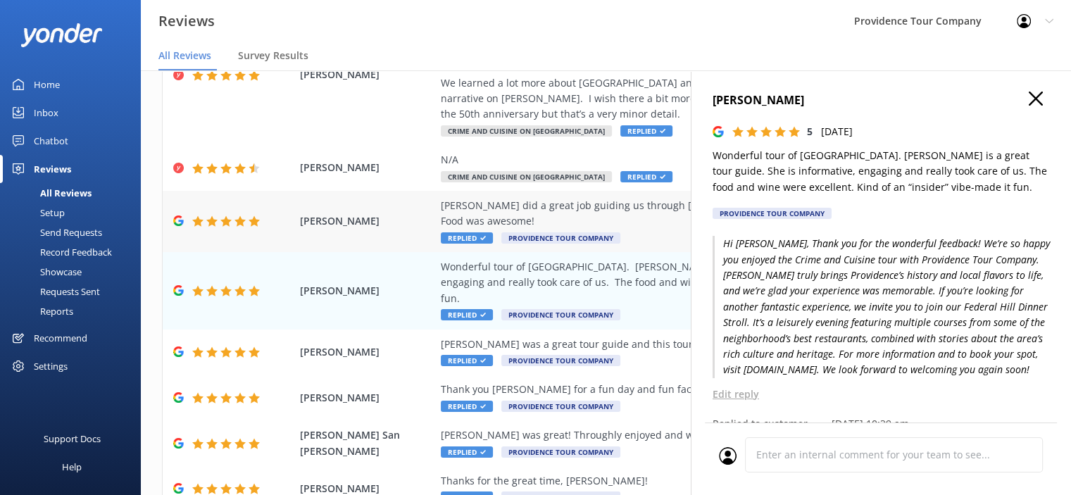
scroll to position [118, 0]
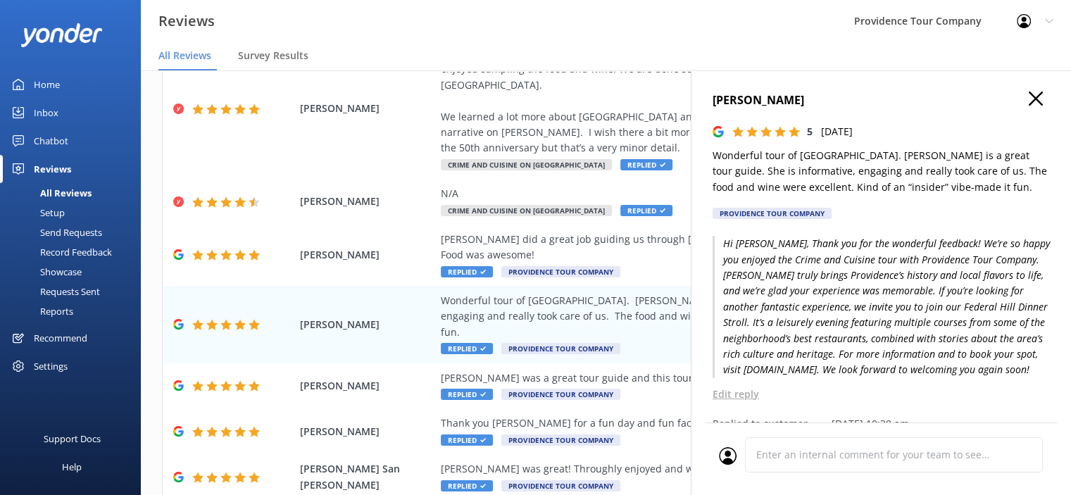
click at [1028, 98] on icon at bounding box center [1035, 98] width 14 height 14
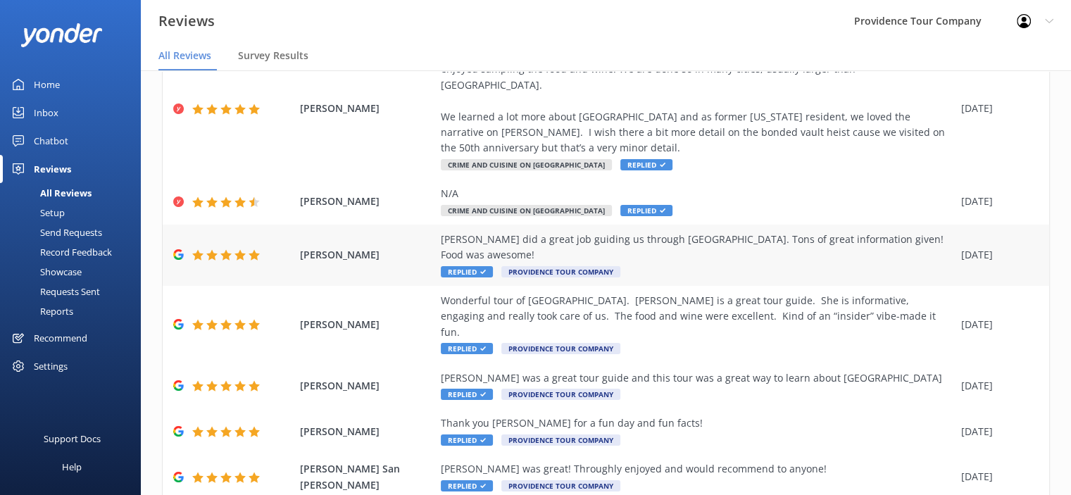
click at [670, 232] on div "[PERSON_NAME] did a great job guiding us through [GEOGRAPHIC_DATA]. Tons of gre…" at bounding box center [697, 248] width 513 height 32
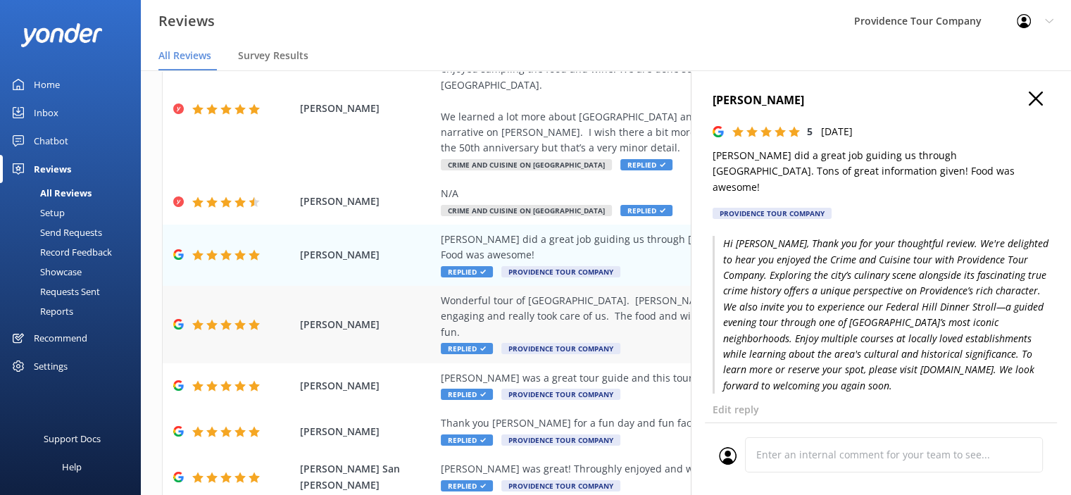
click at [599, 293] on div "Wonderful tour of [GEOGRAPHIC_DATA]. [PERSON_NAME] is a great tour guide. She i…" at bounding box center [697, 316] width 513 height 47
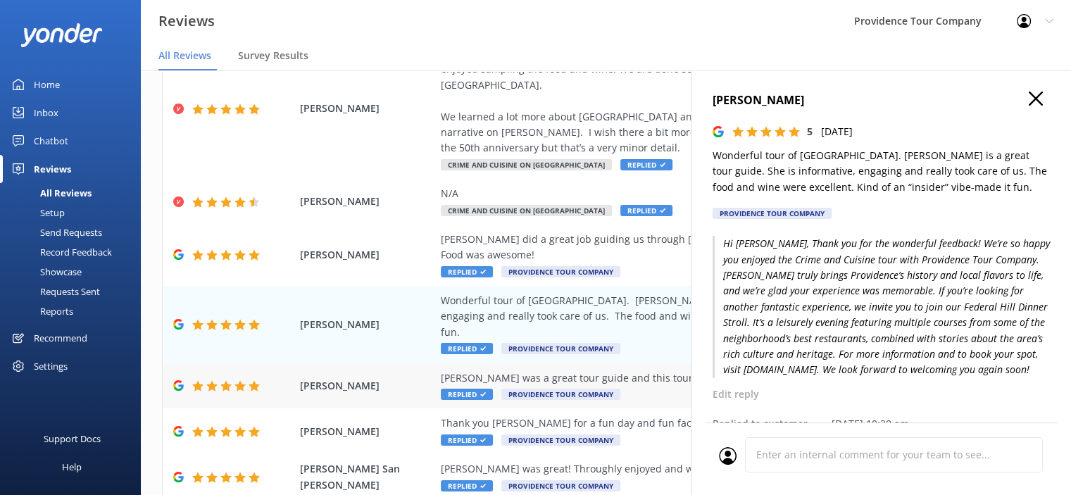
click at [568, 370] on div "[PERSON_NAME] was a great tour guide and this tour was a great way to learn abo…" at bounding box center [697, 377] width 513 height 15
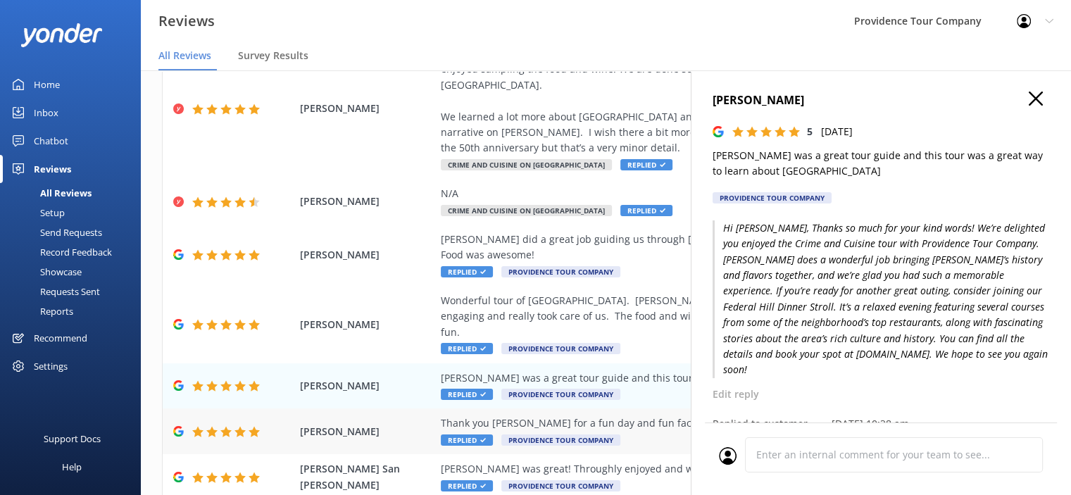
click at [590, 415] on div "Thank you [PERSON_NAME] for a fun day and fun facts!" at bounding box center [697, 422] width 513 height 15
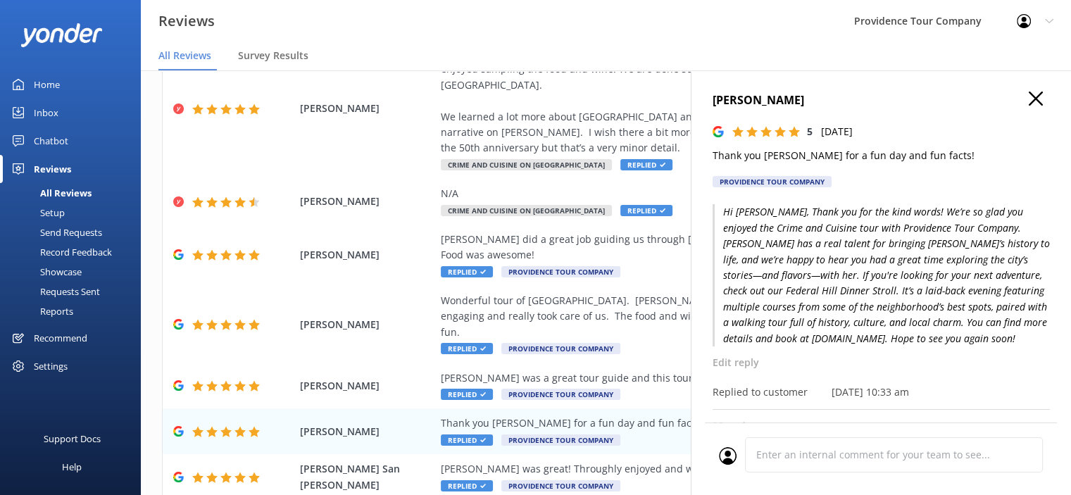
scroll to position [70, 0]
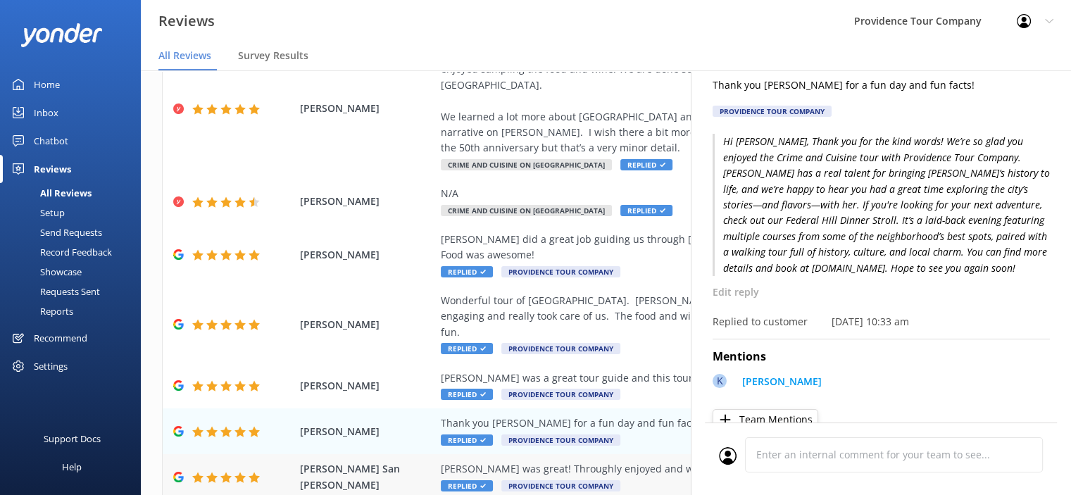
click at [578, 461] on div "[PERSON_NAME] was great! Throughly enjoyed and would recommend to anyone!" at bounding box center [697, 468] width 513 height 15
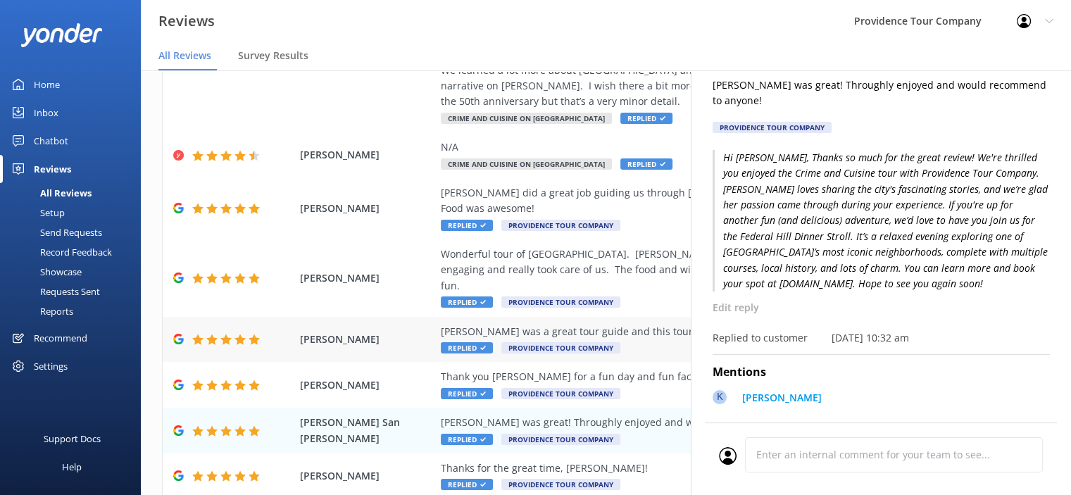
scroll to position [188, 0]
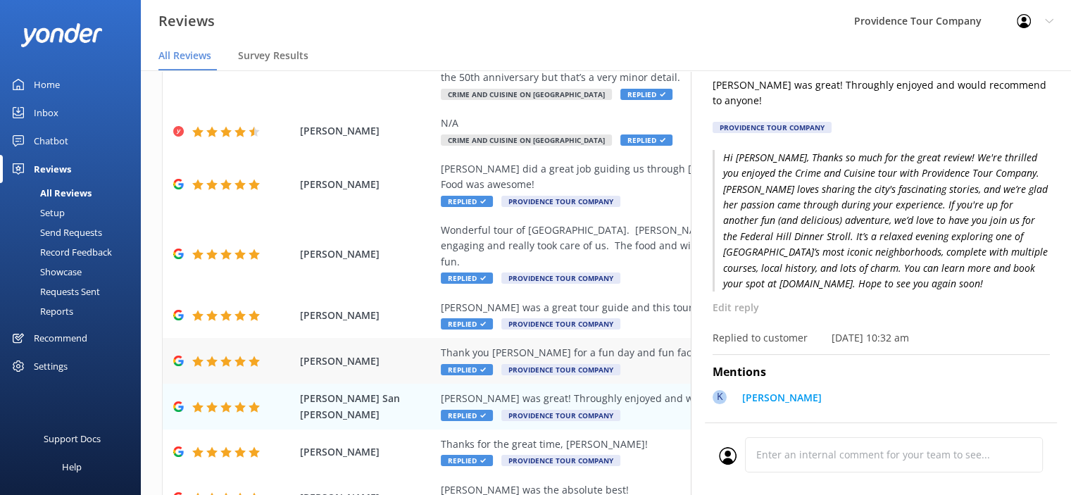
click at [591, 345] on div "Thank you [PERSON_NAME] for a fun day and fun facts!" at bounding box center [697, 352] width 513 height 15
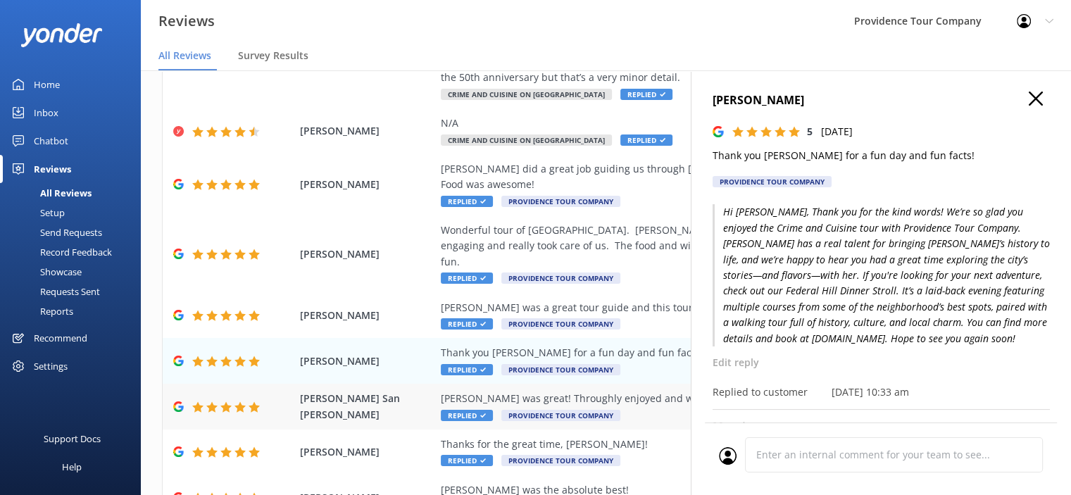
click at [548, 391] on div "[PERSON_NAME] was great! Throughly enjoyed and would recommend to anyone!" at bounding box center [697, 398] width 513 height 15
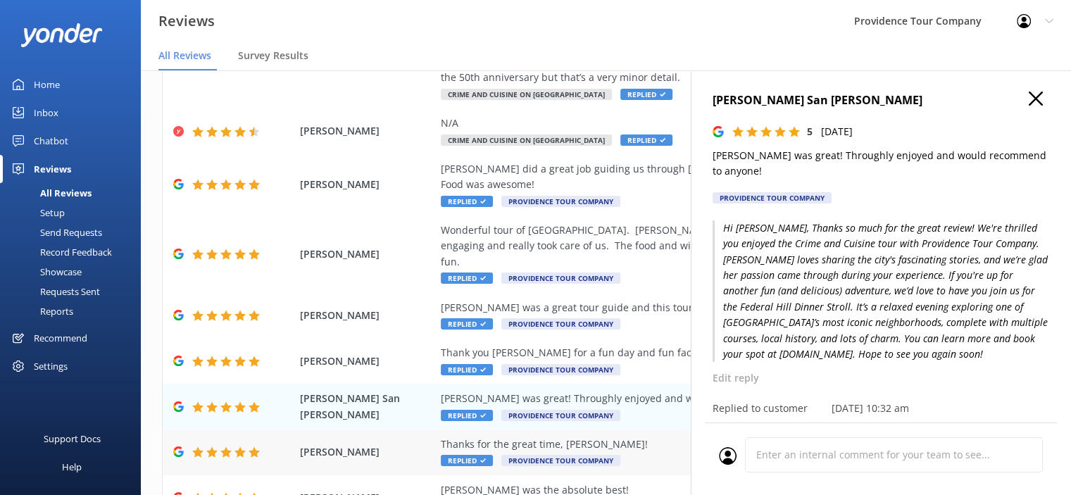
click at [566, 436] on div "Thanks for the great time, [PERSON_NAME]!" at bounding box center [697, 443] width 513 height 15
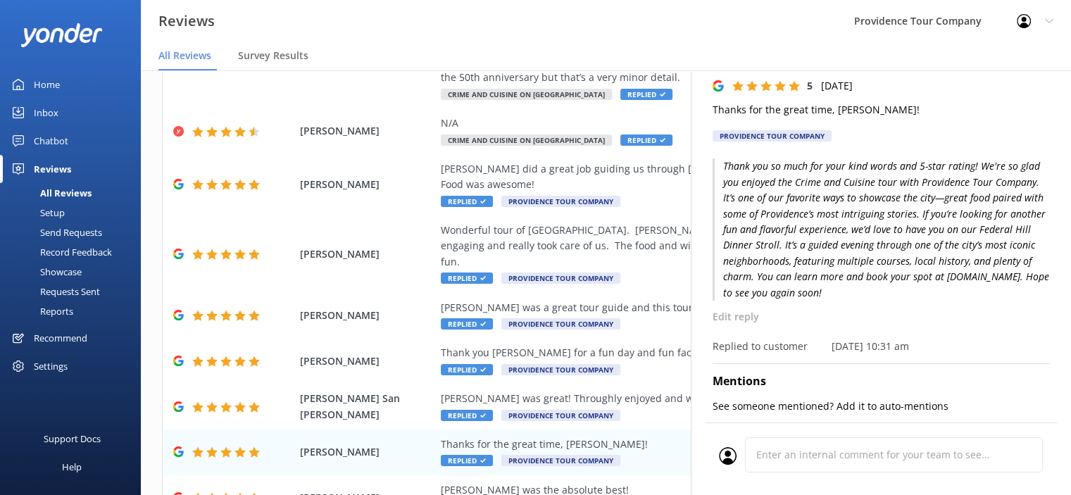
scroll to position [70, 0]
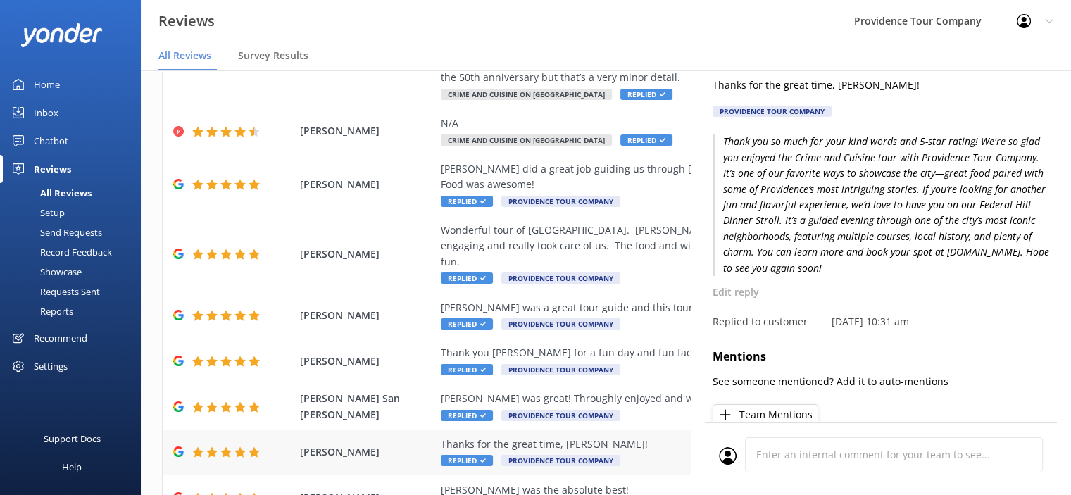
click at [557, 436] on div "Thanks for the great time, [PERSON_NAME]!" at bounding box center [697, 443] width 513 height 15
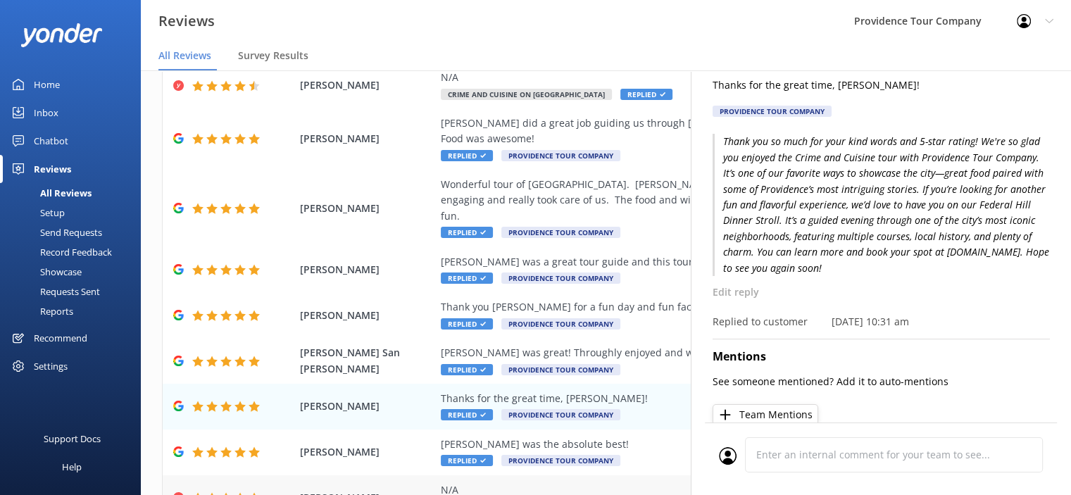
scroll to position [258, 0]
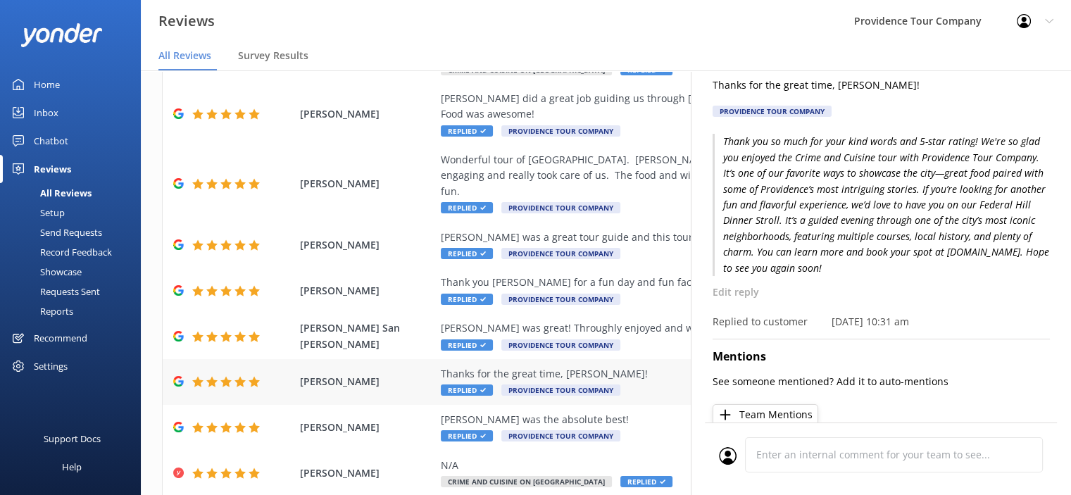
click at [588, 359] on div "[PERSON_NAME] Thanks for the great time, [PERSON_NAME]! Replied Providence Tour…" at bounding box center [606, 382] width 886 height 46
click at [605, 412] on div "[PERSON_NAME] was the absolute best!" at bounding box center [697, 419] width 513 height 15
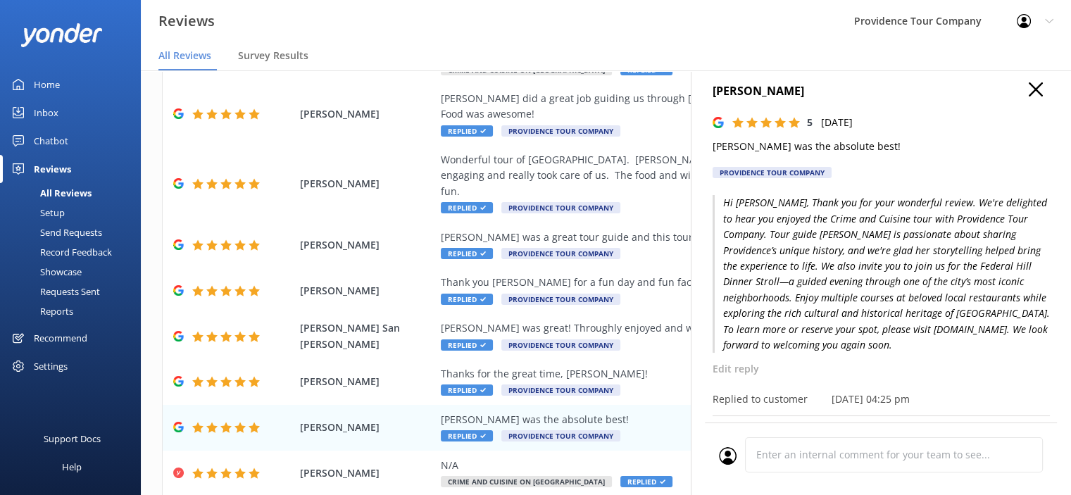
scroll to position [0, 0]
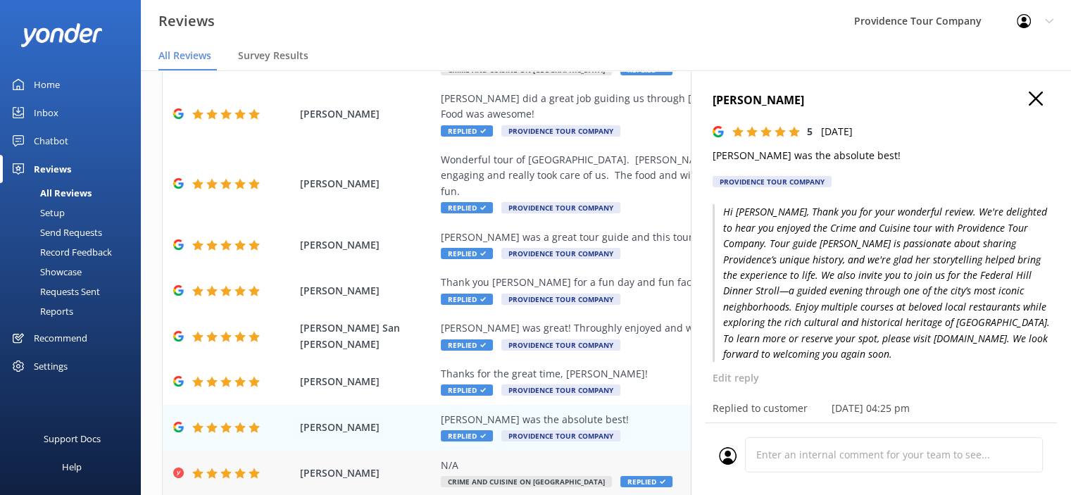
click at [512, 457] on div "N/A Crime and Cuisine on Federal Hill Replied" at bounding box center [697, 473] width 513 height 32
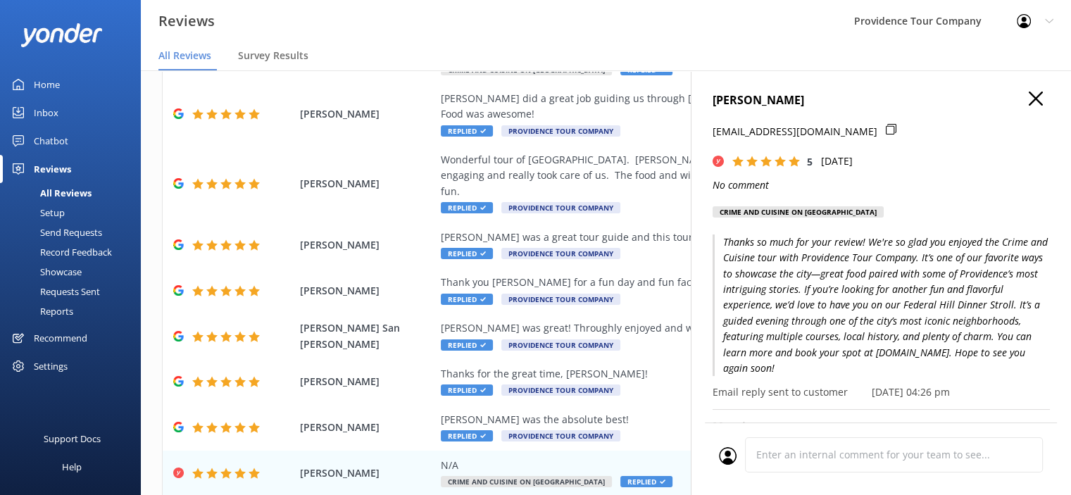
click at [1028, 92] on icon at bounding box center [1035, 98] width 14 height 14
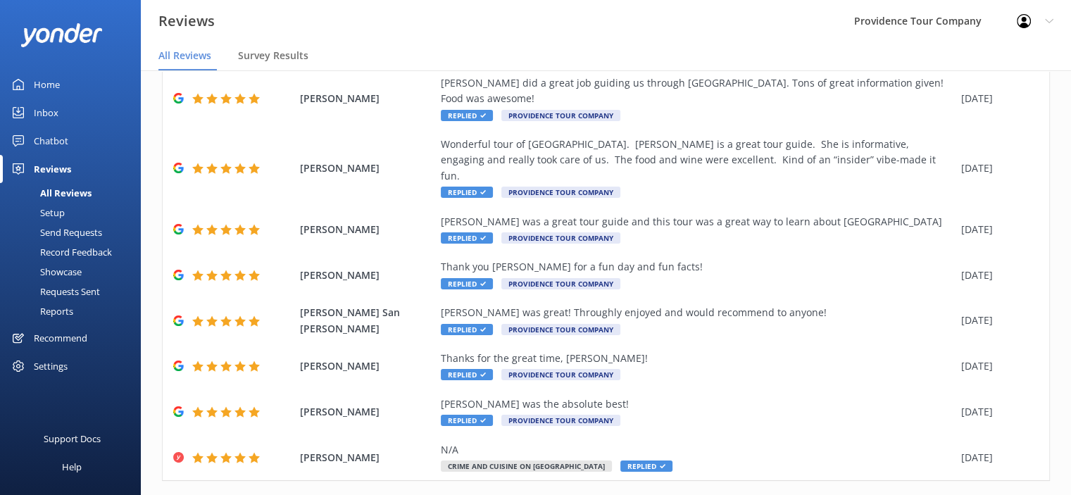
scroll to position [28, 0]
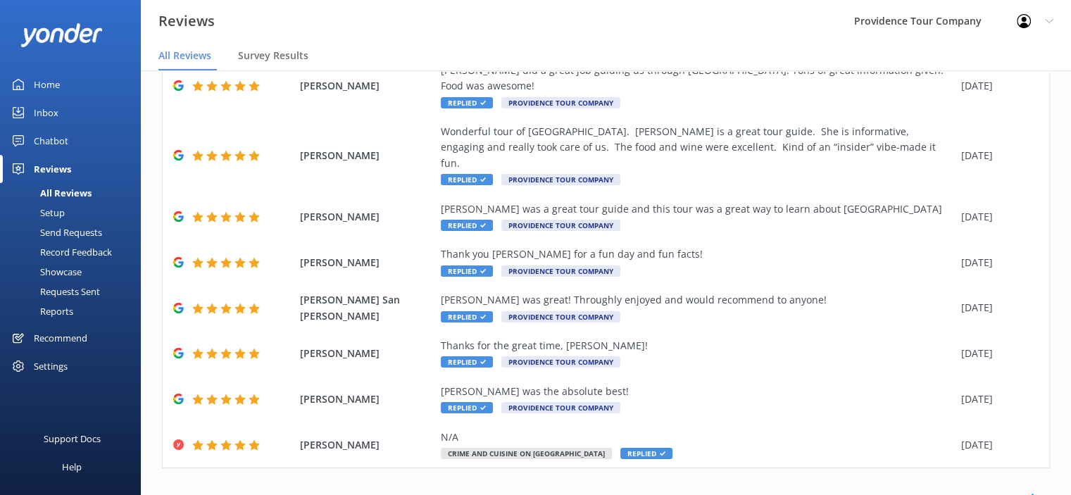
click at [816, 491] on link "2" at bounding box center [823, 497] width 19 height 13
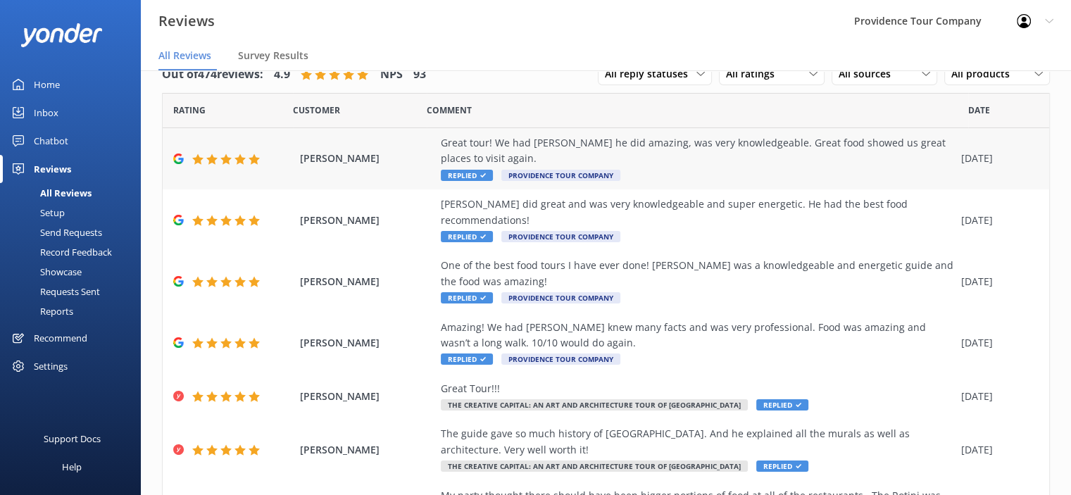
click at [771, 157] on div "Great tour! We had [PERSON_NAME] he did amazing, was very knowledgeable. Great …" at bounding box center [697, 151] width 513 height 32
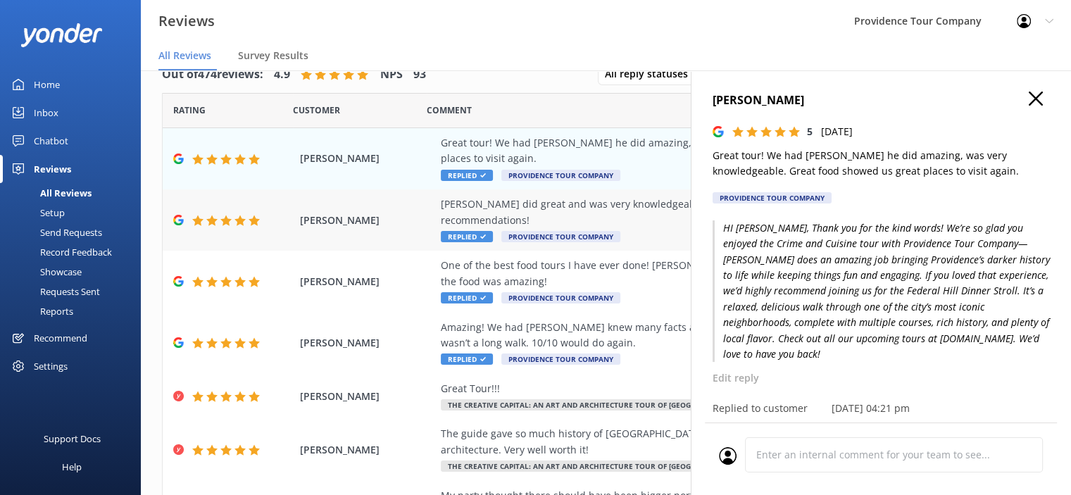
click at [529, 208] on div "[PERSON_NAME] did great and was very knowledgeable and super energetic. He had …" at bounding box center [697, 212] width 513 height 32
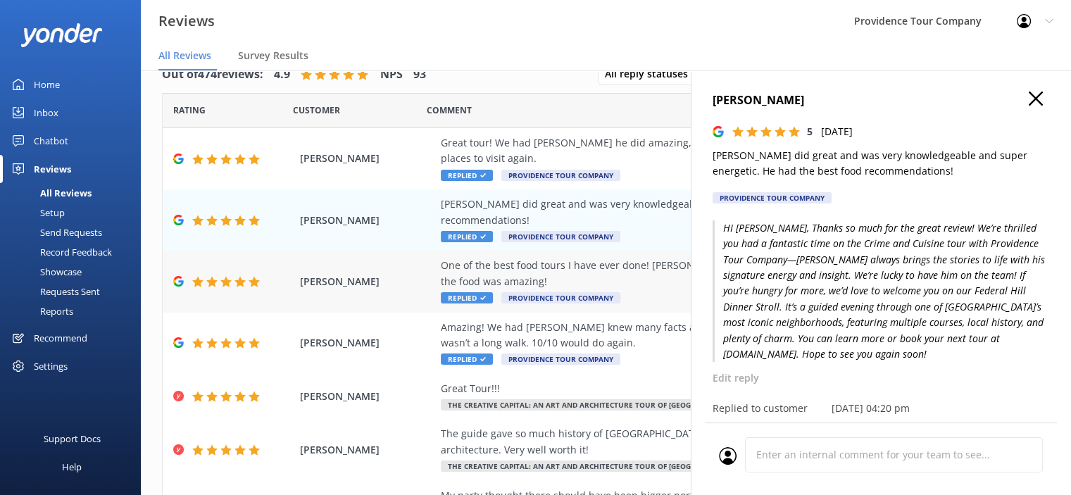
click at [595, 258] on div "One of the best food tours I have ever done! [PERSON_NAME] was a knowledgeable …" at bounding box center [697, 274] width 513 height 32
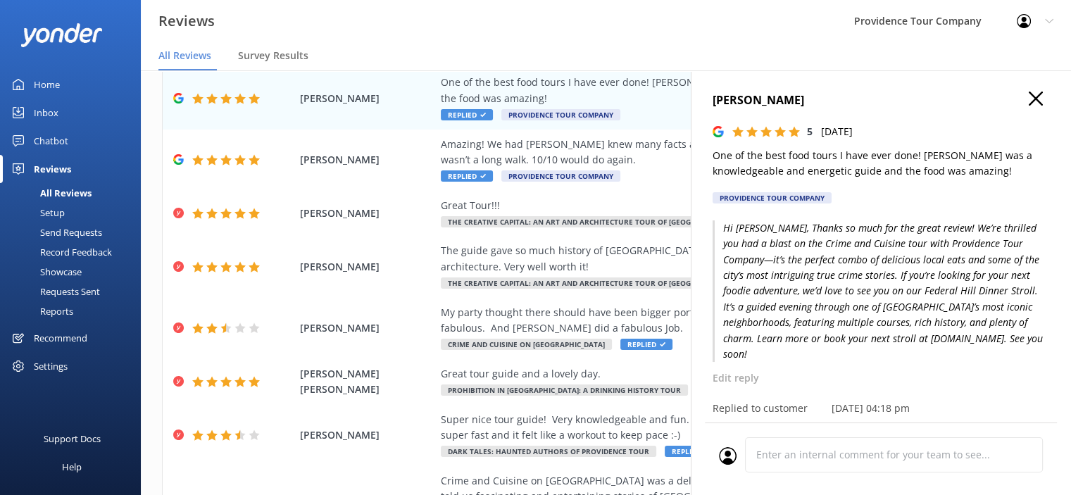
click at [1006, 99] on h4 "[PERSON_NAME]" at bounding box center [880, 100] width 337 height 18
click at [1040, 96] on div "[PERSON_NAME] 5 [DATE] One of the best food tours I have ever done! [PERSON_NAM…" at bounding box center [880, 317] width 380 height 495
drag, startPoint x: 1017, startPoint y: 103, endPoint x: 1025, endPoint y: 64, distance: 39.5
click at [1028, 100] on icon at bounding box center [1035, 98] width 14 height 14
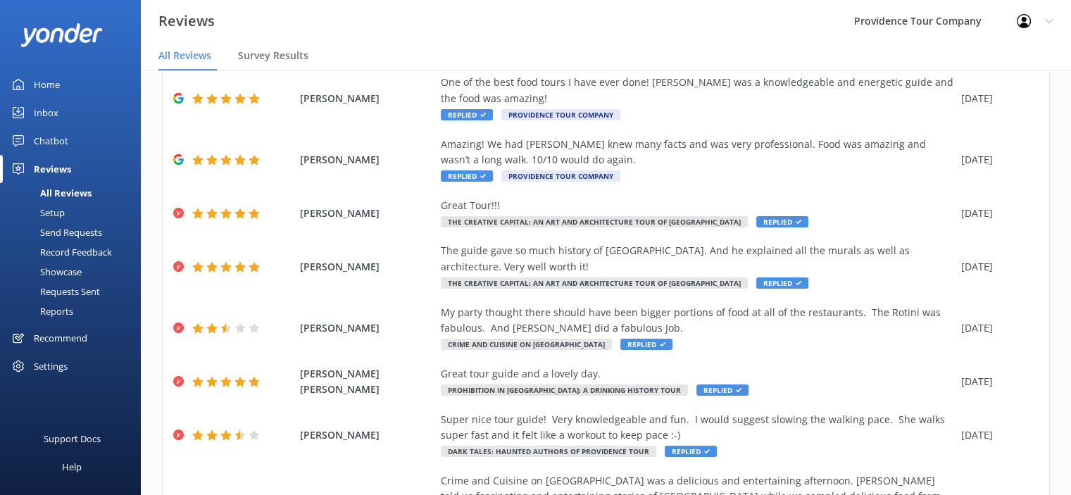
click at [1033, 31] on div "Profile Settings Logout" at bounding box center [1035, 21] width 72 height 42
click at [981, 93] on link "Logout" at bounding box center [1000, 94] width 141 height 35
